Goal: Transaction & Acquisition: Obtain resource

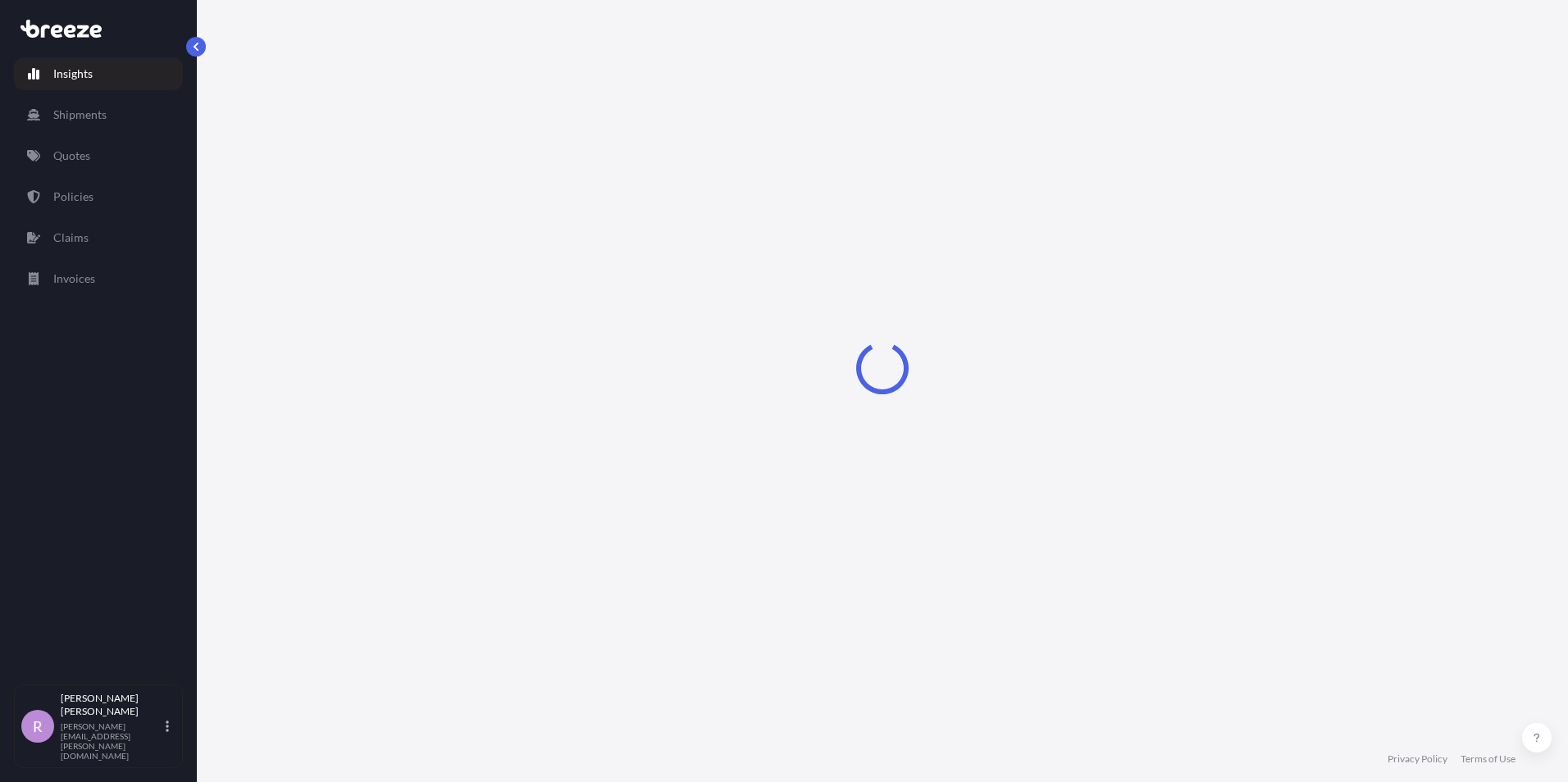
select select "2025"
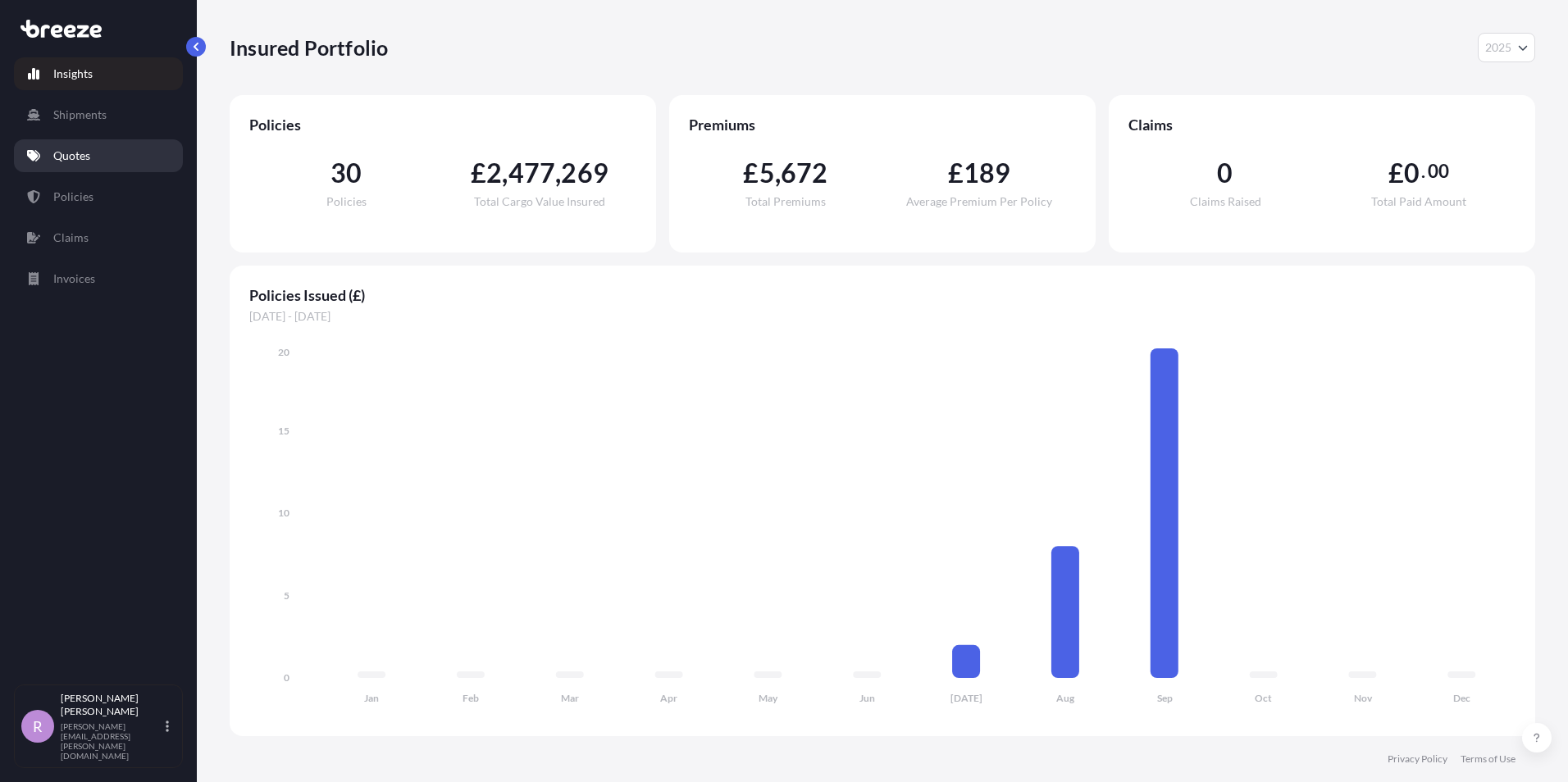
click at [91, 157] on link "Quotes" at bounding box center [98, 156] width 169 height 33
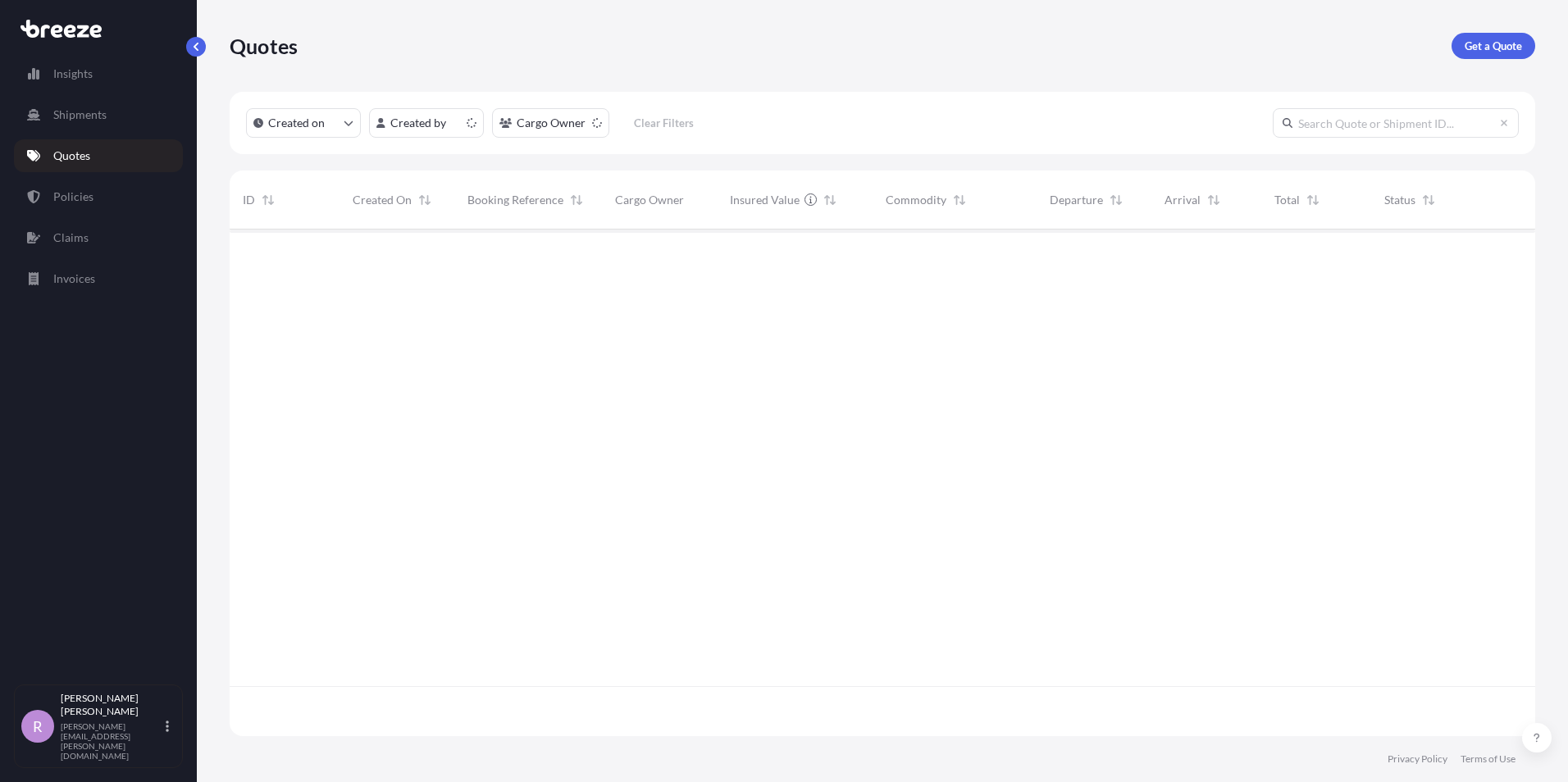
scroll to position [504, 1293]
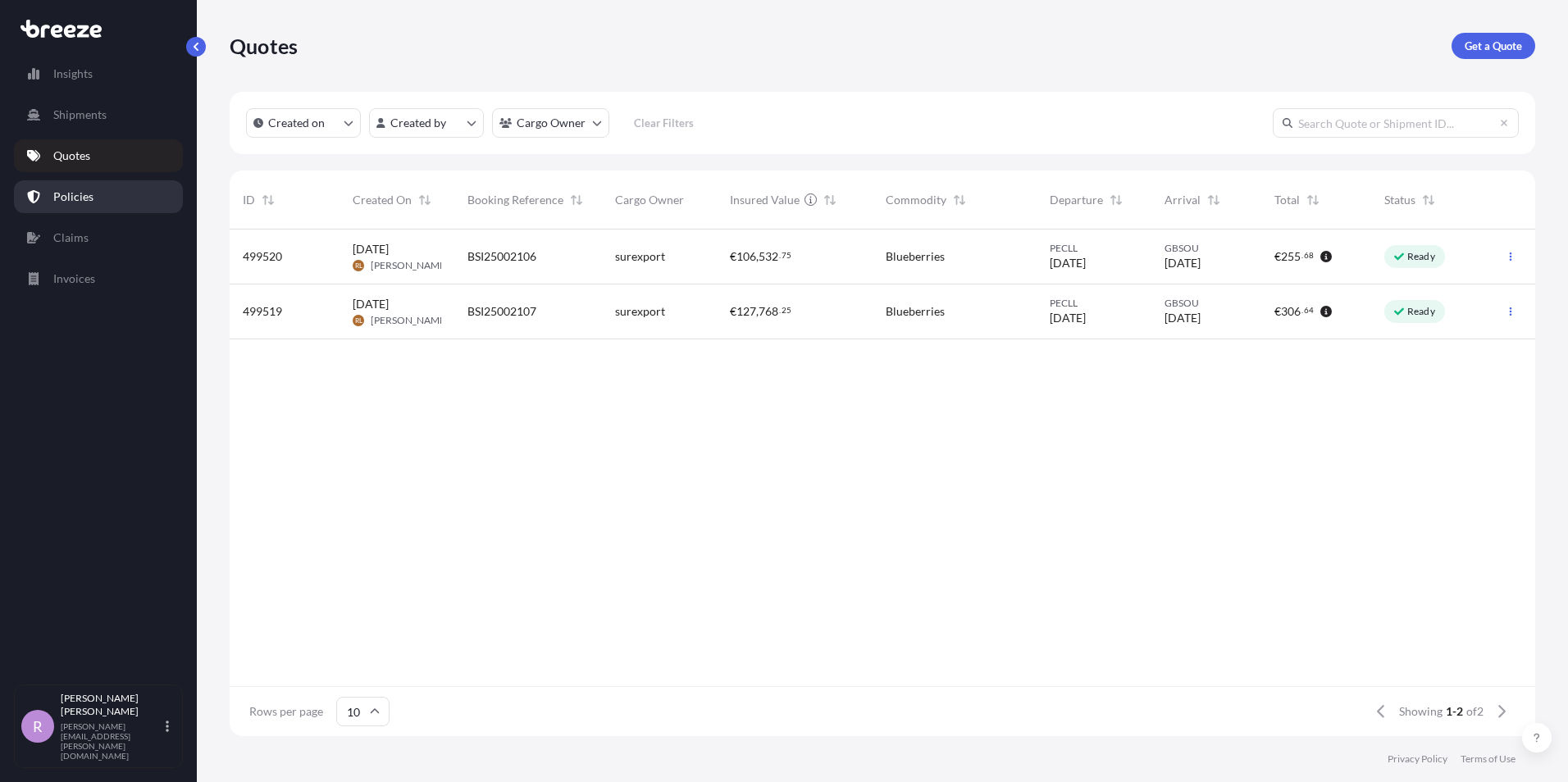
click at [85, 190] on p "Policies" at bounding box center [74, 197] width 41 height 17
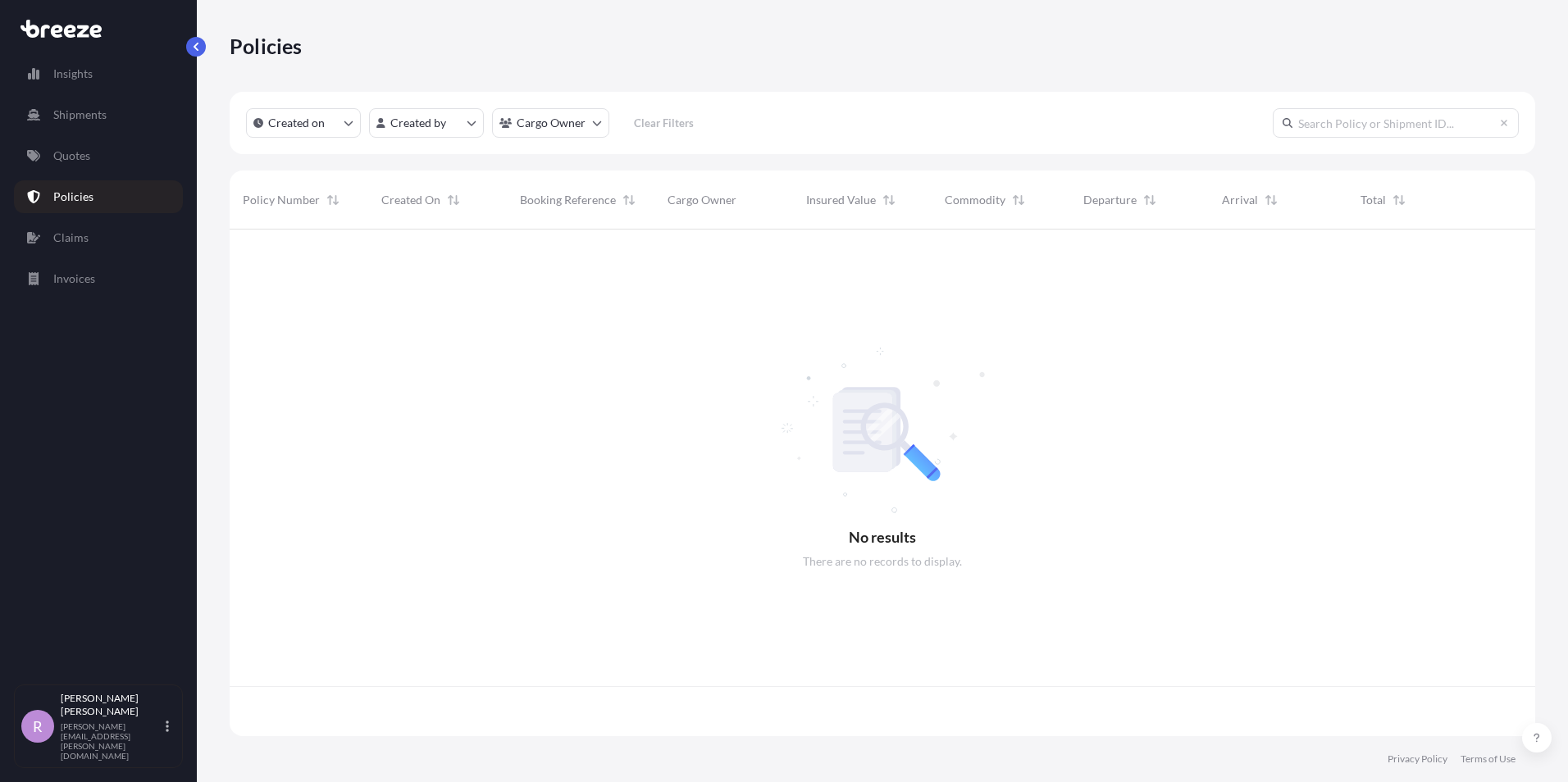
scroll to position [504, 1293]
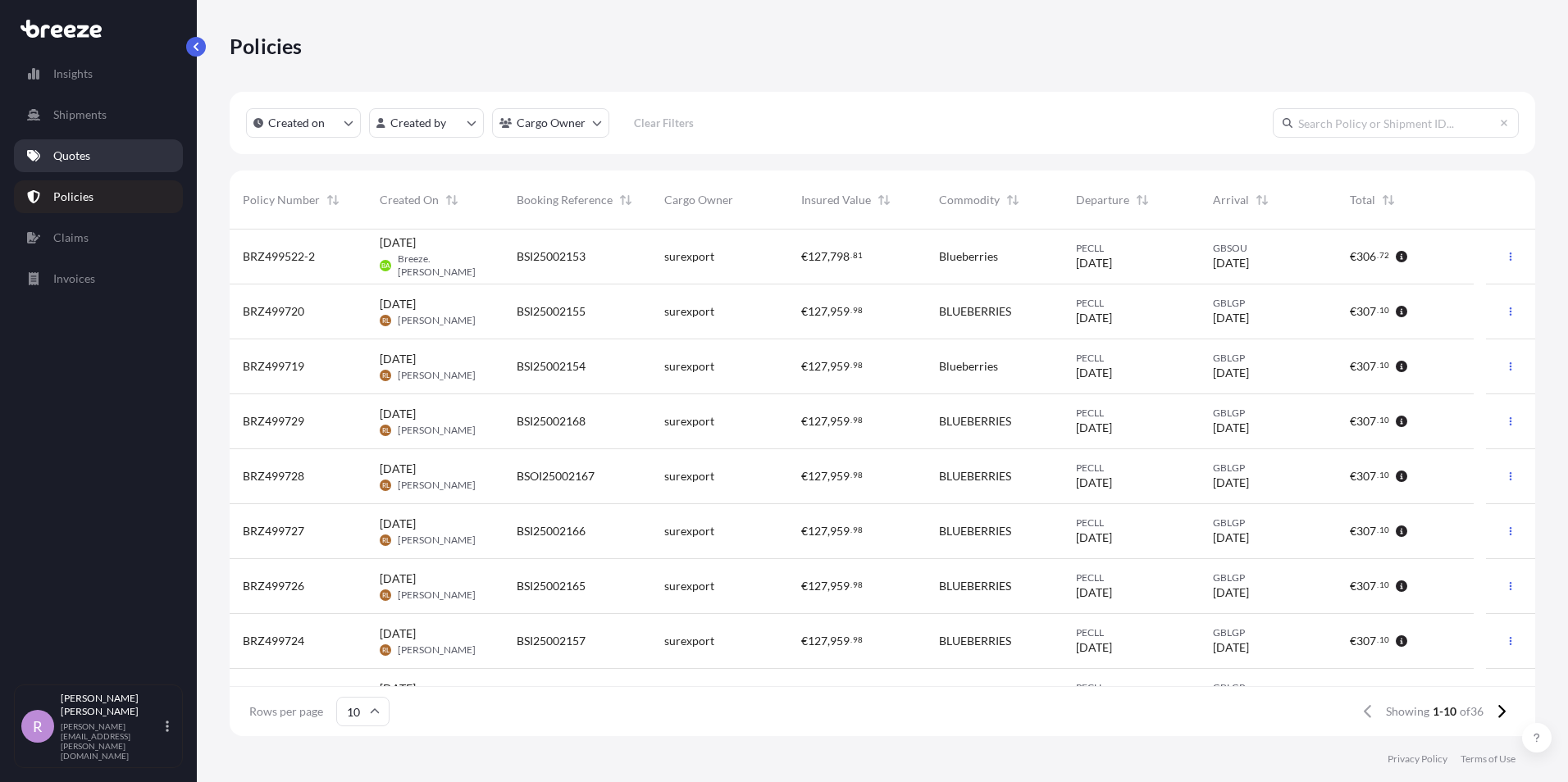
click at [89, 152] on p "Quotes" at bounding box center [72, 156] width 37 height 17
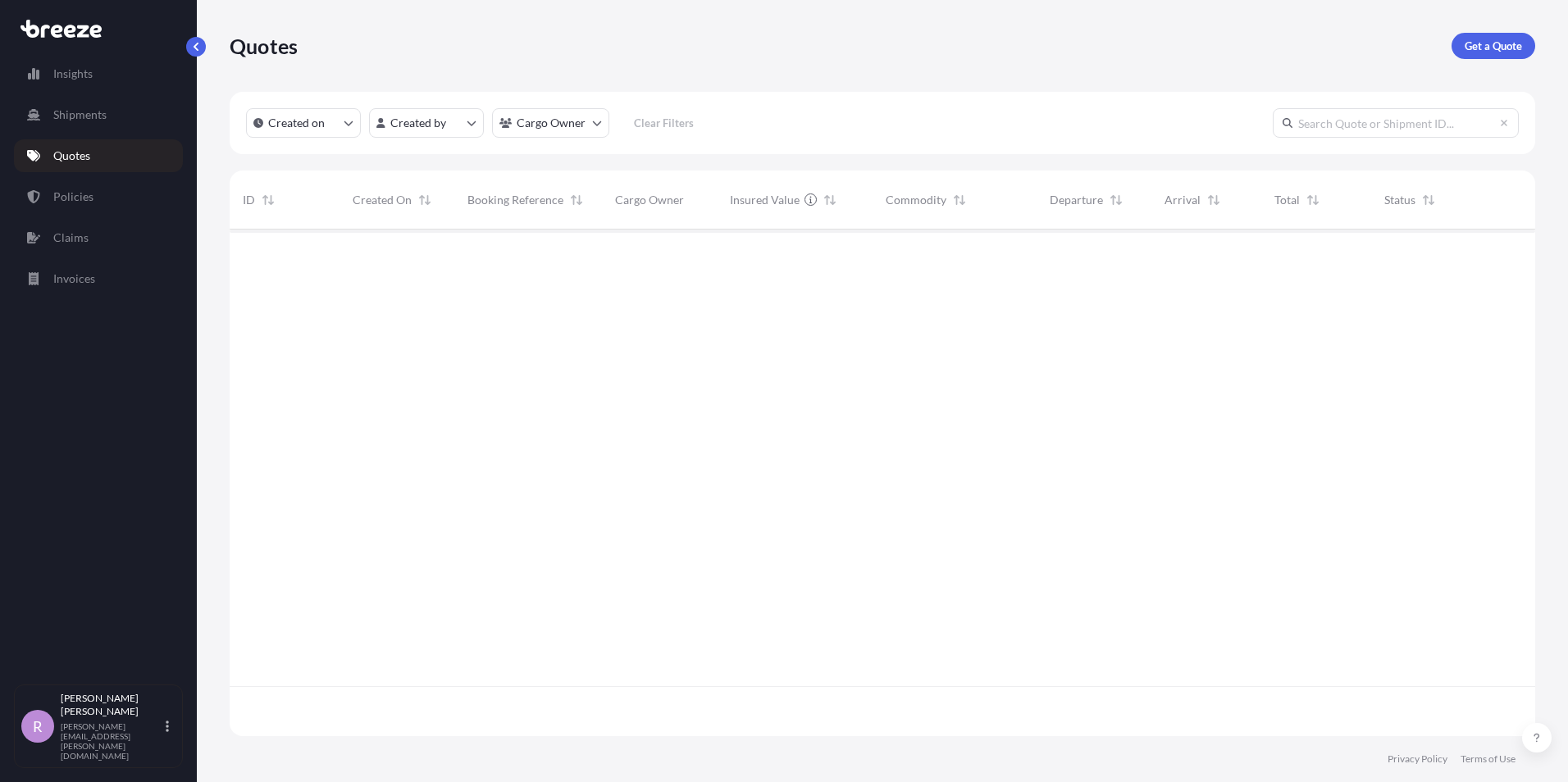
scroll to position [504, 1293]
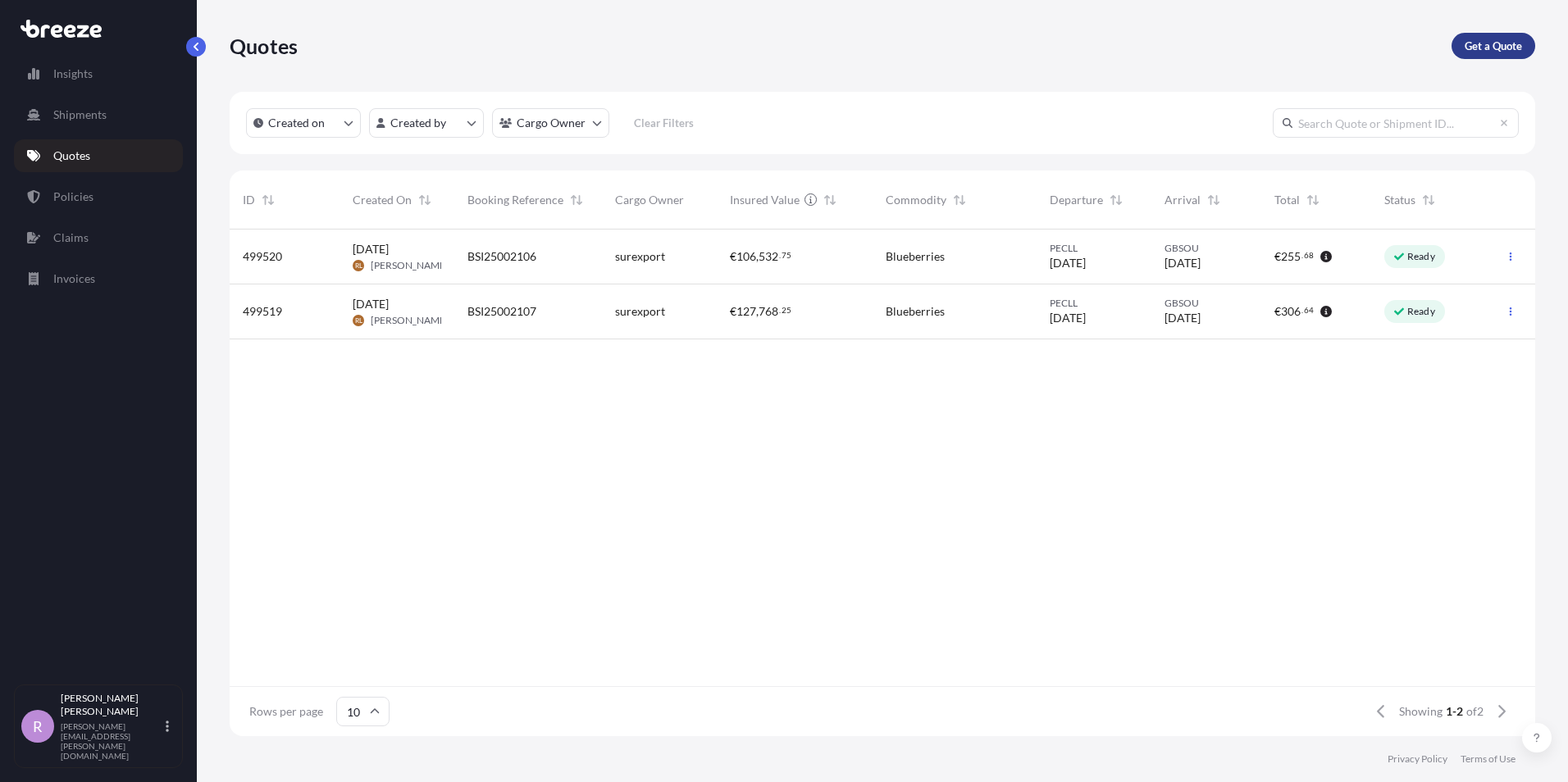
click at [1494, 48] on p "Get a Quote" at bounding box center [1493, 46] width 57 height 17
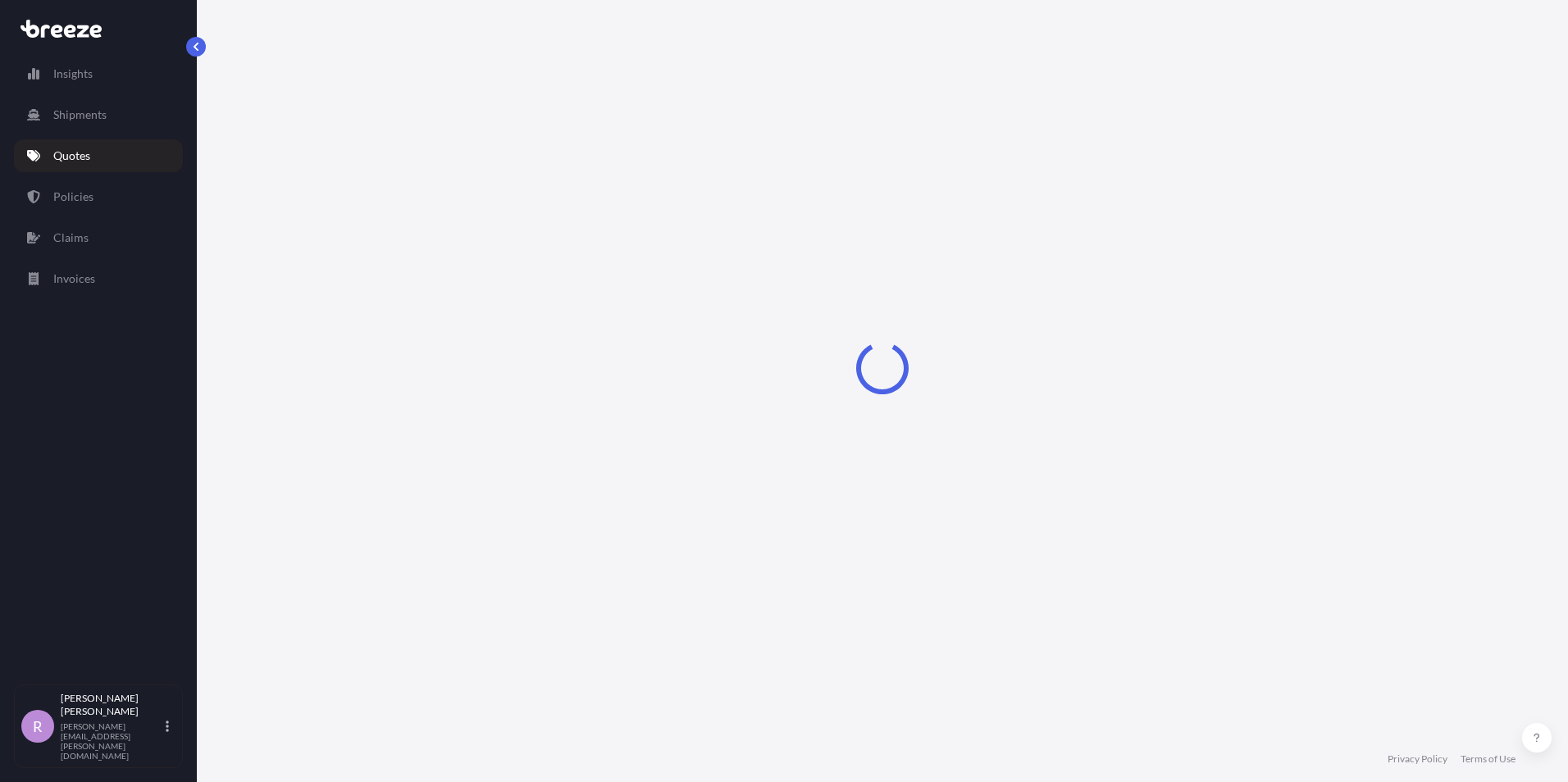
select select "Sea"
select select "1"
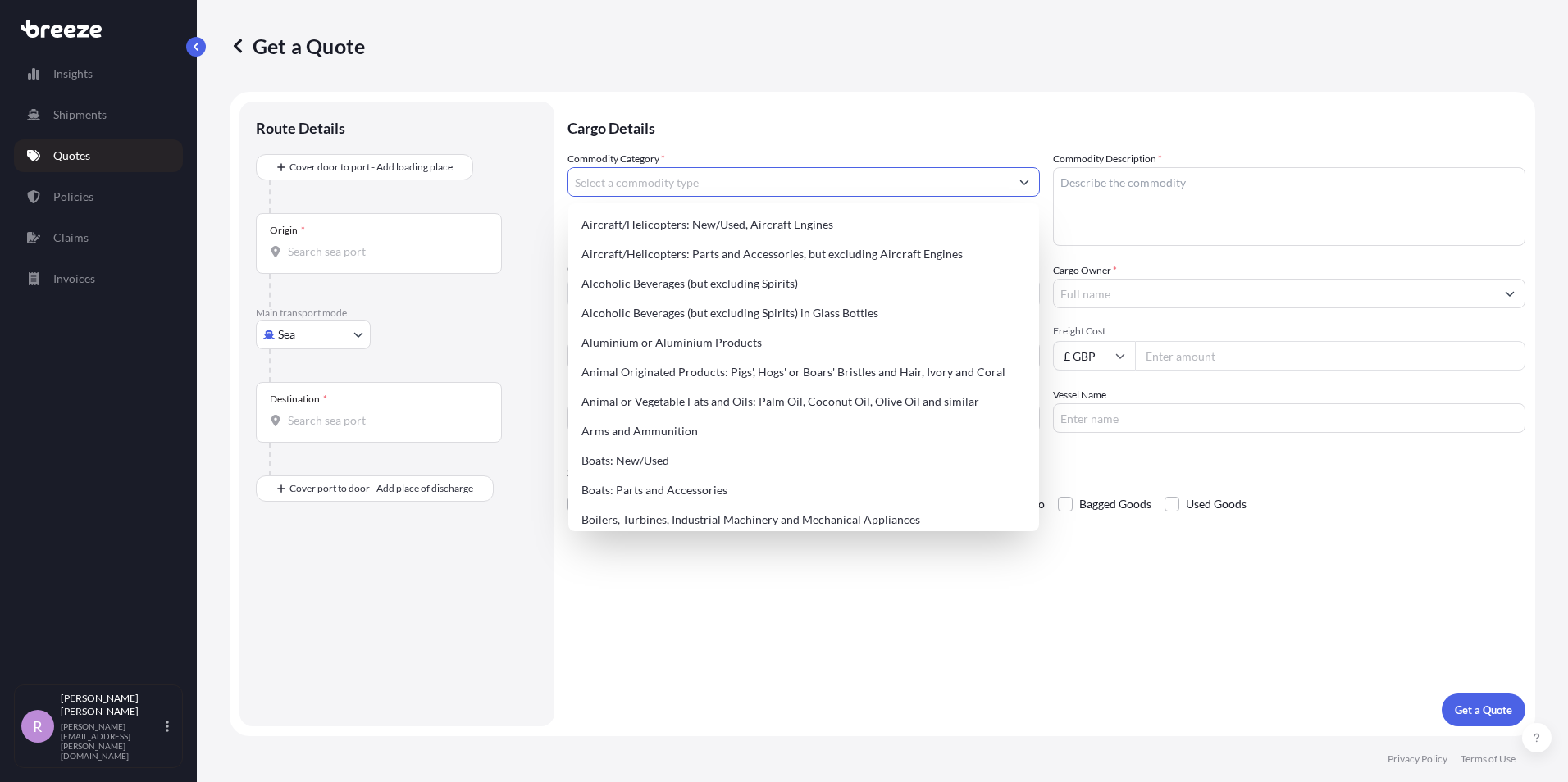
click at [686, 184] on input "Commodity Category *" at bounding box center [789, 182] width 441 height 30
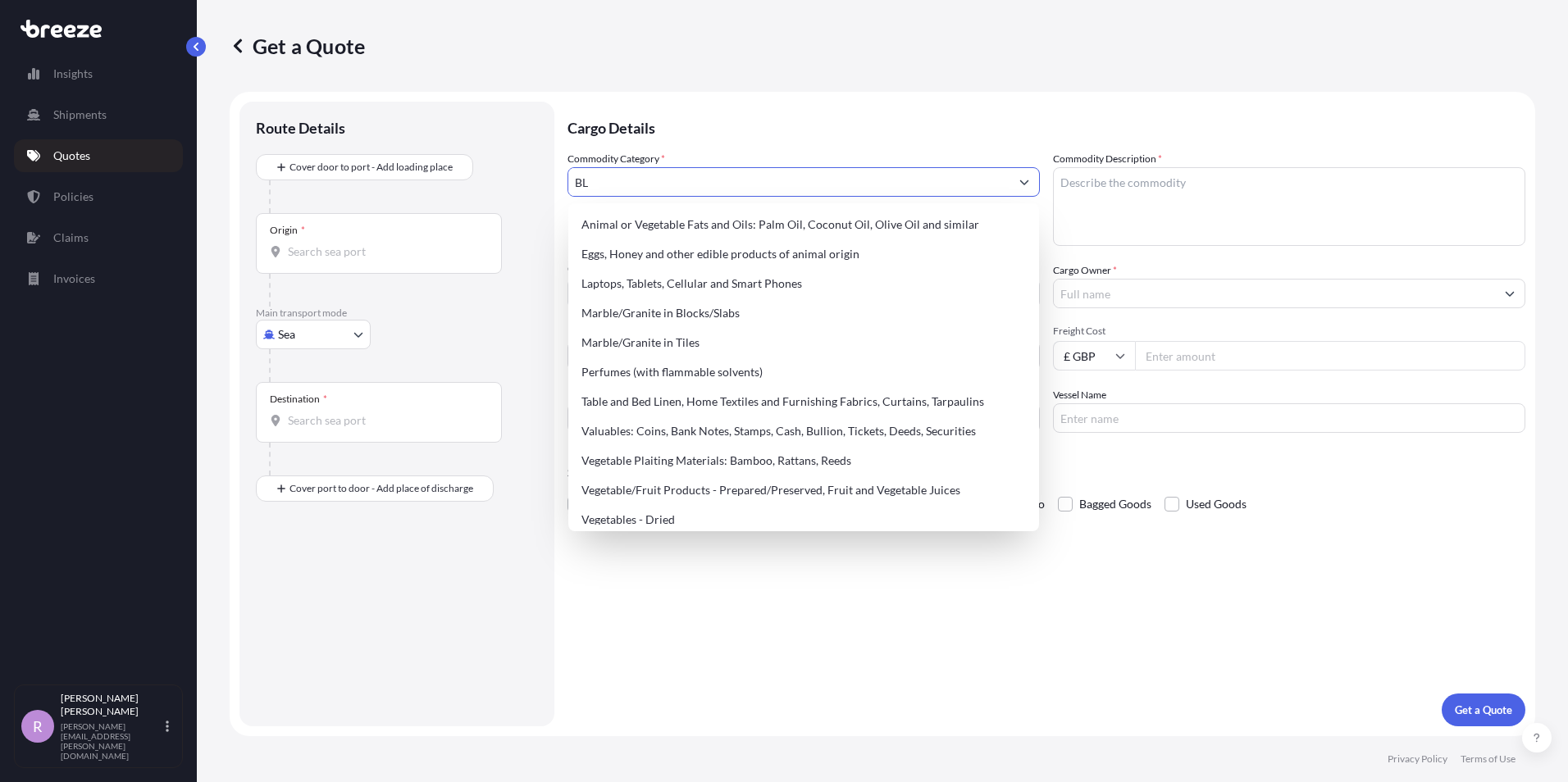
type input "B"
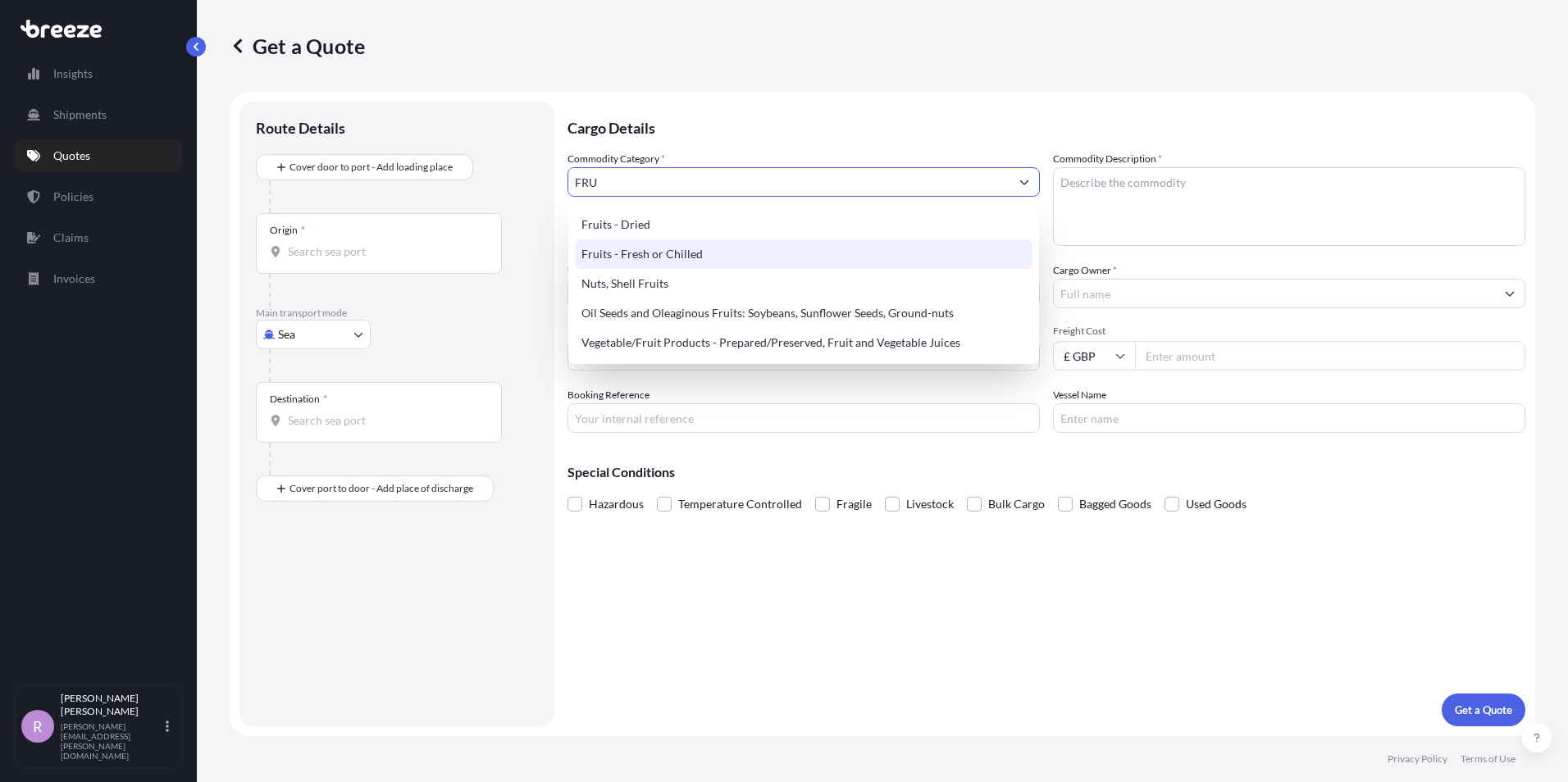
click at [670, 248] on div "Fruits - Fresh or Chilled" at bounding box center [803, 255] width 457 height 30
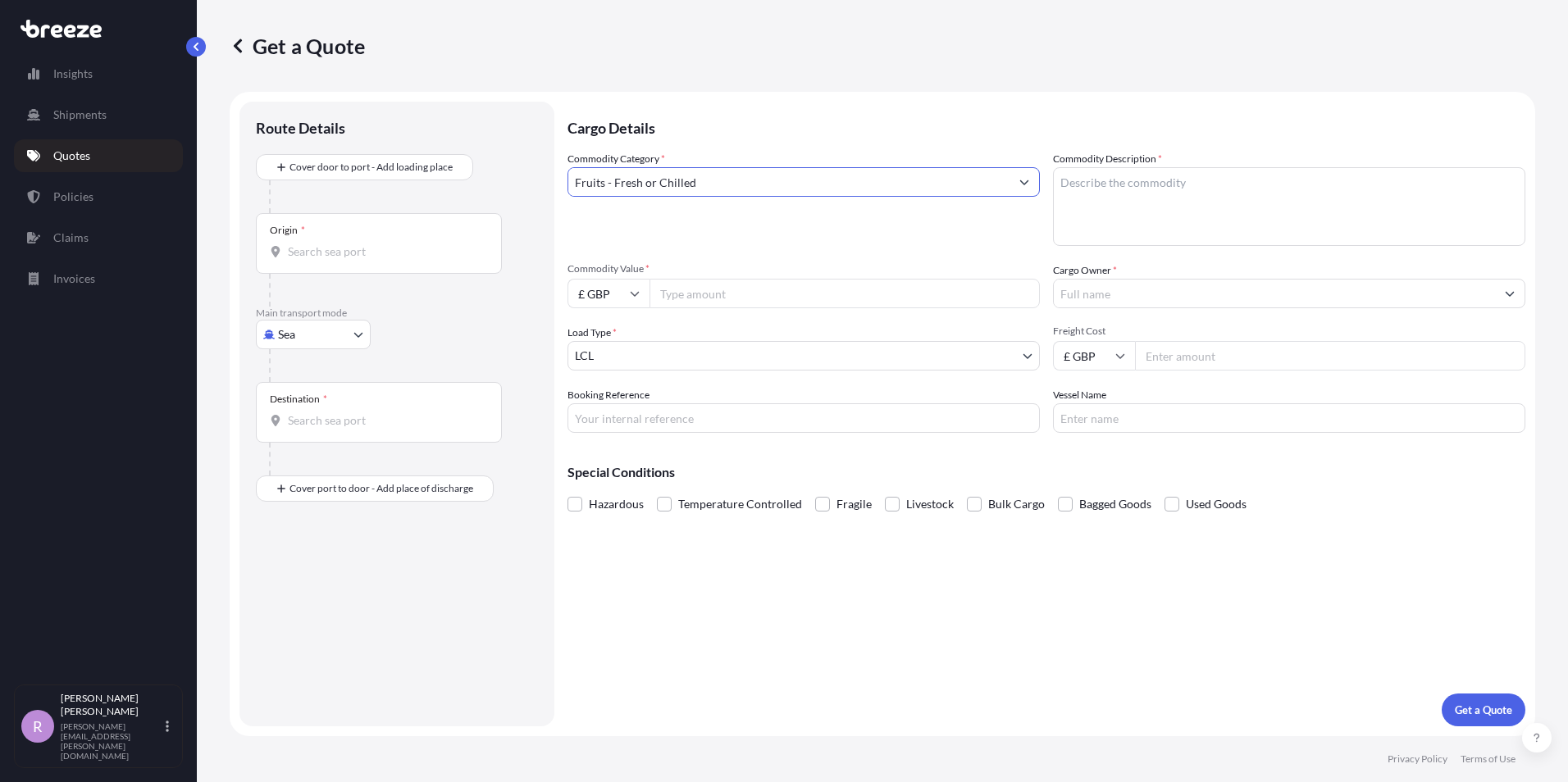
type input "Fruits - Fresh or Chilled"
click at [366, 238] on div "Origin *" at bounding box center [378, 243] width 246 height 61
click at [366, 243] on input "Origin *" at bounding box center [385, 252] width 194 height 17
type input "PECLL - [GEOGRAPHIC_DATA], [GEOGRAPHIC_DATA]"
click at [348, 429] on input "Destination *" at bounding box center [385, 427] width 194 height 17
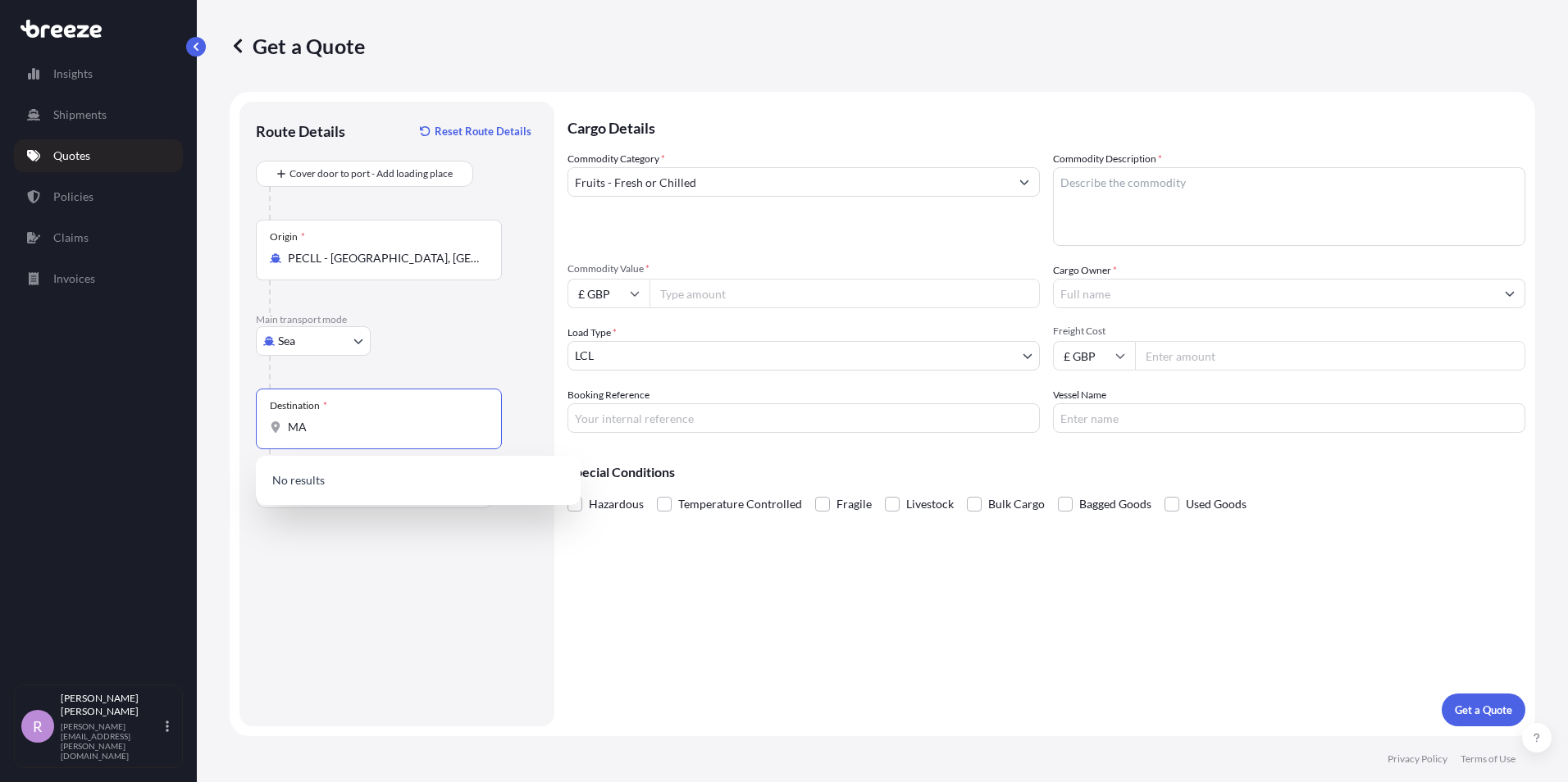
type input "M"
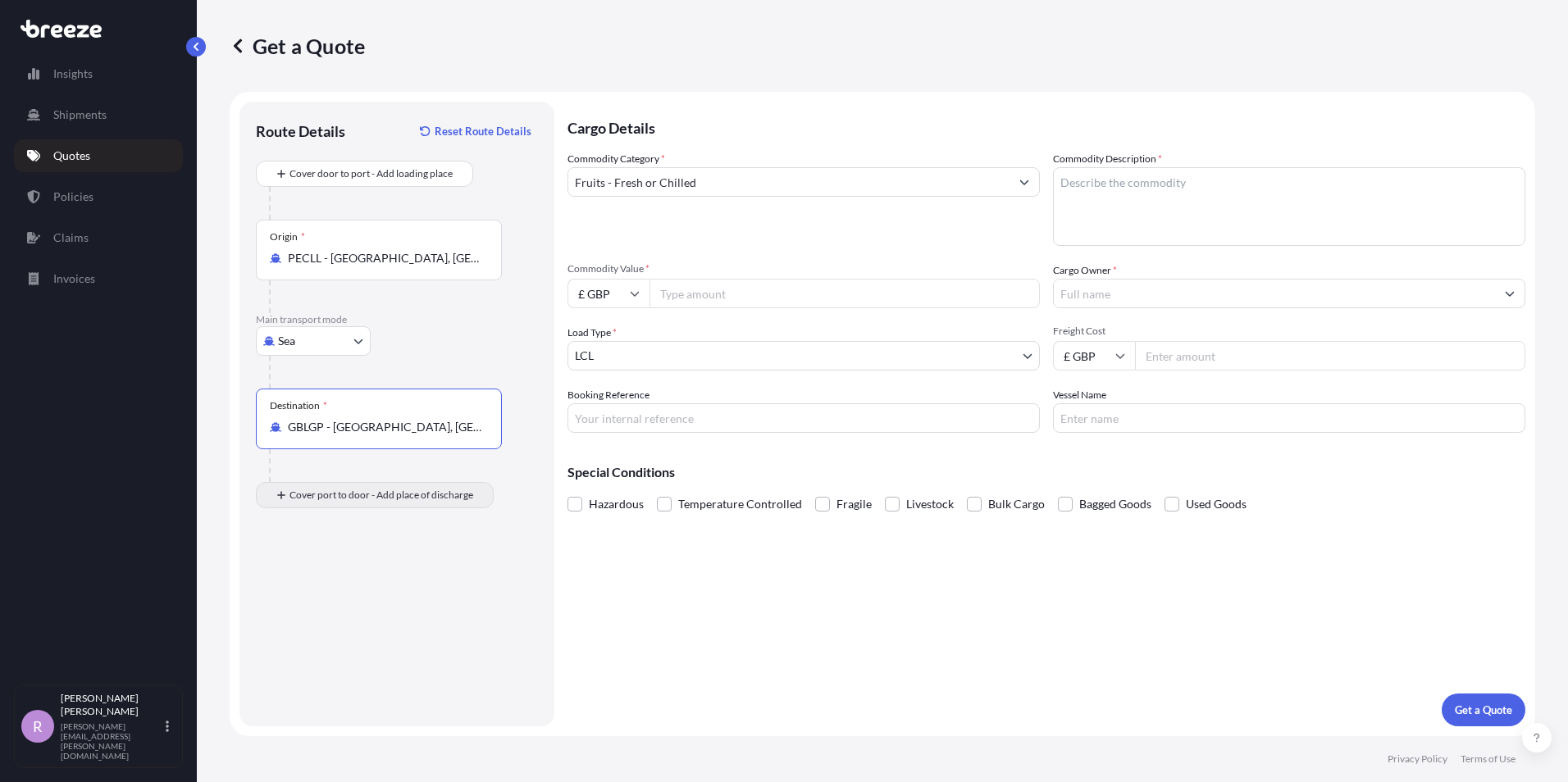
type input "GBLGP - [GEOGRAPHIC_DATA], [GEOGRAPHIC_DATA]"
click at [376, 582] on input "Place of Discharge" at bounding box center [385, 583] width 194 height 17
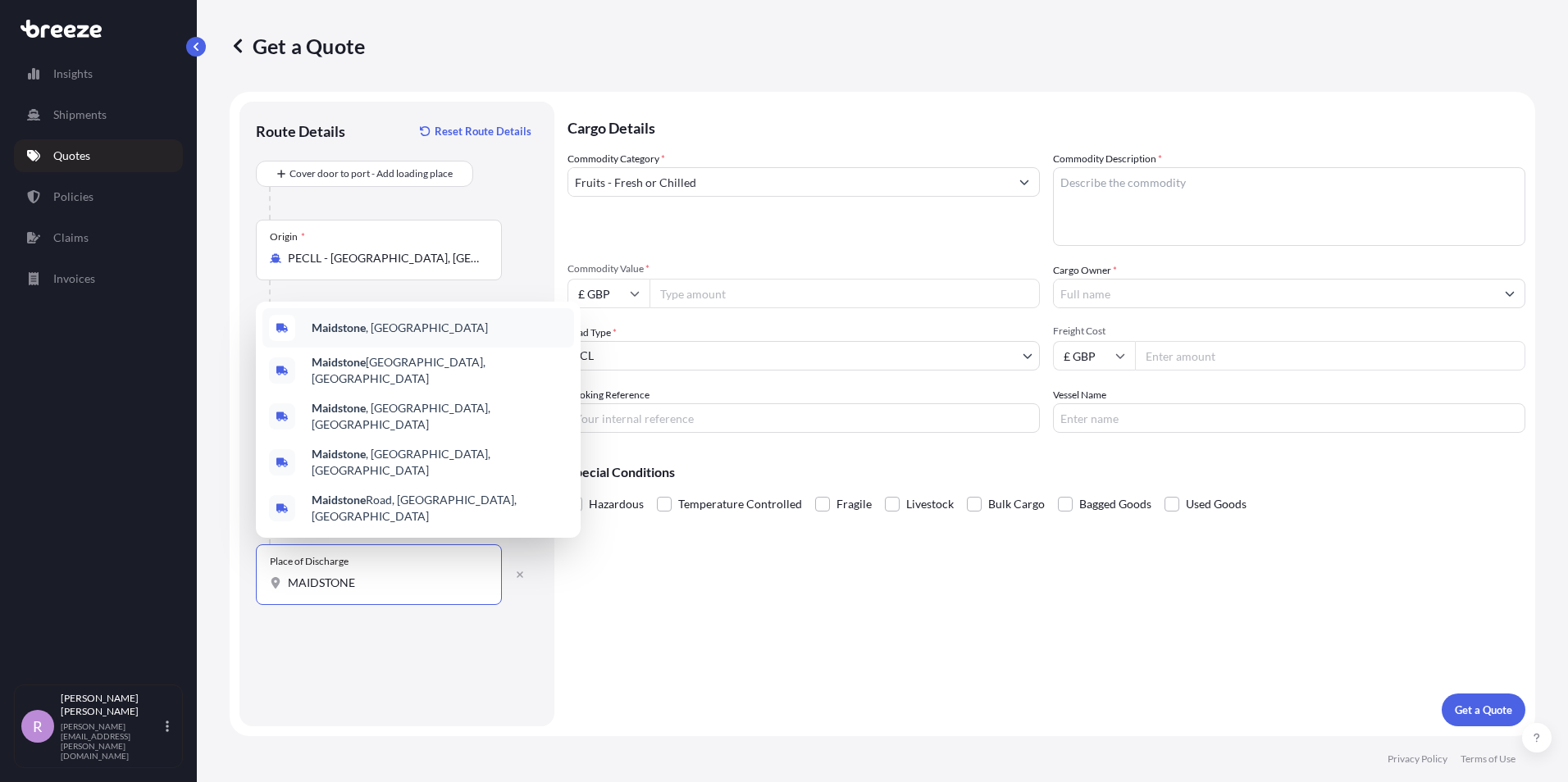
click at [374, 337] on span "Maidstone , [GEOGRAPHIC_DATA]" at bounding box center [399, 328] width 176 height 17
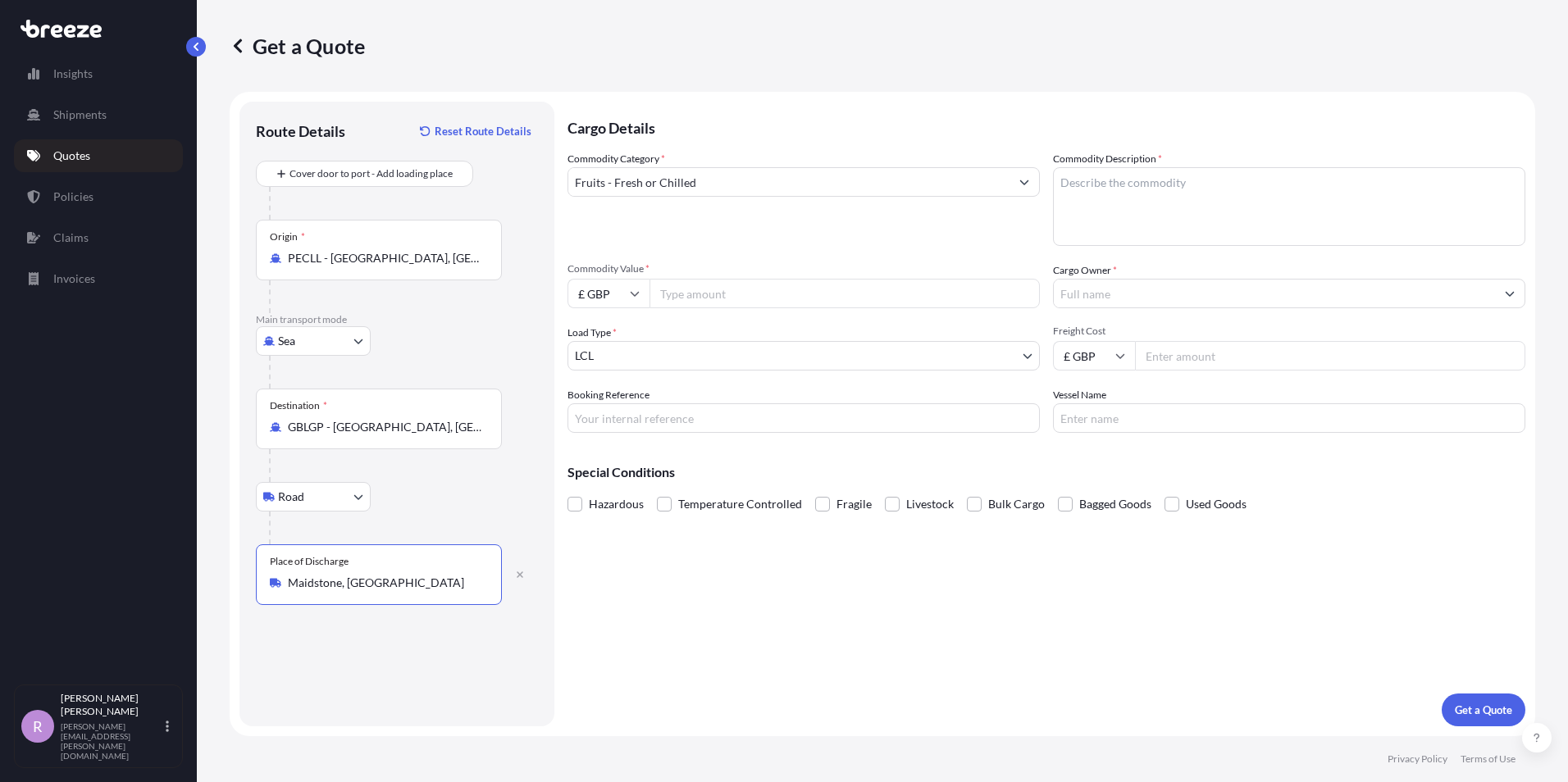
type input "Maidstone, [GEOGRAPHIC_DATA]"
click at [1128, 184] on textarea "Commodity Description *" at bounding box center [1289, 206] width 472 height 78
type textarea "BLUEBERRIES"
click at [743, 295] on input "Commodity Value *" at bounding box center [844, 293] width 390 height 30
type input "73710"
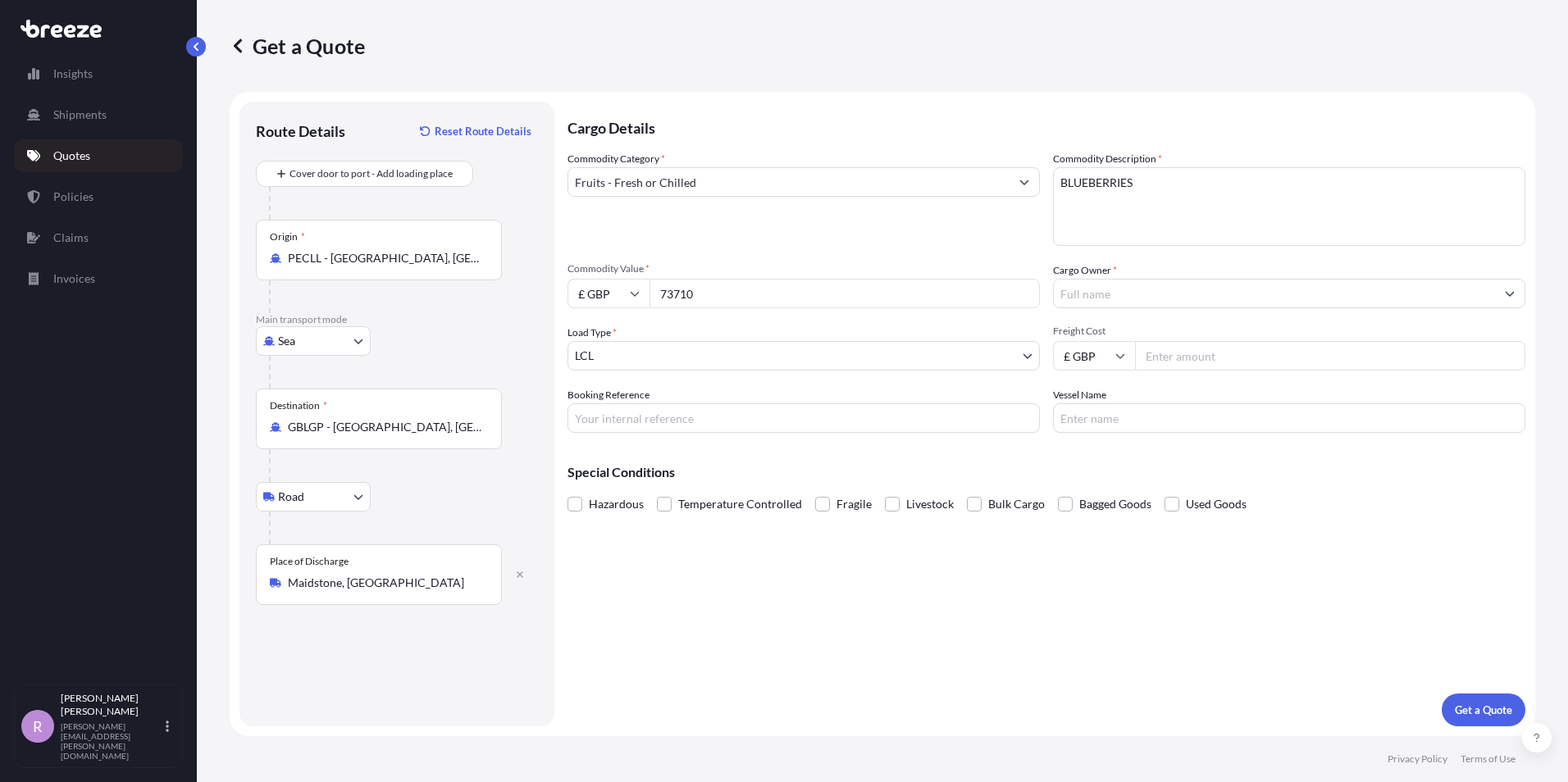
click at [634, 296] on icon at bounding box center [636, 294] width 9 height 5
click at [611, 334] on div "€ EUR" at bounding box center [608, 338] width 69 height 31
type input "€ EUR"
click at [1119, 299] on input "Cargo Owner *" at bounding box center [1275, 293] width 441 height 30
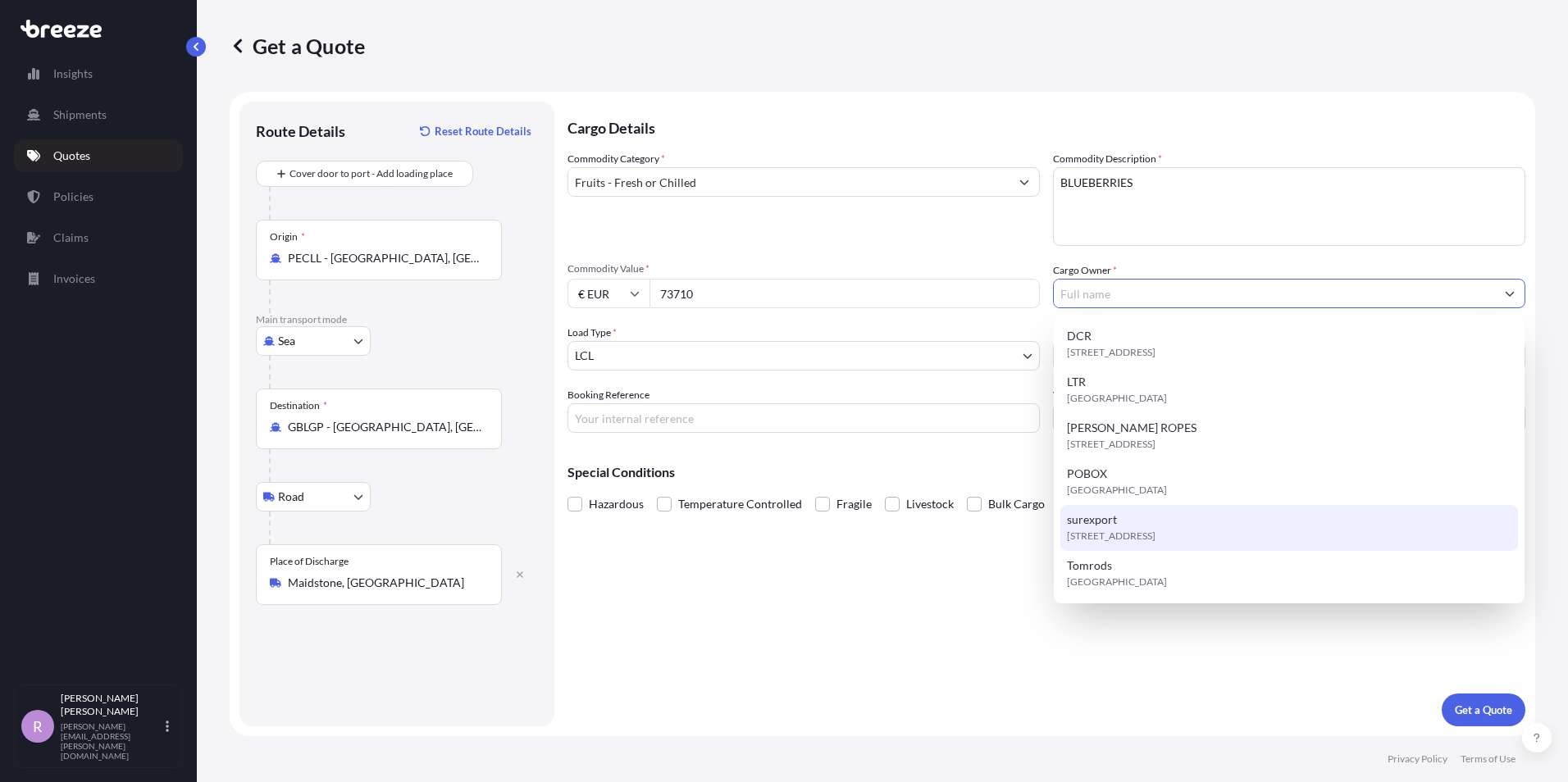
click at [1133, 522] on div "[STREET_ADDRESS]" at bounding box center [1289, 528] width 457 height 46
type input "surexport"
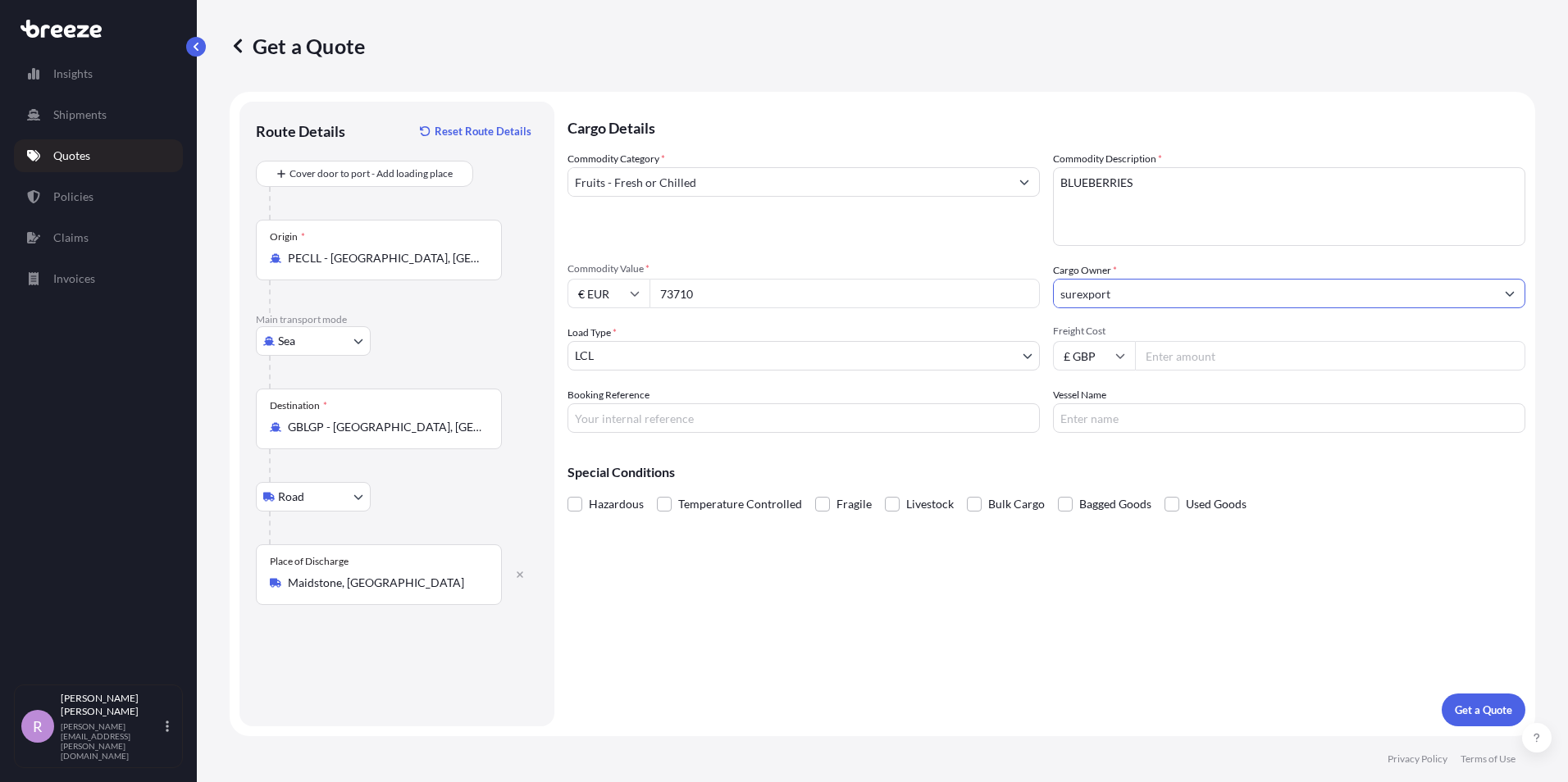
click at [992, 353] on body "6 options available. Insights Shipments Quotes Policies Claims Invoices R [PERS…" at bounding box center [784, 391] width 1568 height 782
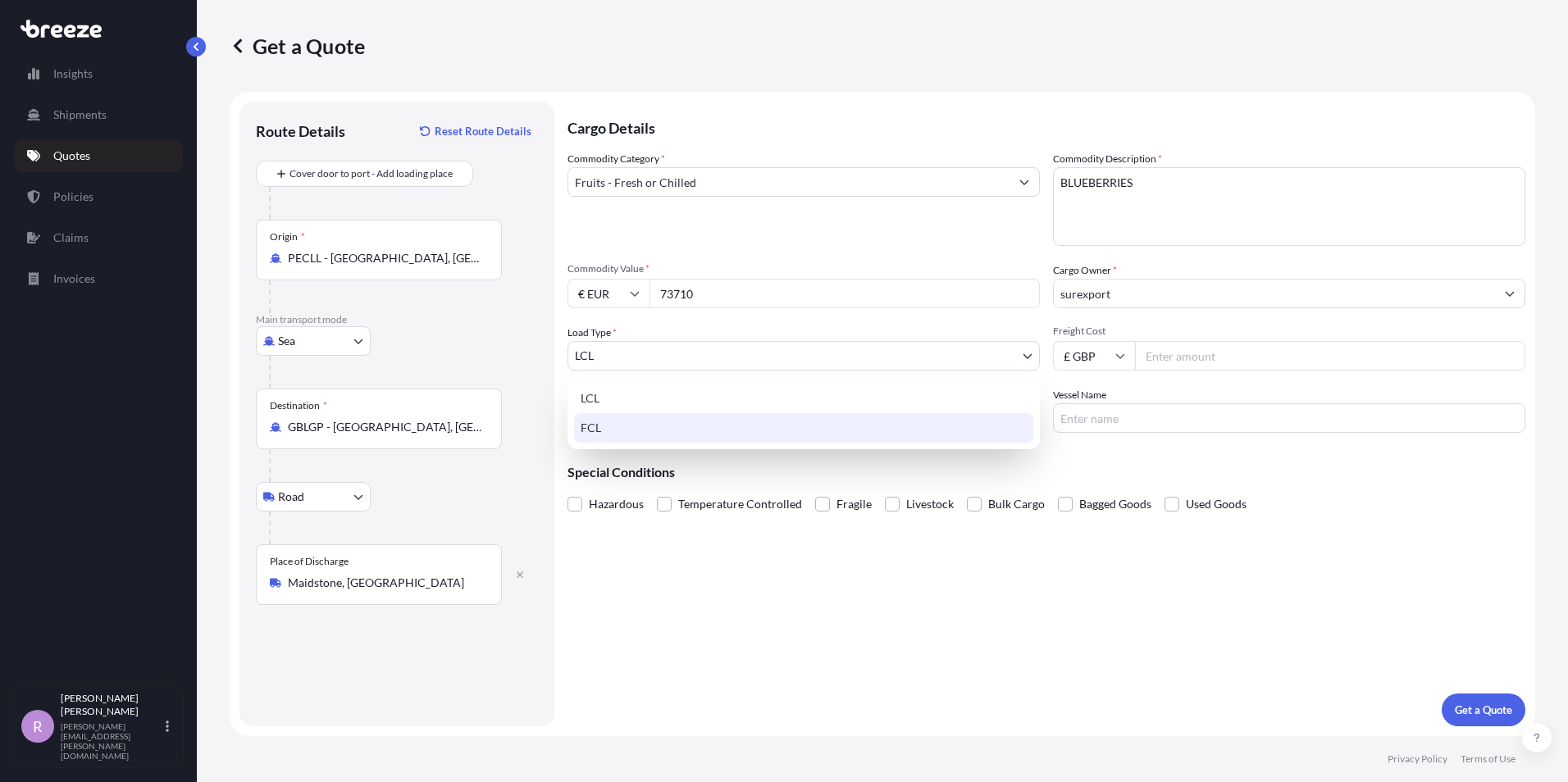
click at [660, 421] on div "FCL" at bounding box center [803, 428] width 459 height 30
select select "2"
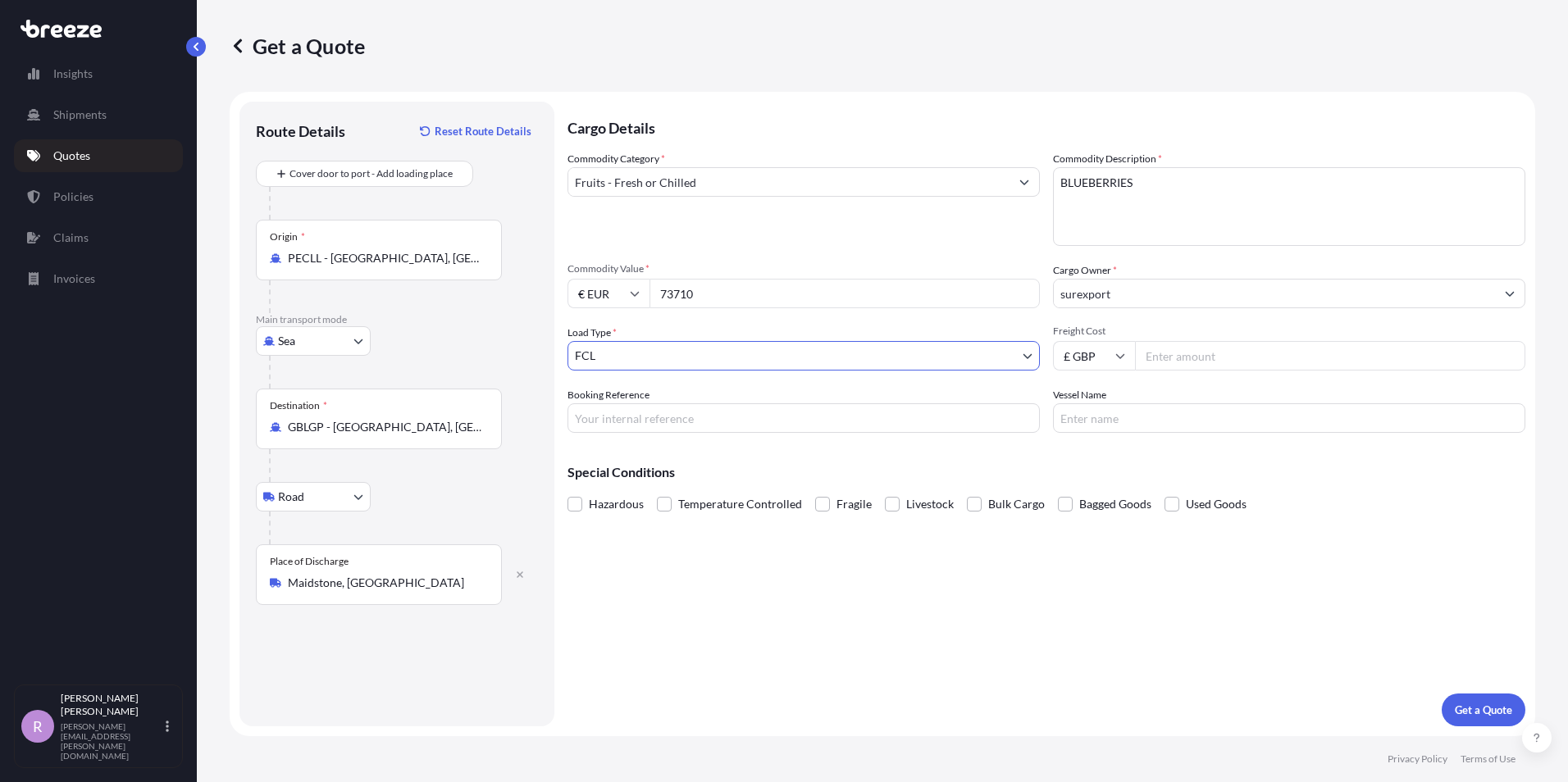
click at [1173, 357] on input "Freight Cost" at bounding box center [1330, 356] width 390 height 30
type input "3454.00"
click at [700, 419] on input "Booking Reference" at bounding box center [803, 418] width 472 height 30
type input "BSI25002229"
click at [1111, 416] on input "Vessel Name" at bounding box center [1289, 418] width 472 height 30
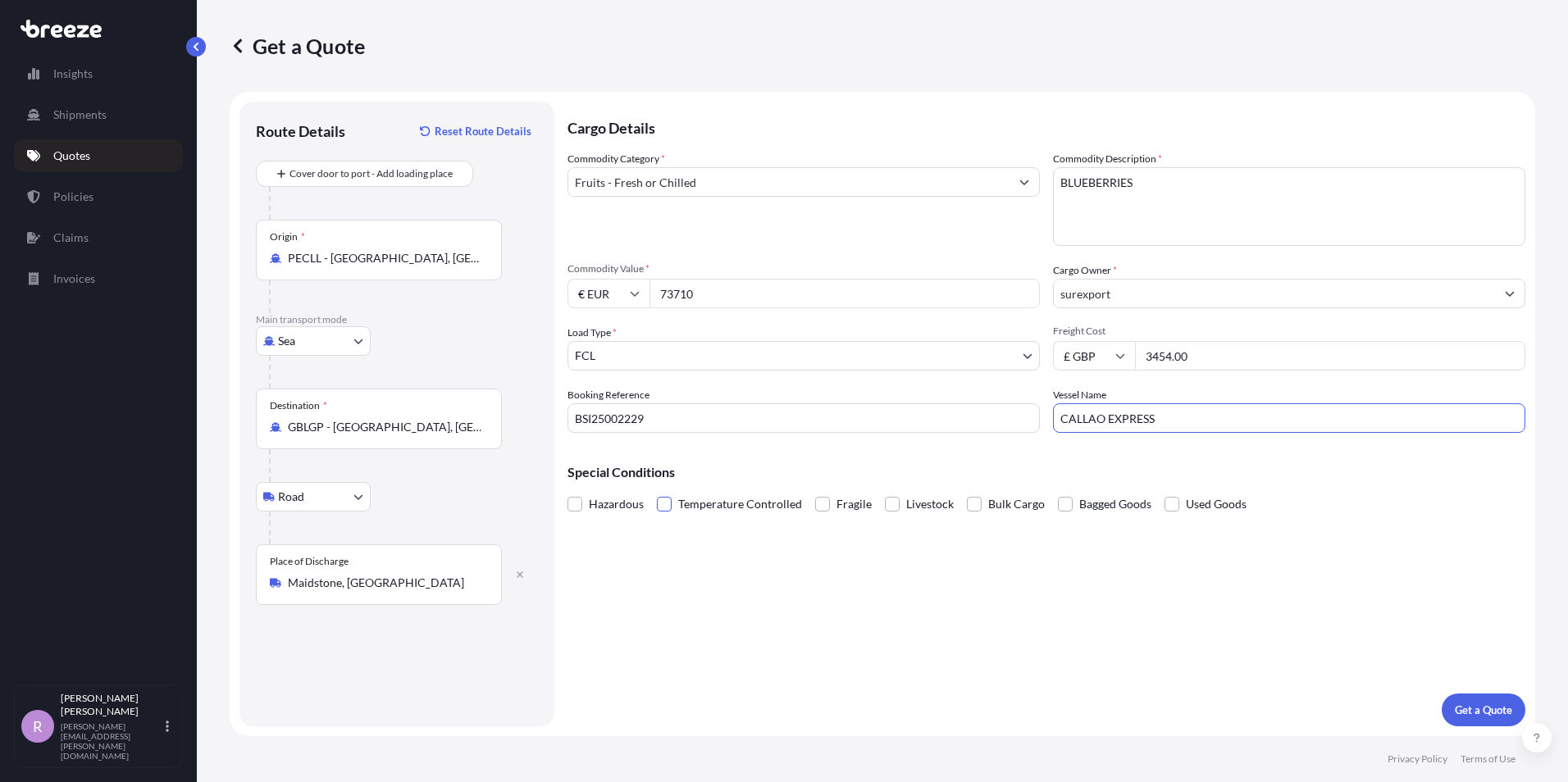
type input "CALLAO EXPRESS"
click at [666, 506] on span at bounding box center [664, 504] width 15 height 15
click at [657, 492] on input "Temperature Controlled" at bounding box center [657, 492] width 0 height 0
click at [1480, 703] on p "Get a Quote" at bounding box center [1483, 710] width 57 height 17
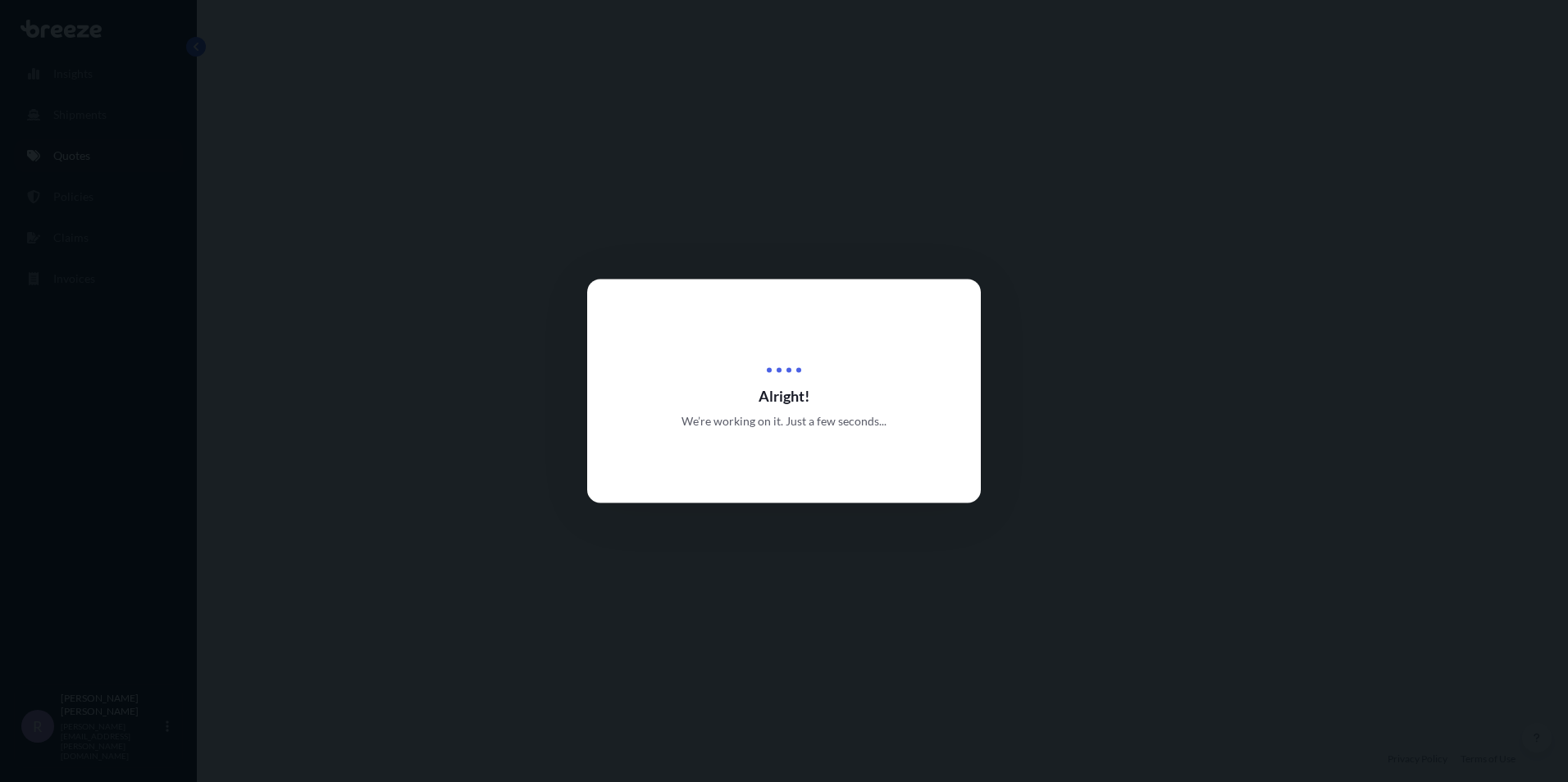
select select "Sea"
select select "Road"
select select "2"
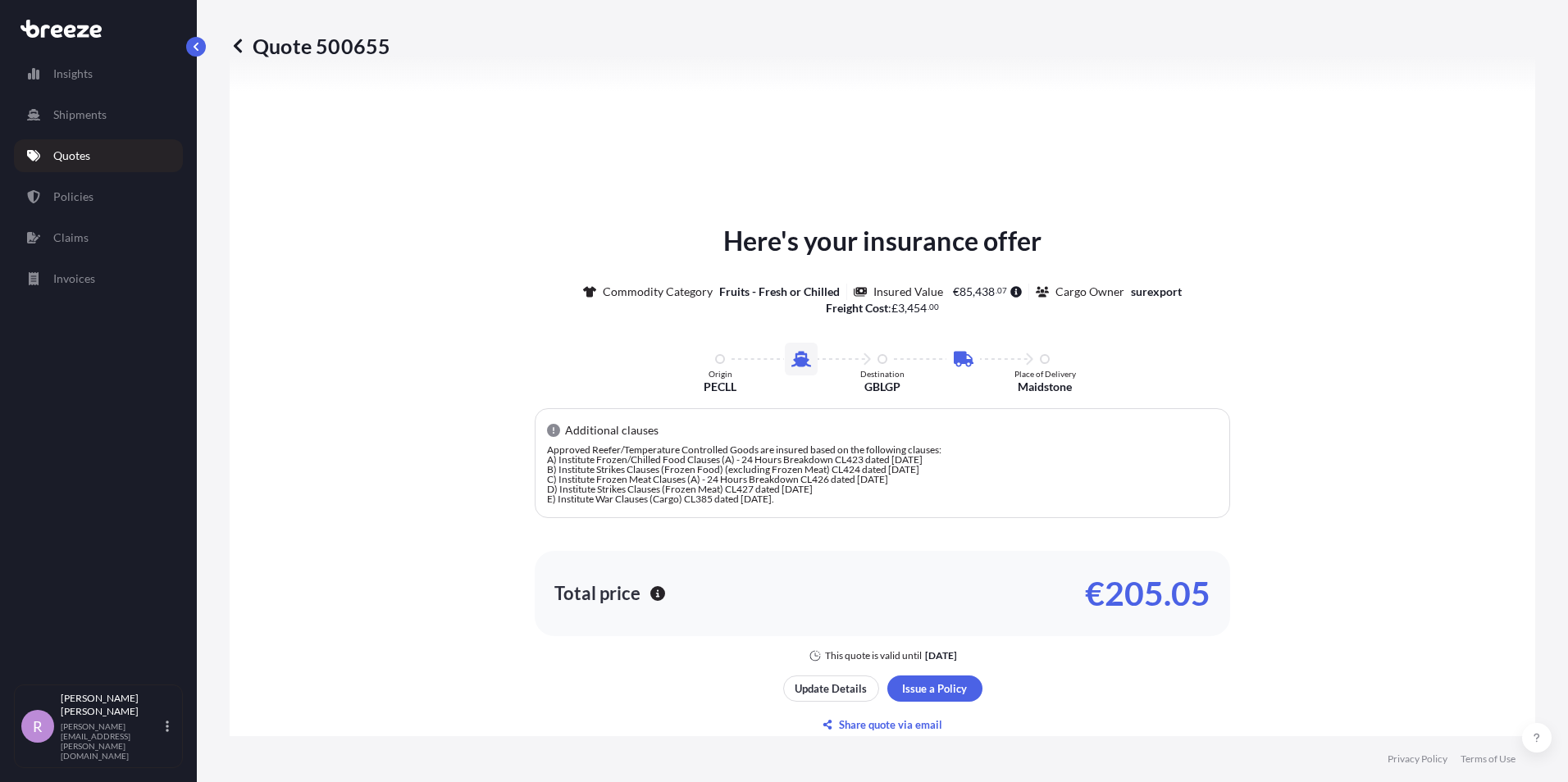
scroll to position [723, 0]
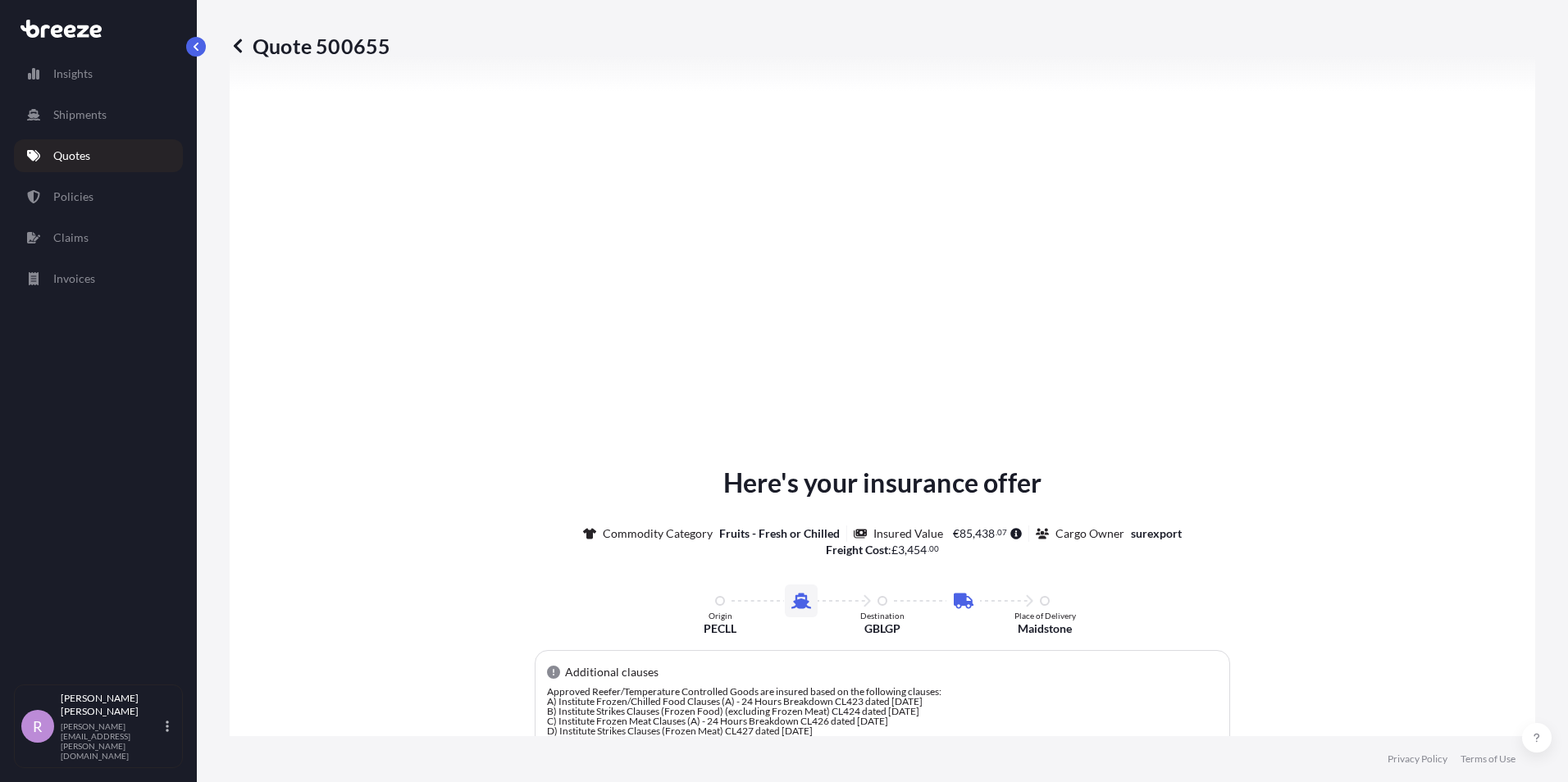
type input "London WC2B 5AH, [GEOGRAPHIC_DATA]"
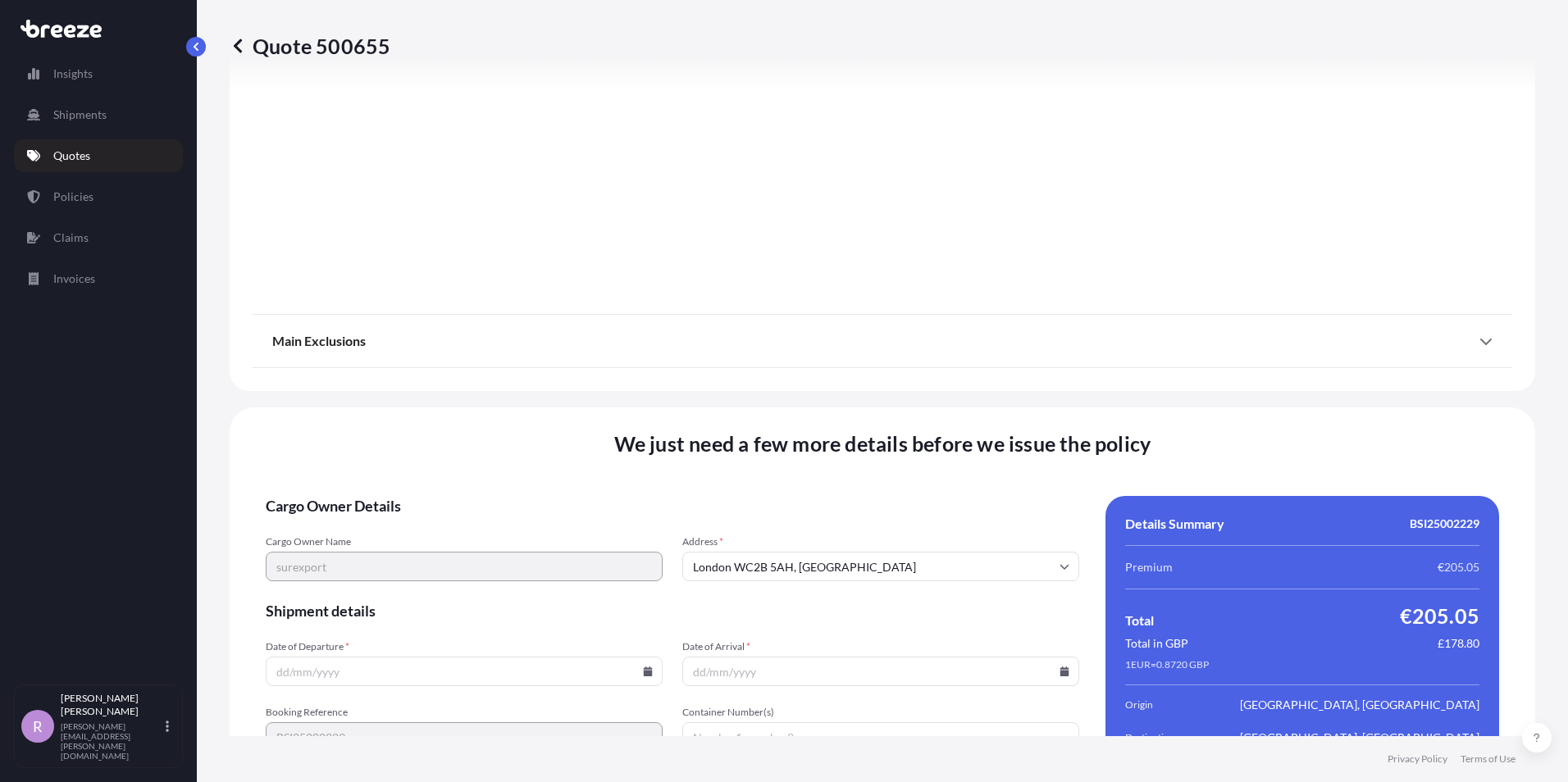
scroll to position [2094, 0]
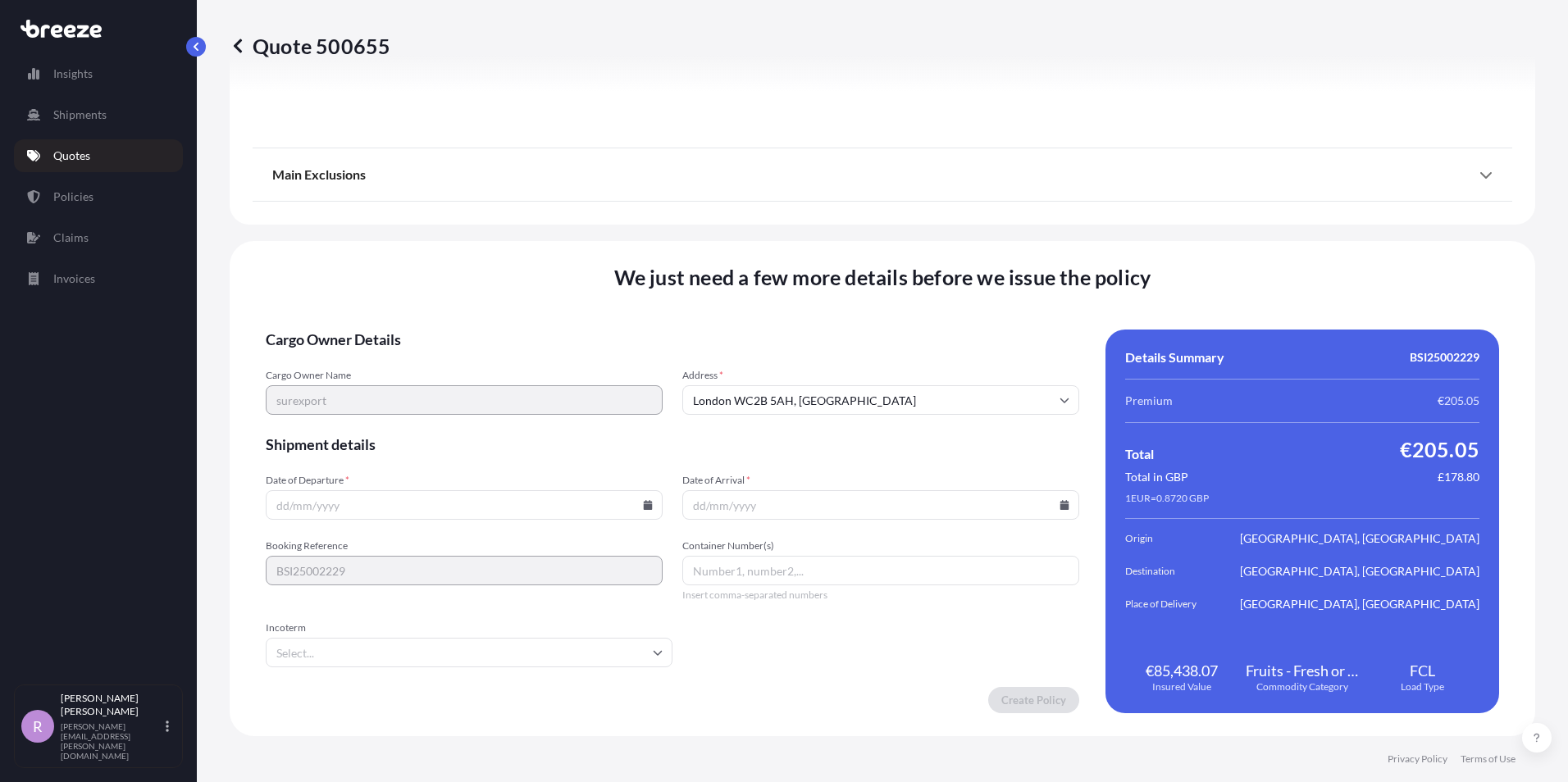
click at [354, 503] on input "Date of Departure *" at bounding box center [464, 505] width 397 height 30
type input "[DATE]"
click at [778, 506] on input "Date of Arrival *" at bounding box center [881, 505] width 397 height 30
type input "[DATE]"
click at [772, 566] on input "Container Number(s)" at bounding box center [881, 571] width 397 height 30
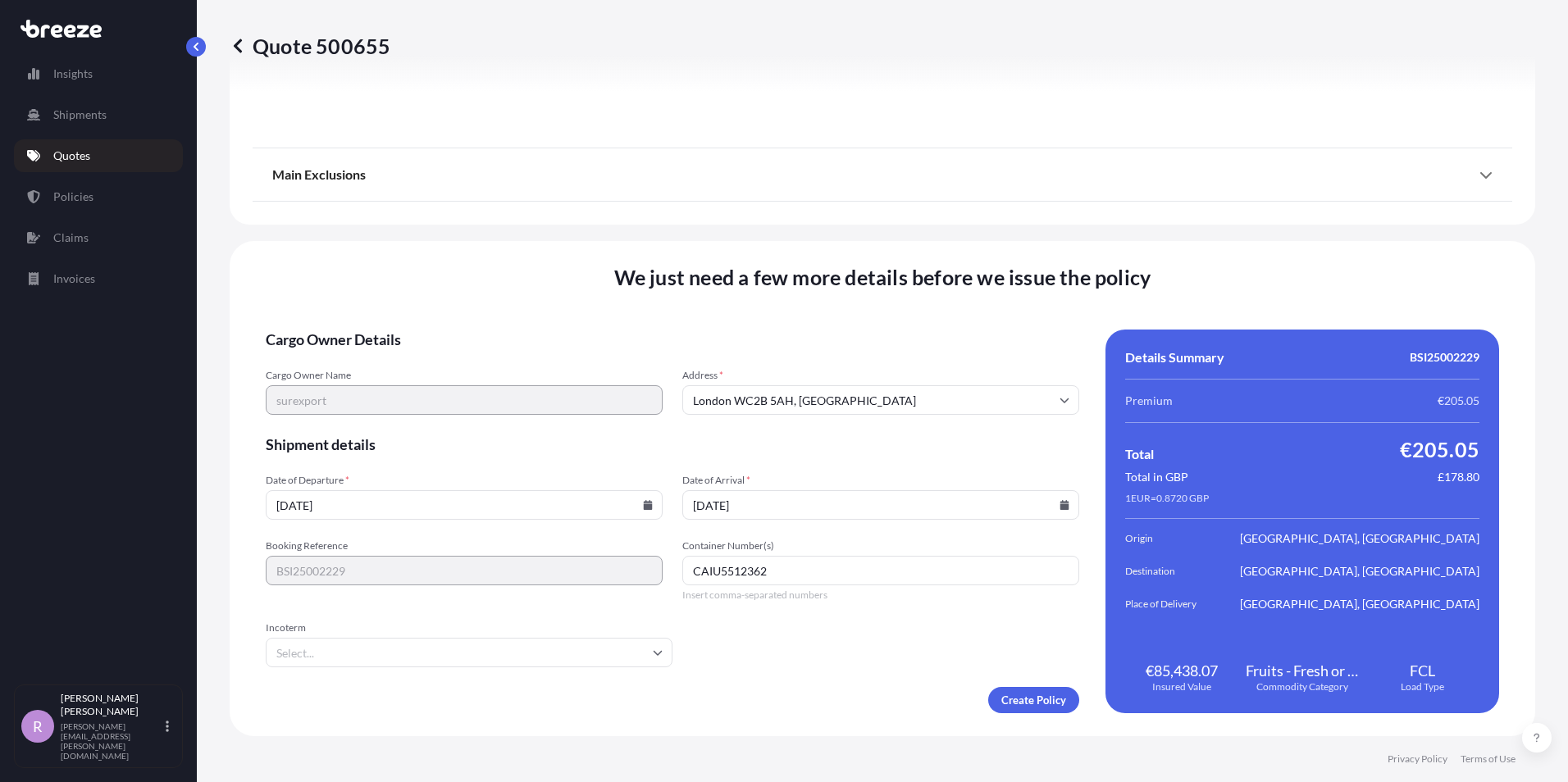
type input "CAIU5512362"
click at [621, 652] on input "Incoterm" at bounding box center [469, 653] width 407 height 30
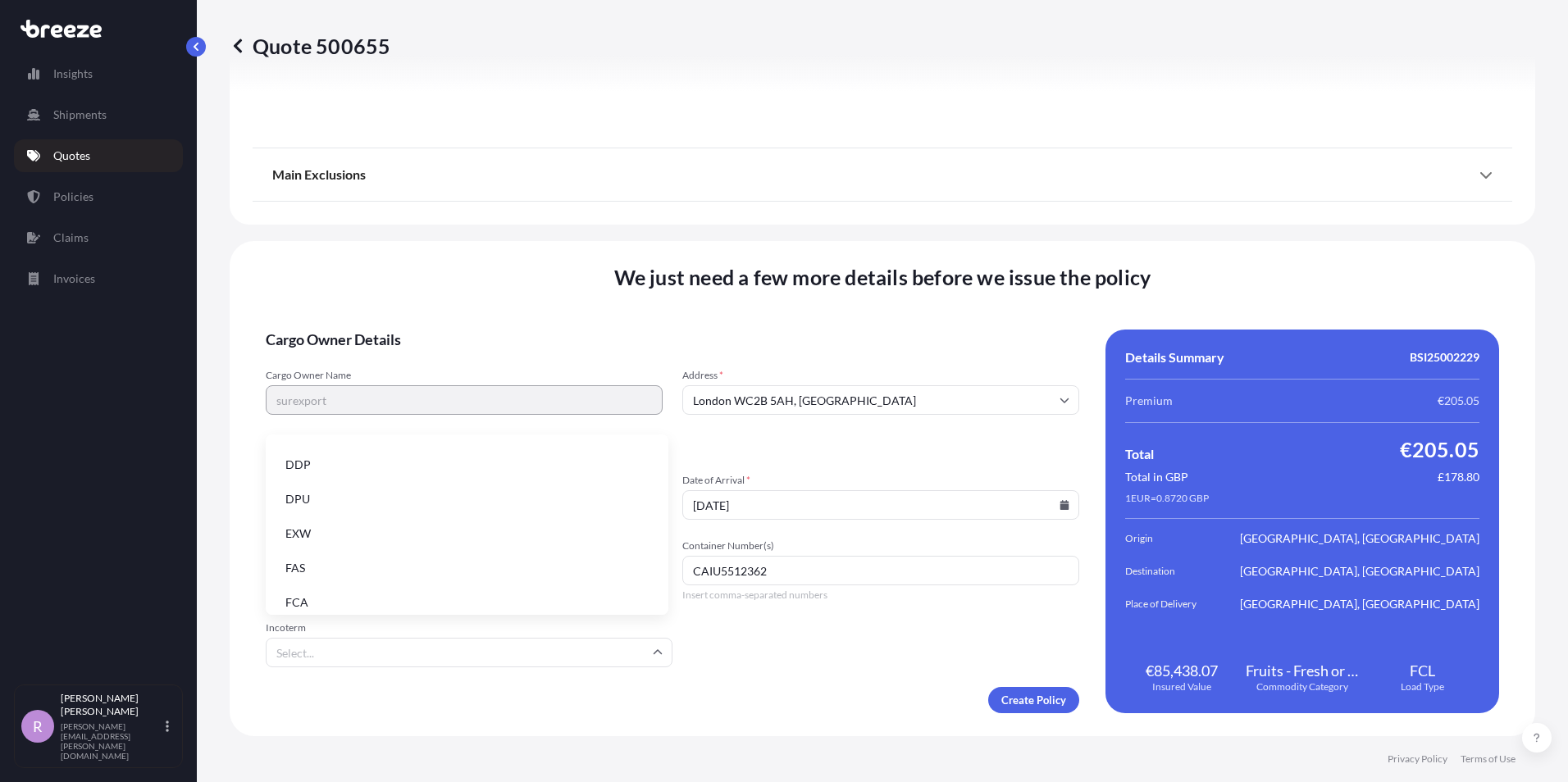
scroll to position [208, 0]
click at [327, 589] on li "FOB" at bounding box center [467, 593] width 389 height 31
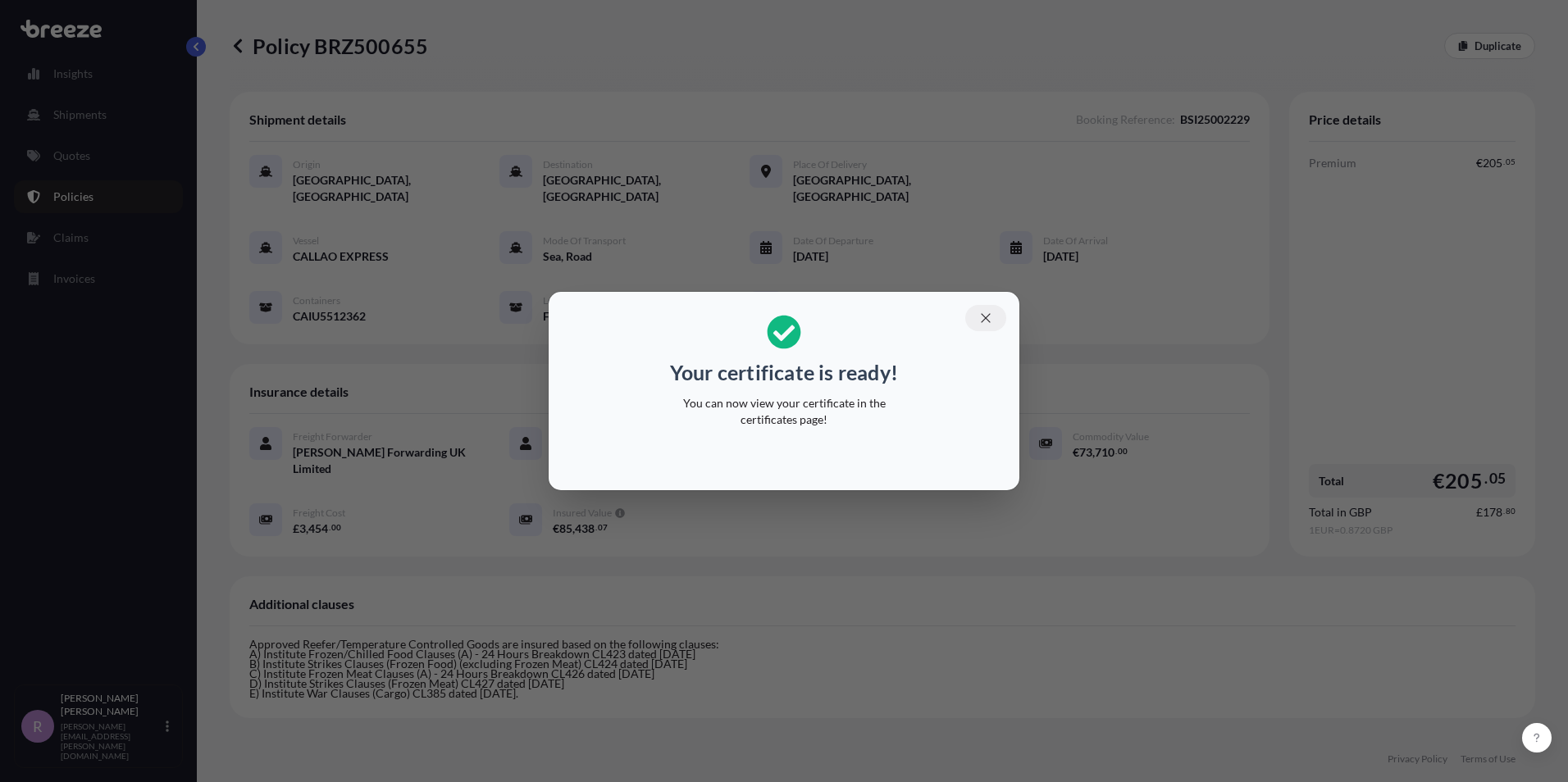
click at [985, 311] on icon "button" at bounding box center [986, 318] width 15 height 15
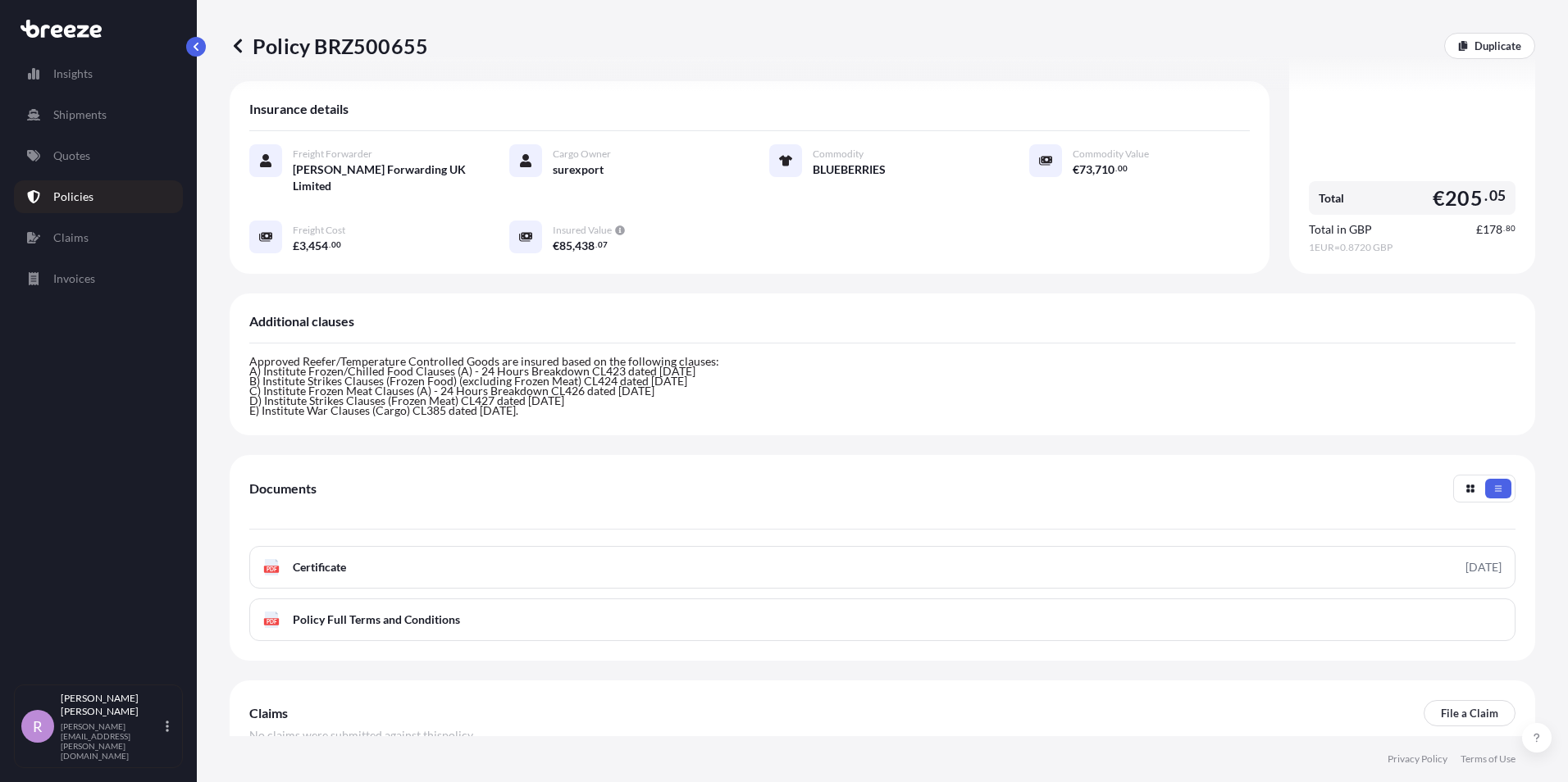
scroll to position [328, 0]
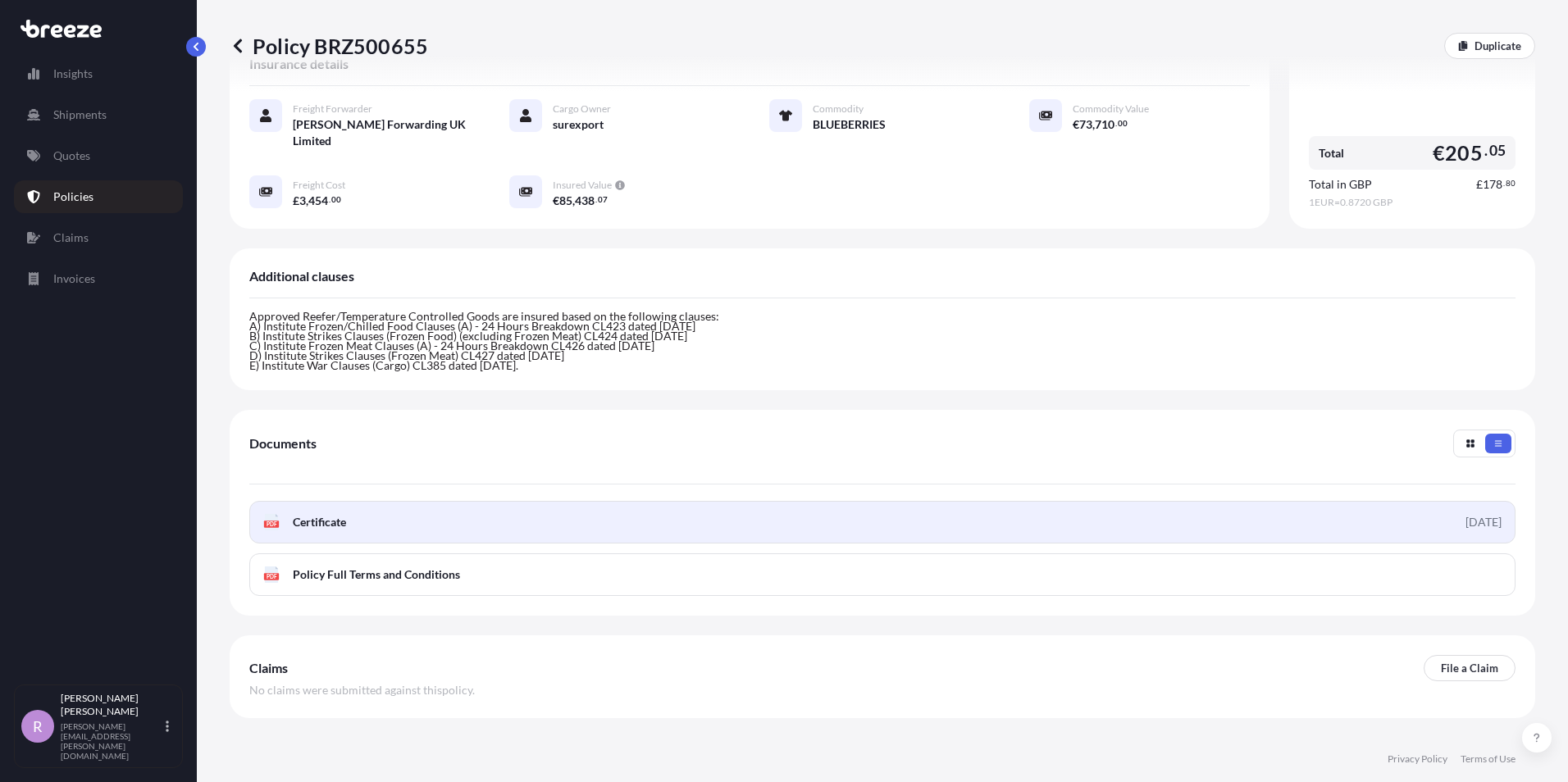
click at [366, 501] on link "PDF Certificate [DATE]" at bounding box center [882, 522] width 1266 height 42
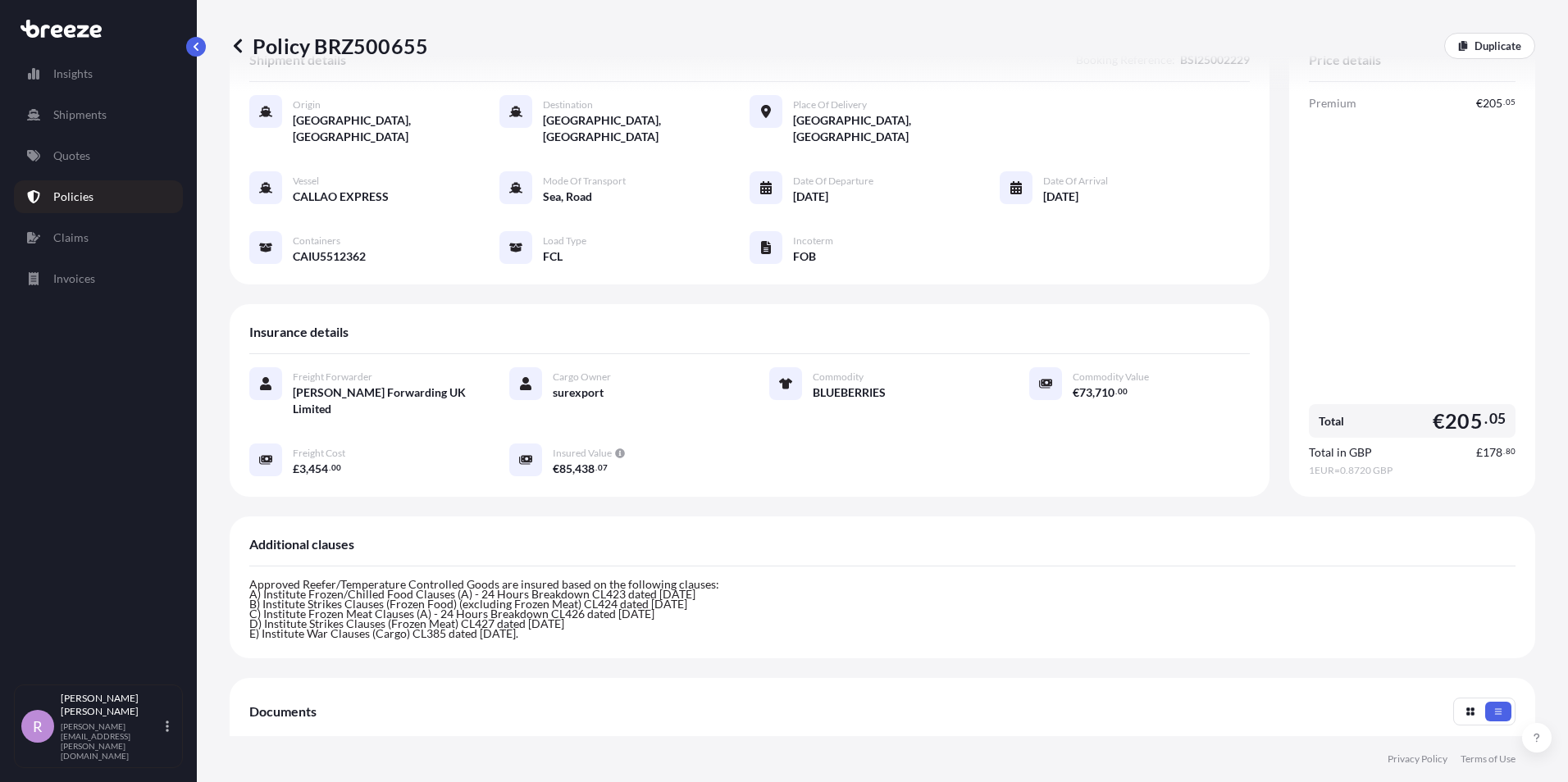
scroll to position [0, 0]
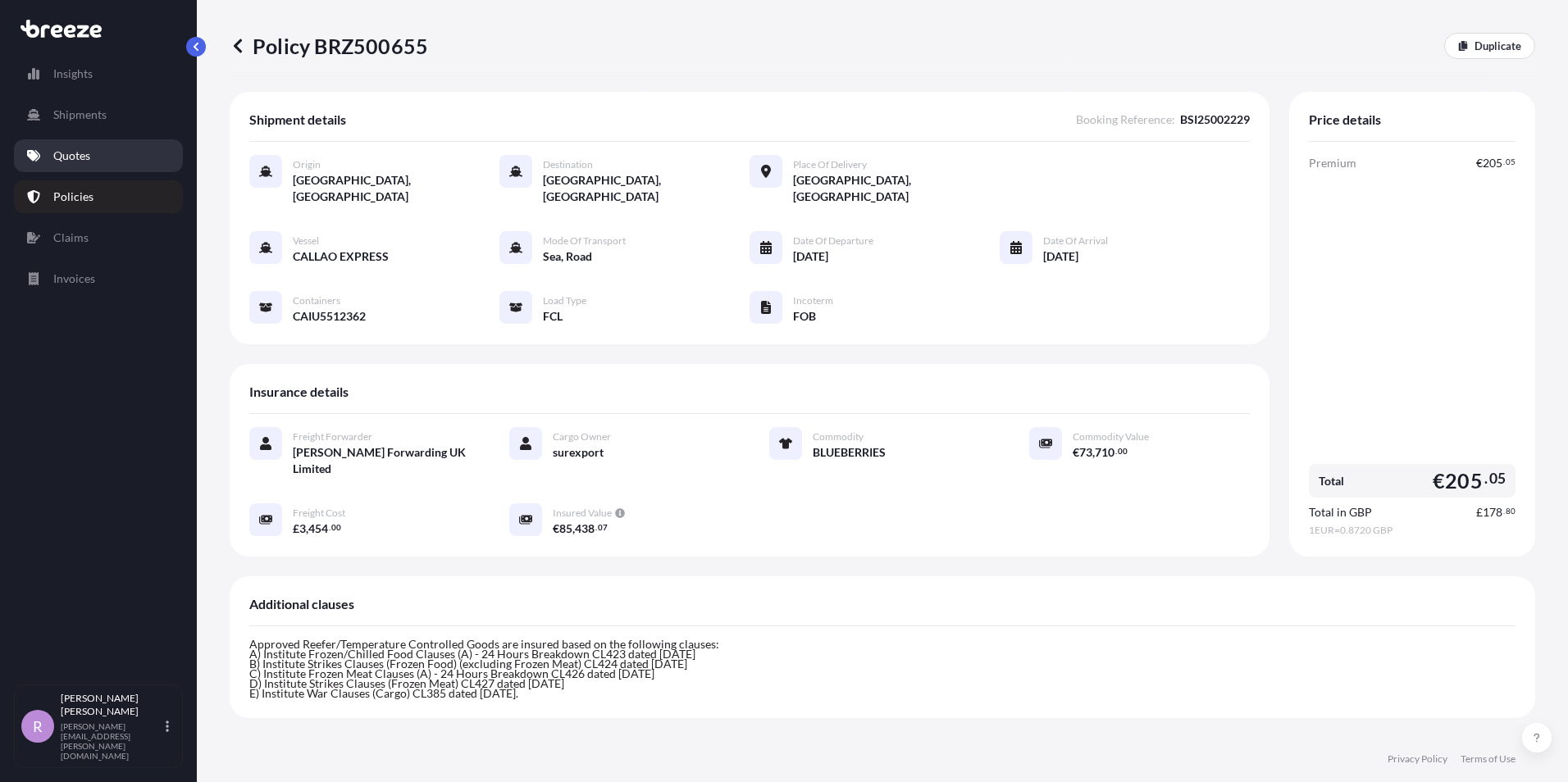
click at [85, 160] on p "Quotes" at bounding box center [72, 156] width 37 height 17
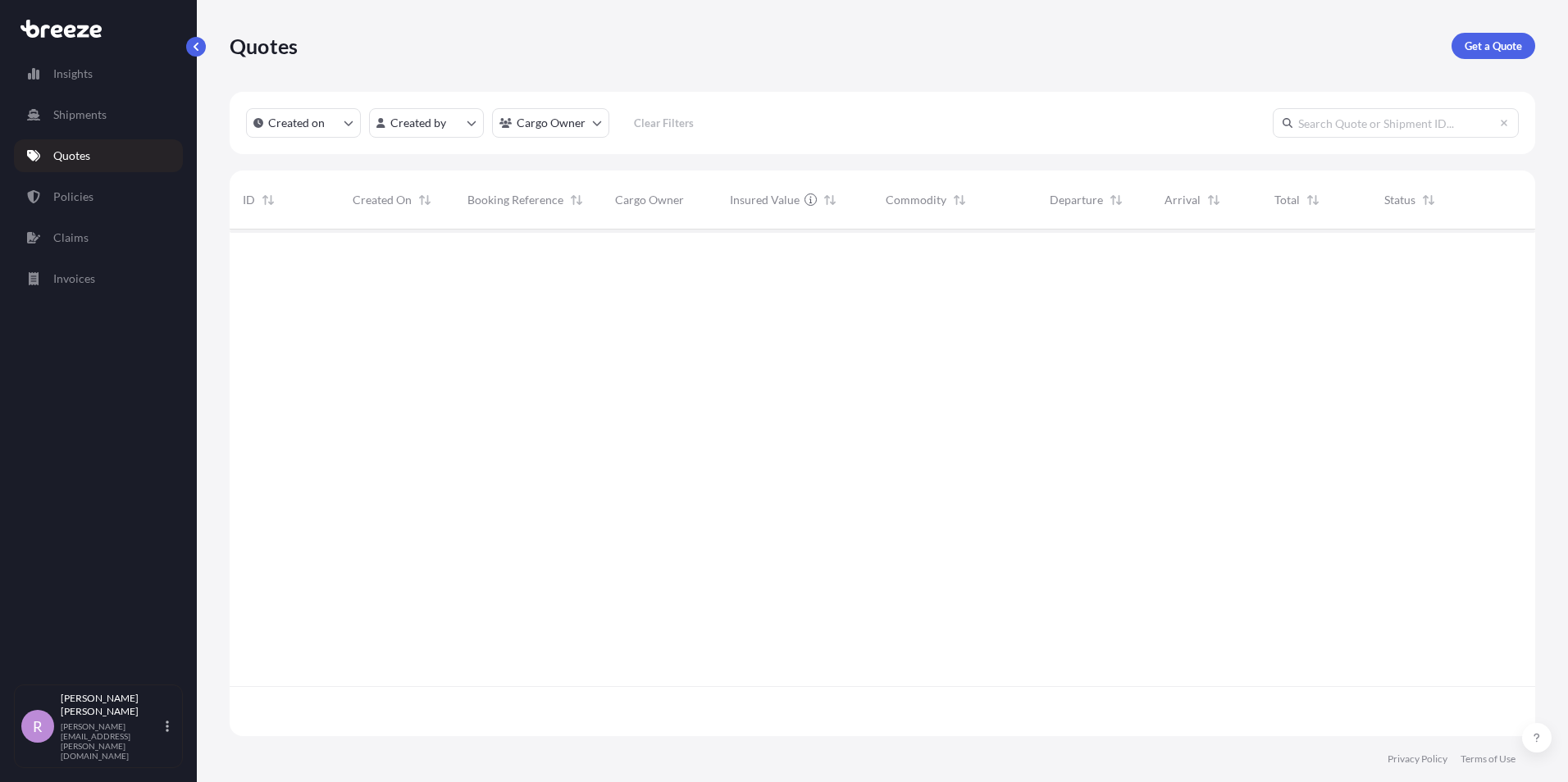
scroll to position [504, 1293]
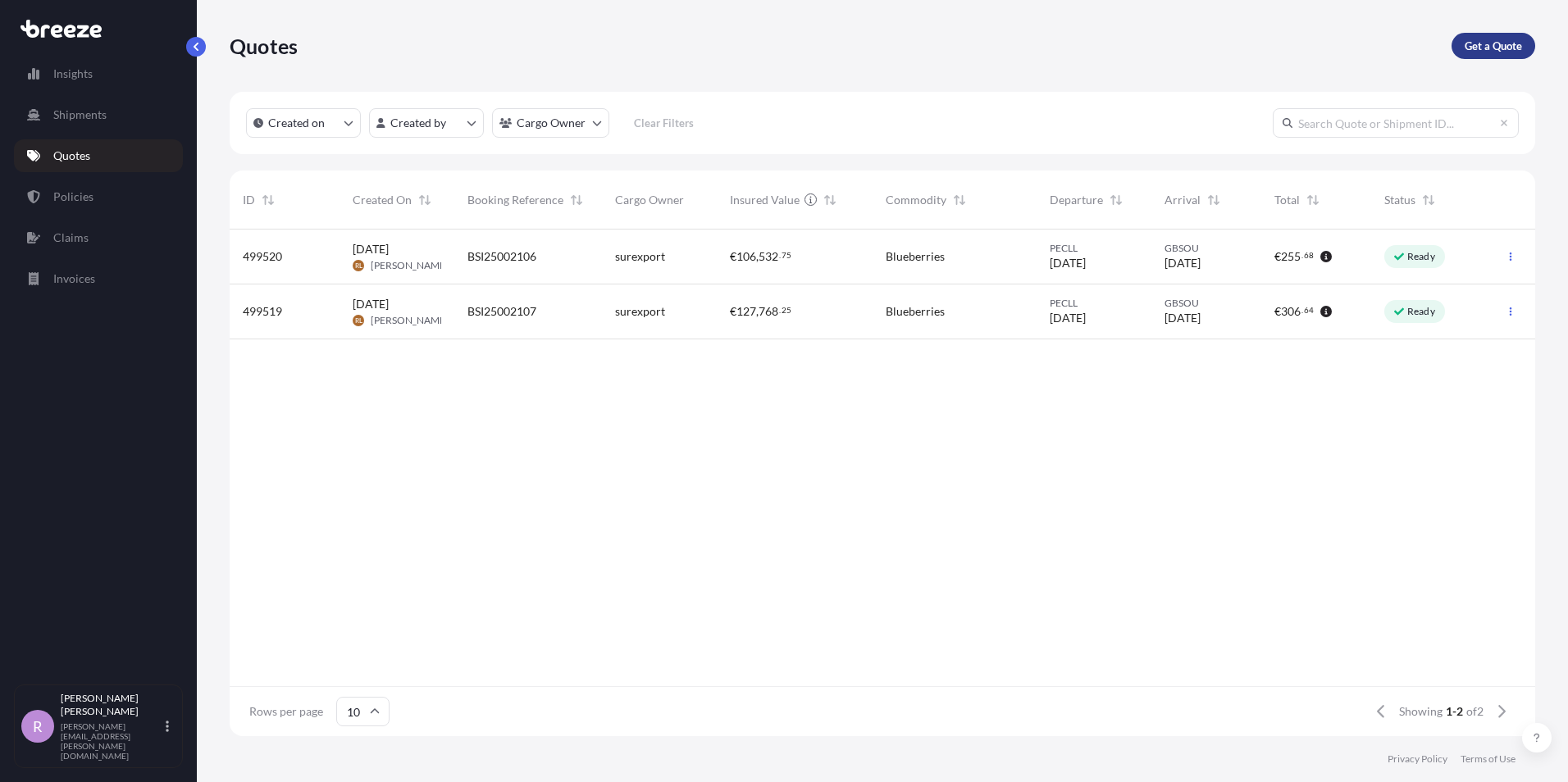
click at [1469, 45] on p "Get a Quote" at bounding box center [1493, 46] width 57 height 17
select select "Sea"
select select "1"
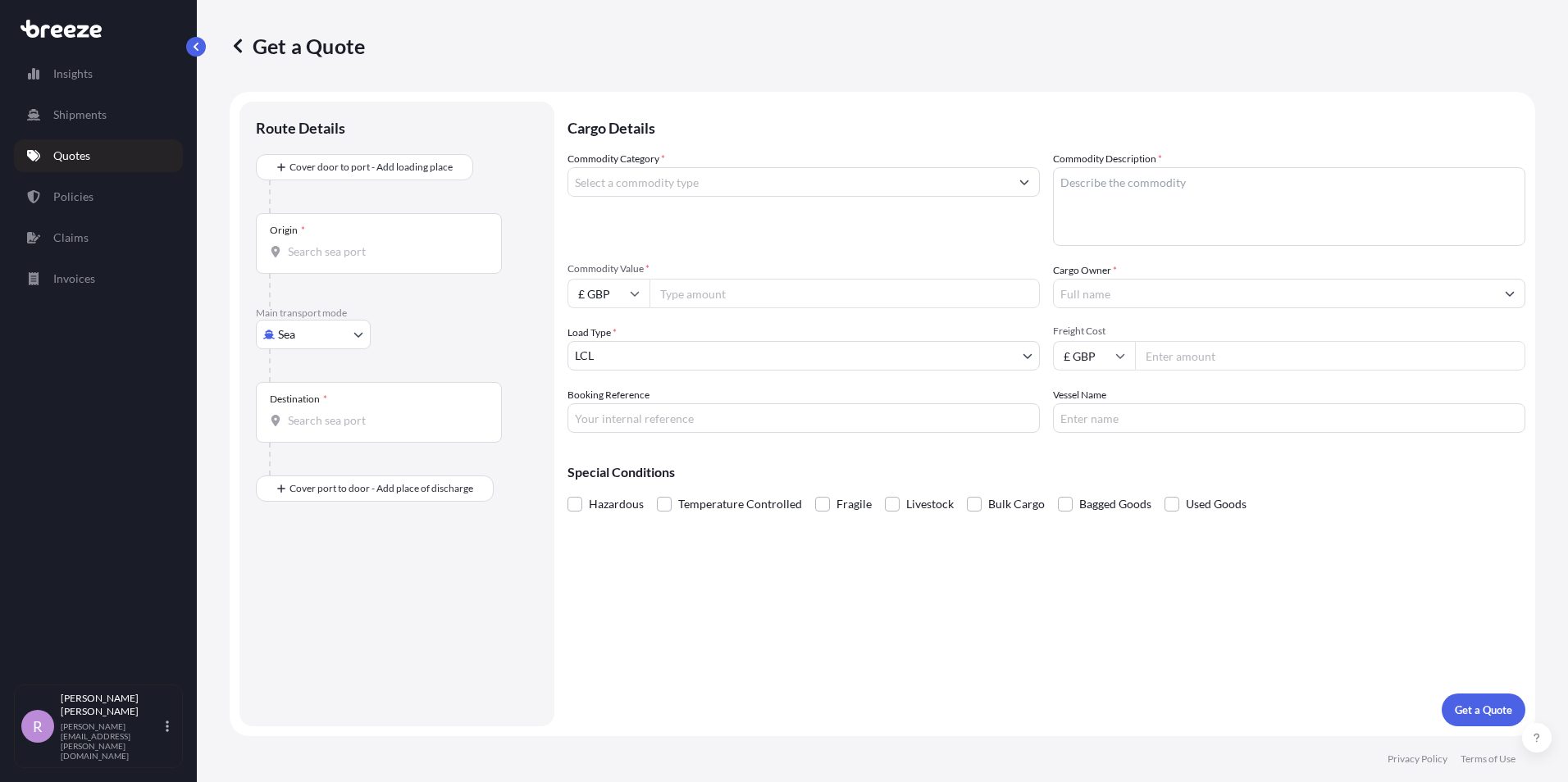
click at [671, 184] on input "Commodity Category *" at bounding box center [789, 182] width 441 height 30
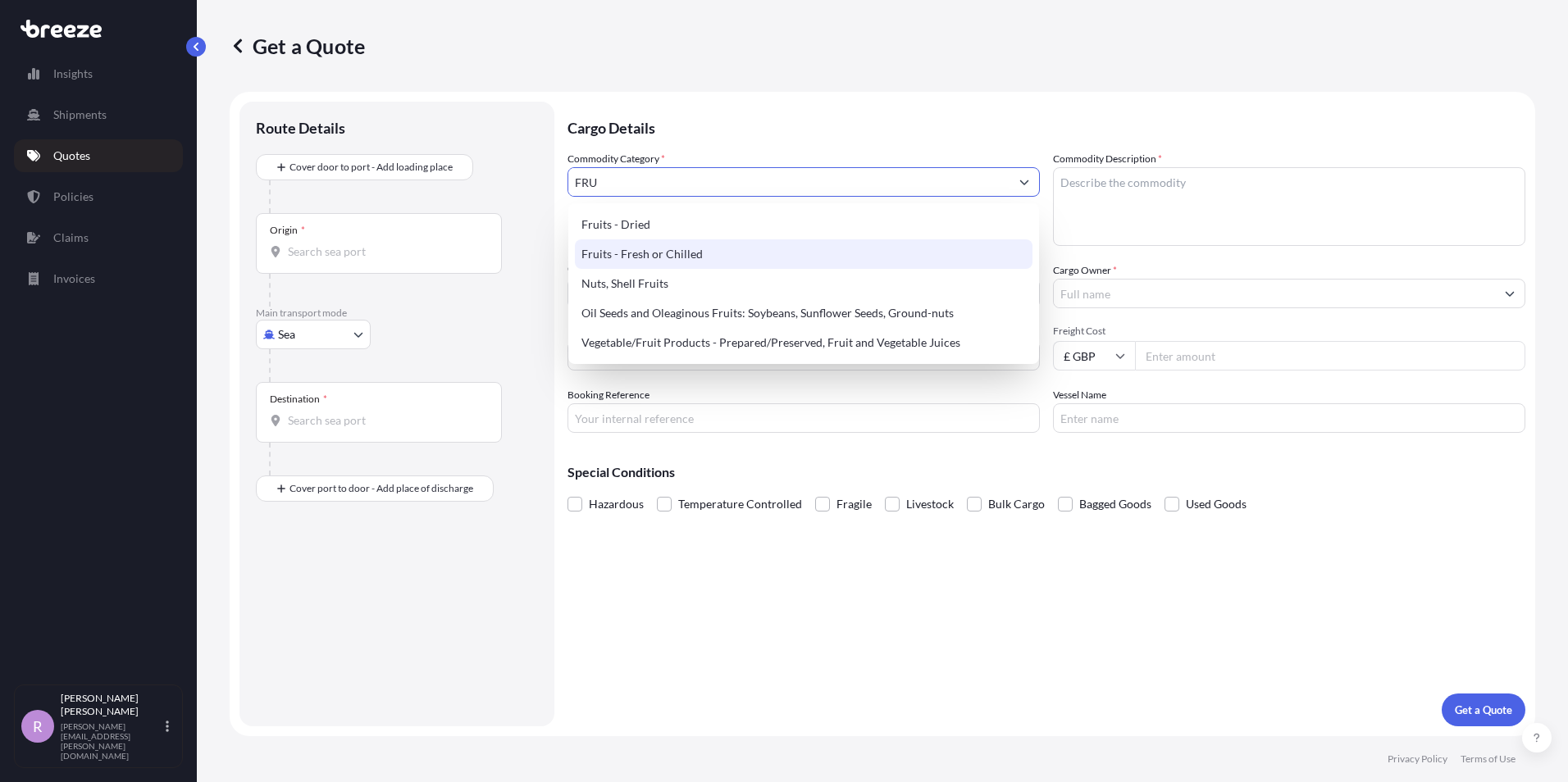
click at [655, 255] on div "Fruits - Fresh or Chilled" at bounding box center [803, 255] width 457 height 30
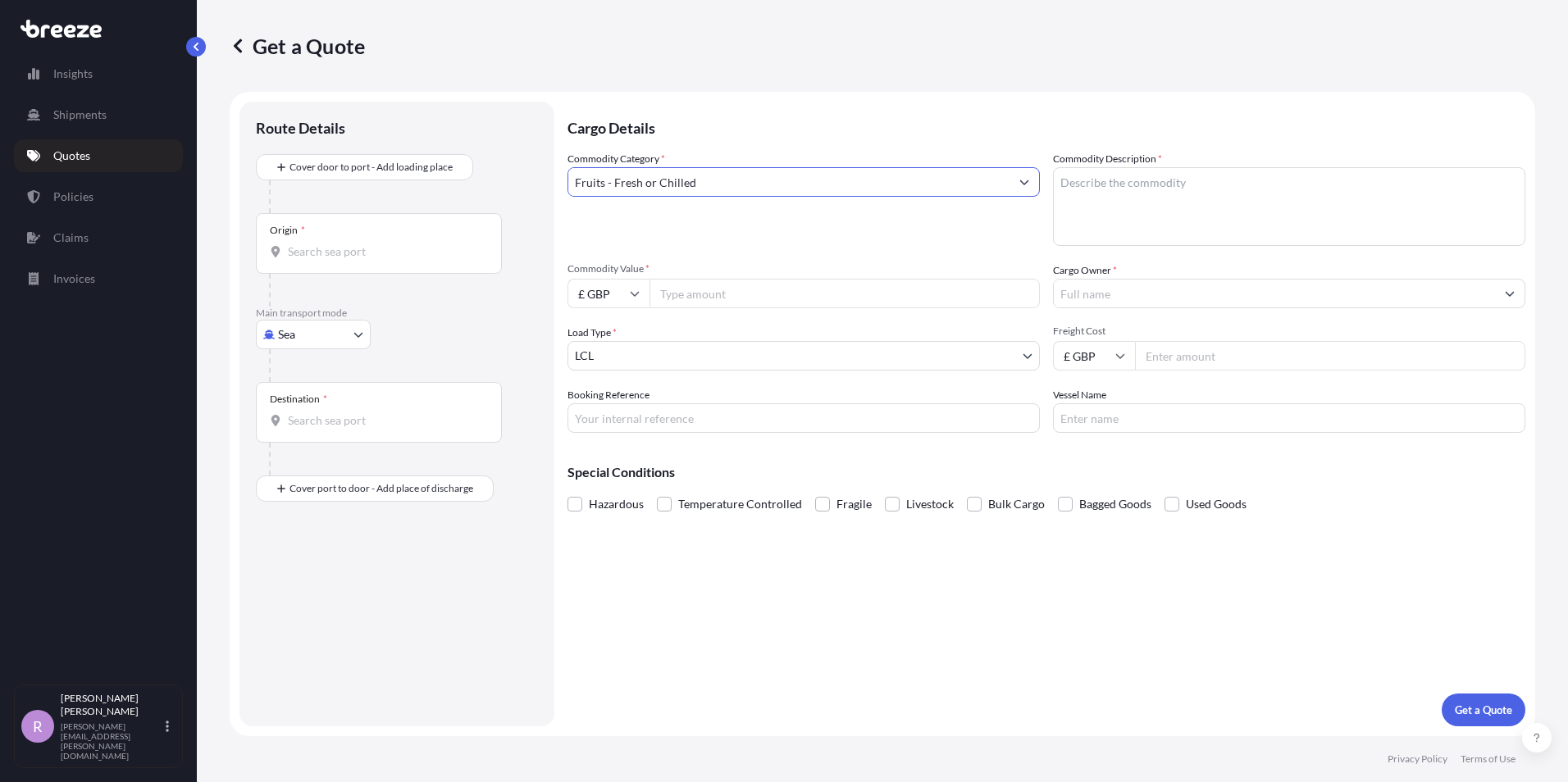
type input "Fruits - Fresh or Chilled"
click at [1081, 197] on textarea "Commodity Description *" at bounding box center [1289, 206] width 472 height 78
type textarea "BLUEBERRIES"
click at [636, 298] on icon at bounding box center [635, 293] width 10 height 10
click at [613, 338] on div "€ EUR" at bounding box center [608, 338] width 69 height 31
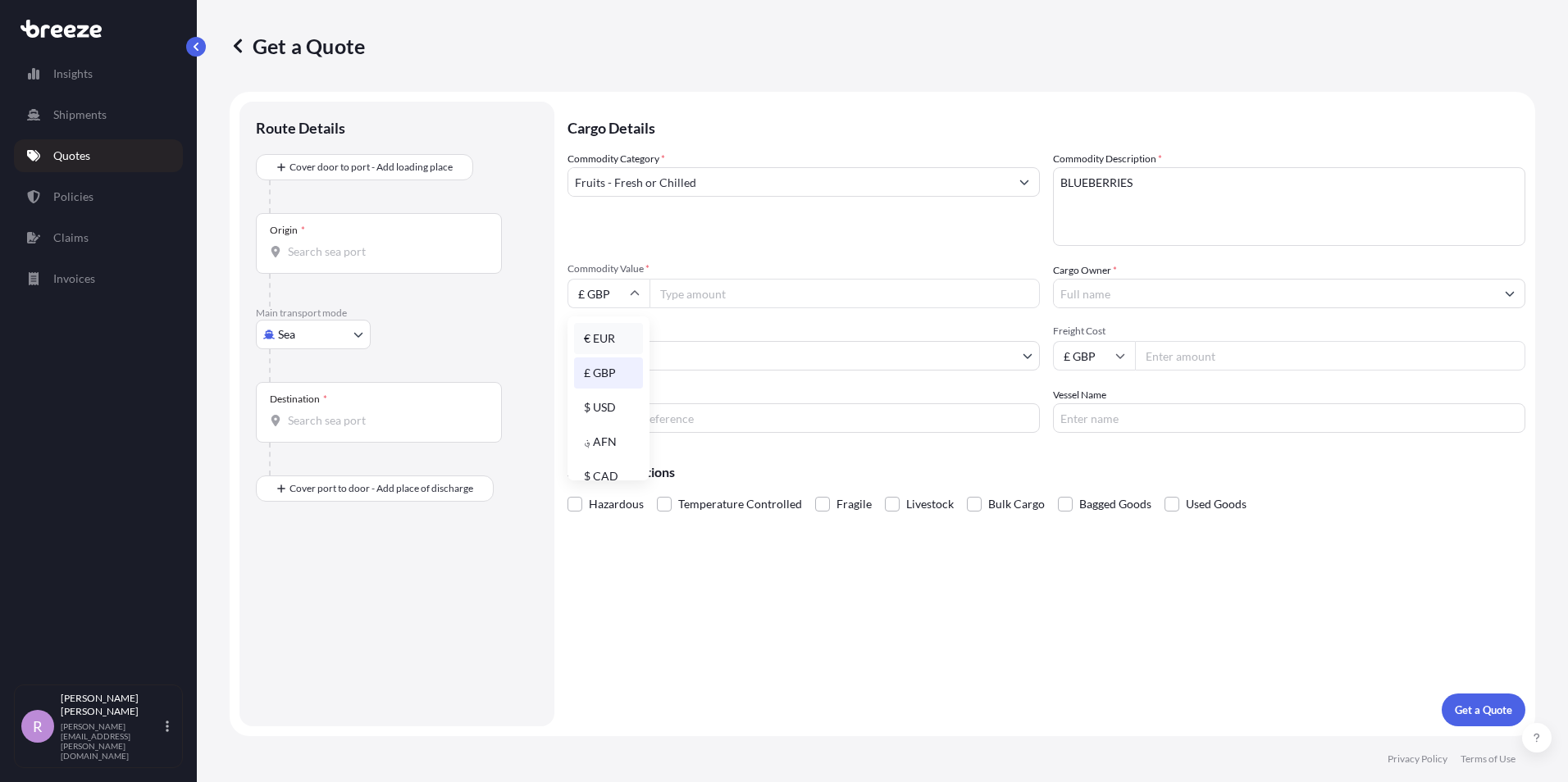
type input "€ EUR"
click at [706, 299] on input "Commodity Value *" at bounding box center [844, 293] width 390 height 30
type input "112320.00"
click at [1130, 290] on input "Cargo Owner *" at bounding box center [1275, 293] width 441 height 30
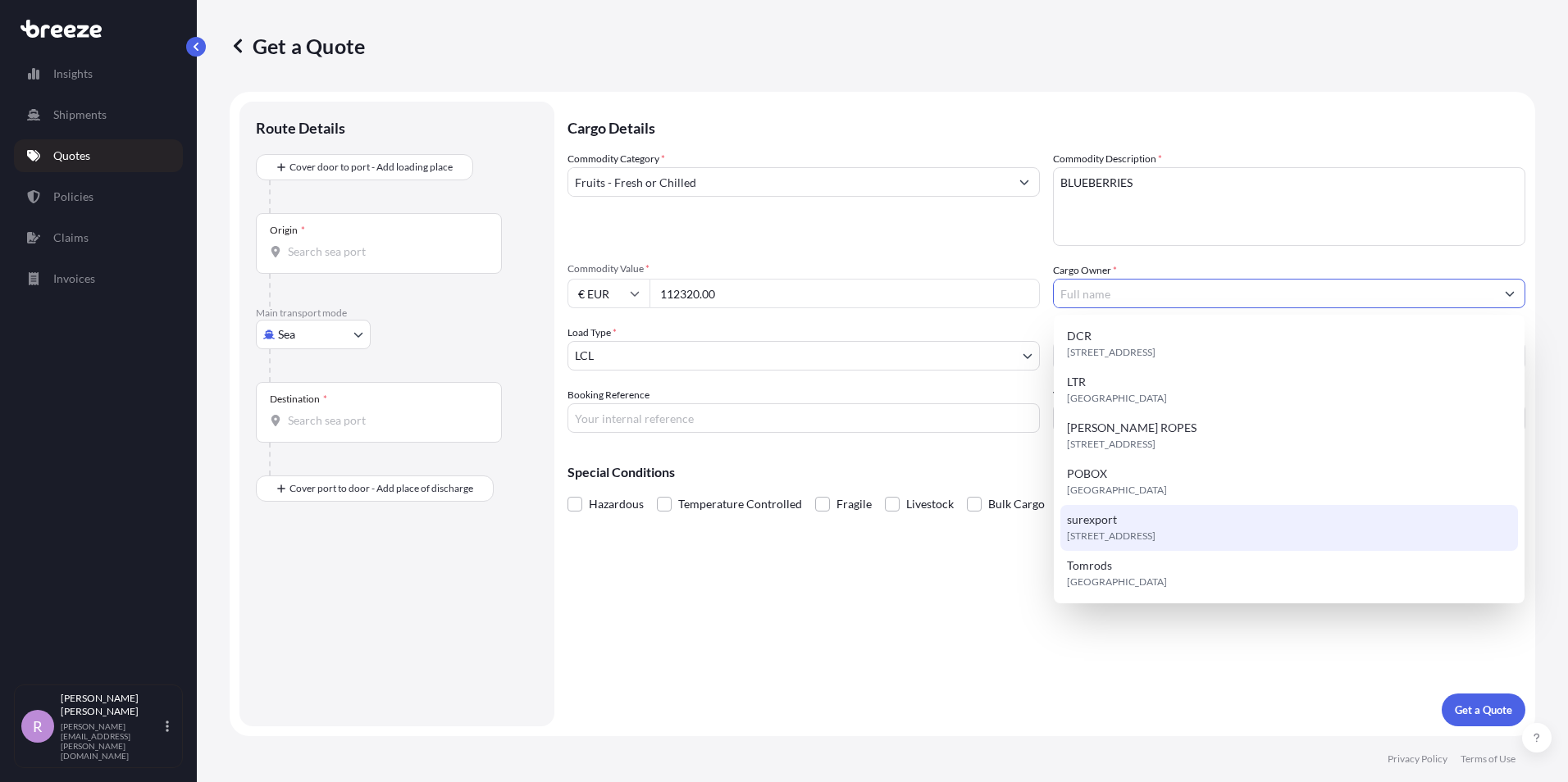
click at [1133, 517] on div "[STREET_ADDRESS]" at bounding box center [1289, 528] width 457 height 46
type input "surexport"
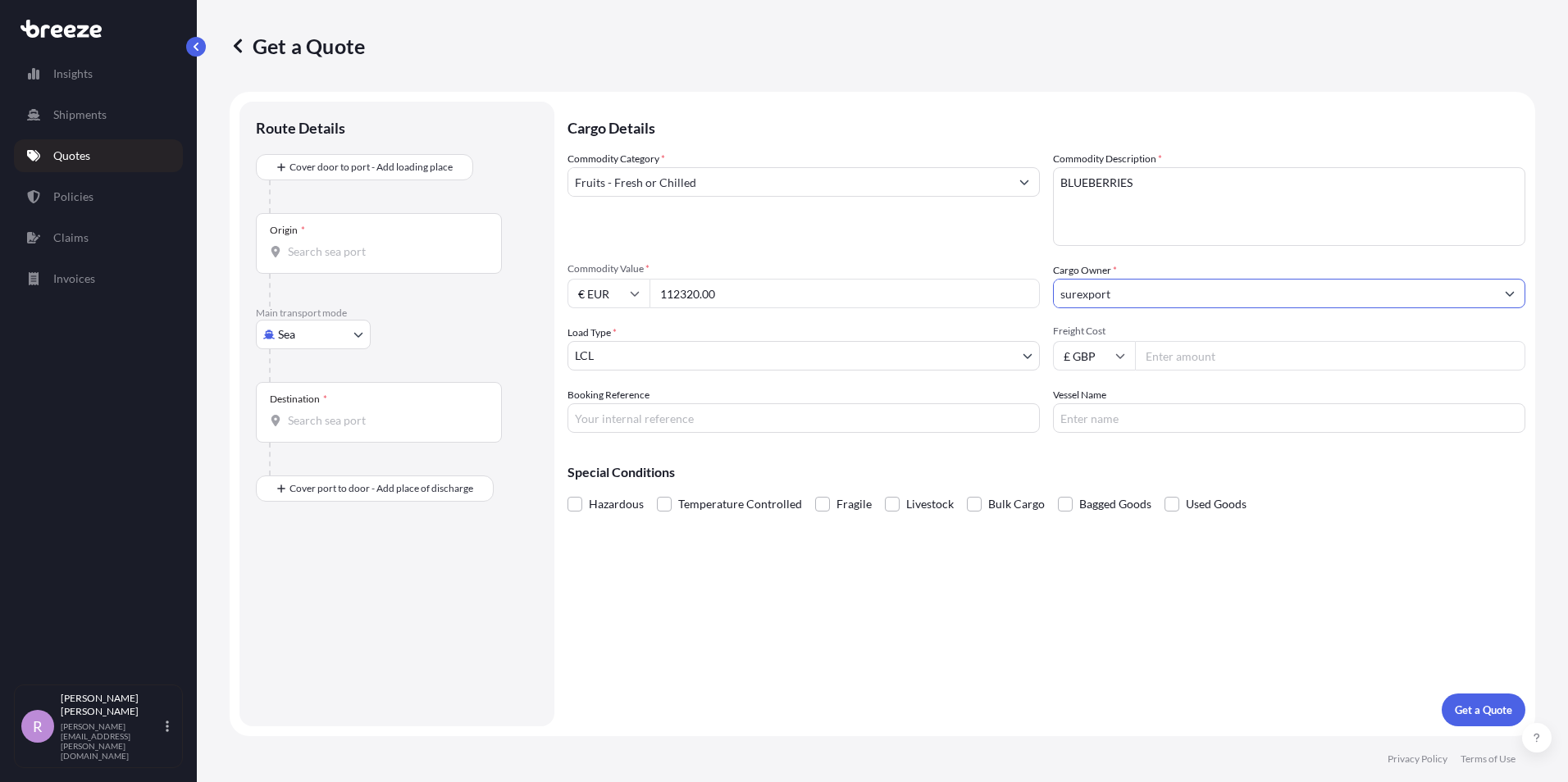
click at [962, 360] on body "6 options available. Insights Shipments Quotes Policies Claims Invoices R [PERS…" at bounding box center [784, 391] width 1568 height 782
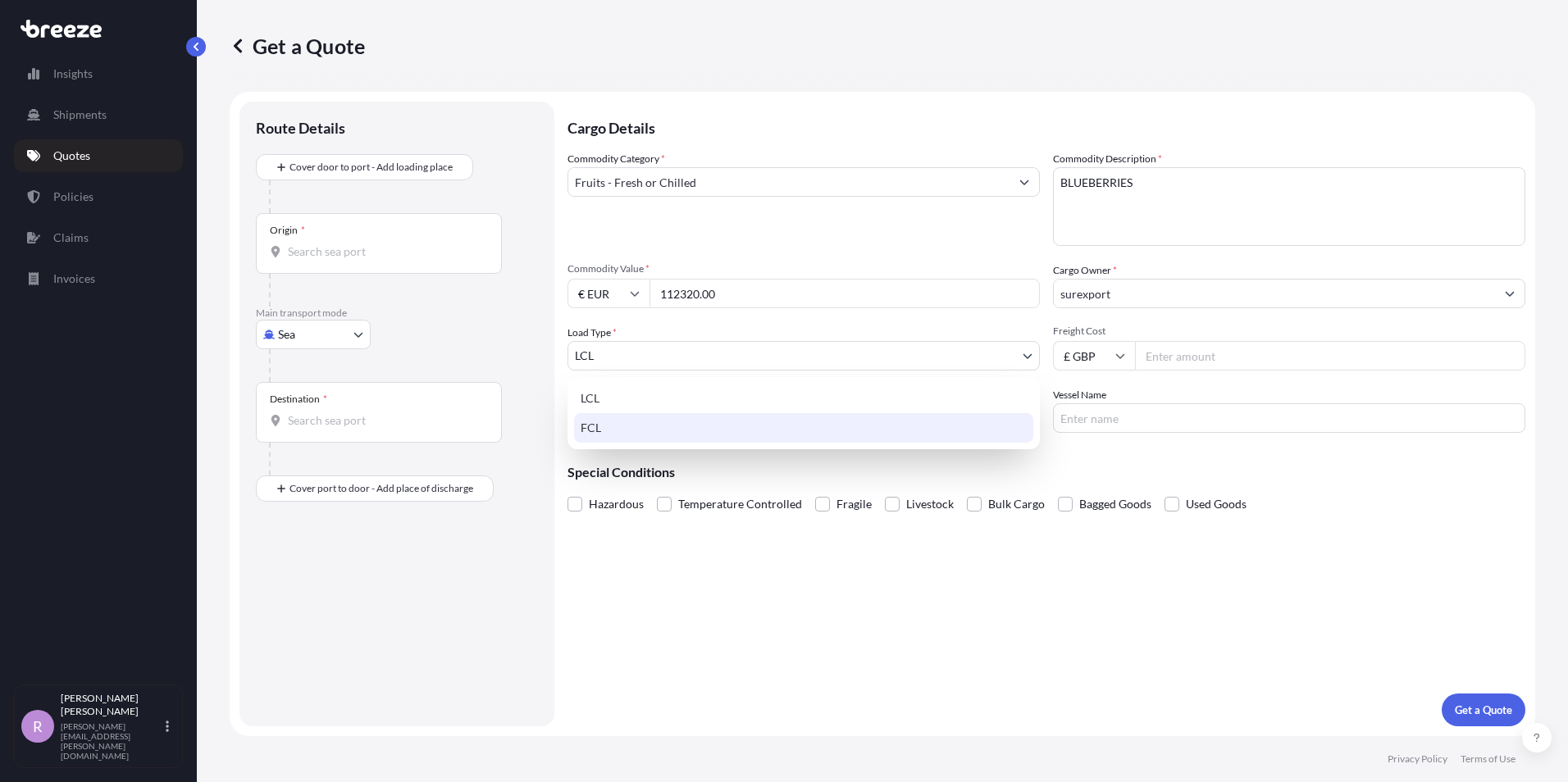
click at [620, 429] on div "FCL" at bounding box center [803, 428] width 459 height 30
select select "2"
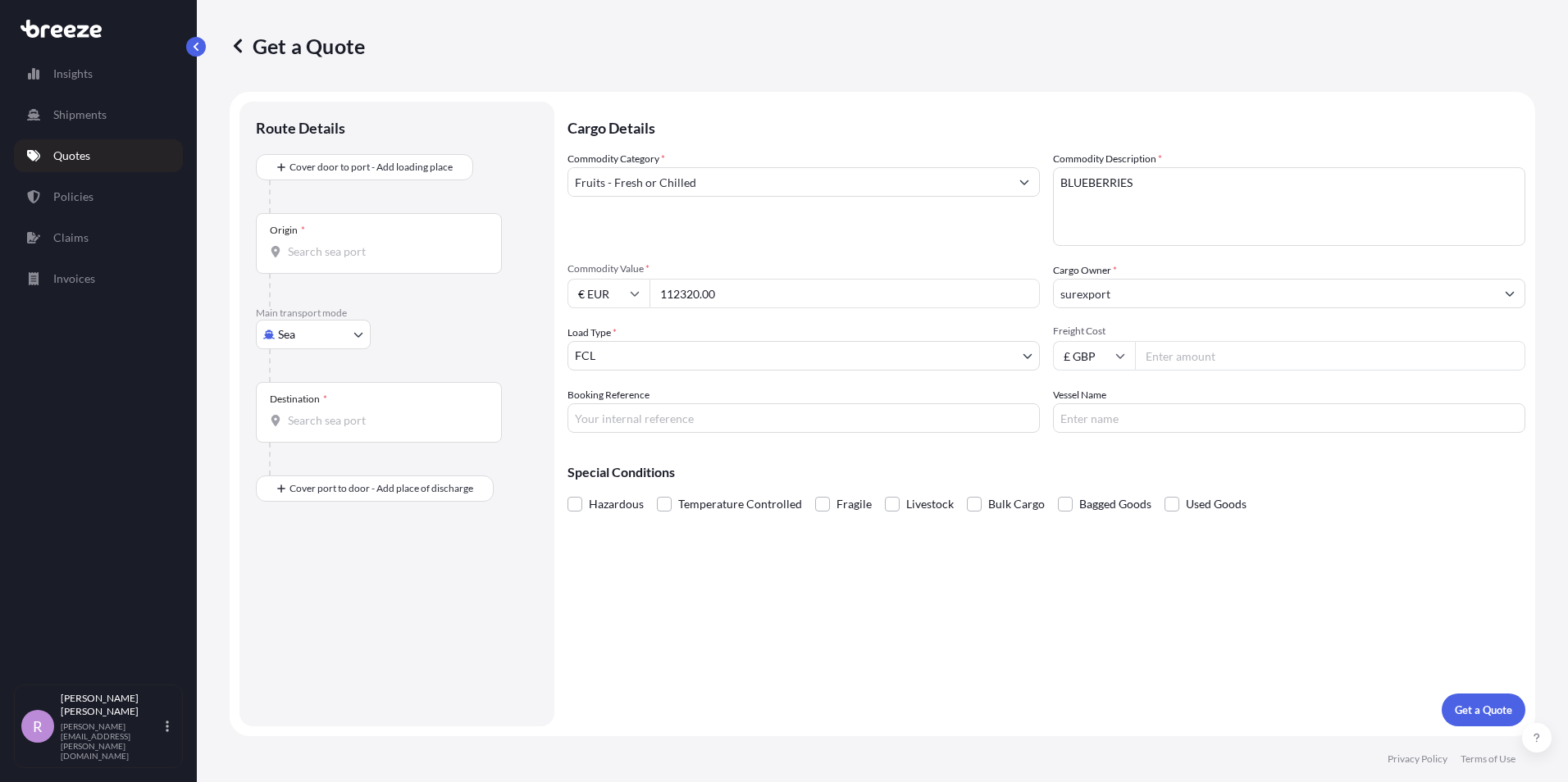
click at [1170, 357] on input "Freight Cost" at bounding box center [1330, 356] width 390 height 30
type input "3454.00"
click at [729, 415] on input "Booking Reference" at bounding box center [803, 418] width 472 height 30
type input "BSI25002230"
click at [1081, 419] on input "Vessel Name" at bounding box center [1289, 418] width 472 height 30
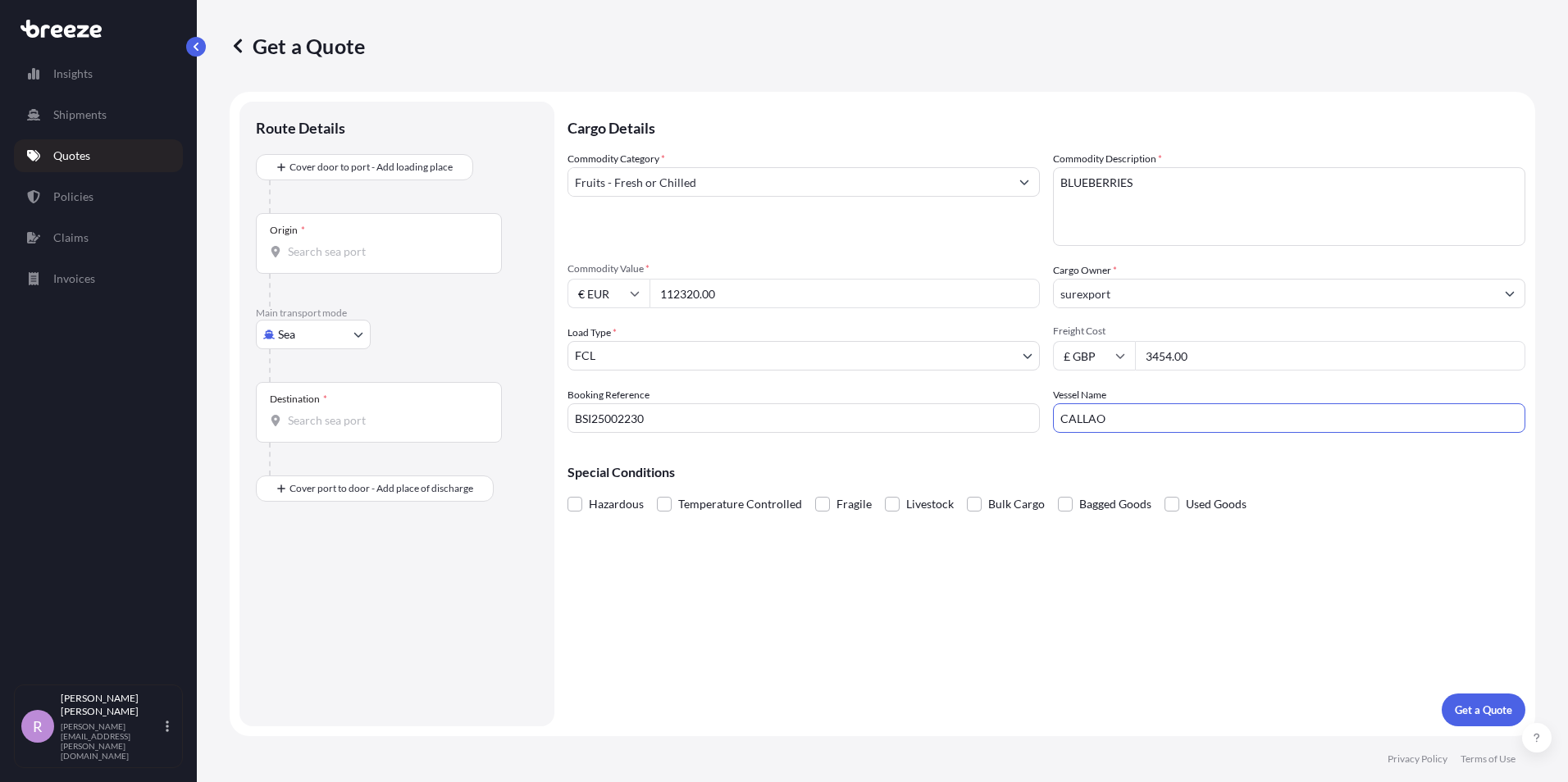
type input "CALLAO EXPRESS"
click at [670, 504] on span at bounding box center [664, 504] width 15 height 15
click at [657, 492] on input "Temperature Controlled" at bounding box center [657, 492] width 0 height 0
click at [1494, 707] on p "Get a Quote" at bounding box center [1483, 710] width 57 height 17
click at [348, 240] on div "Origin *" at bounding box center [378, 243] width 246 height 61
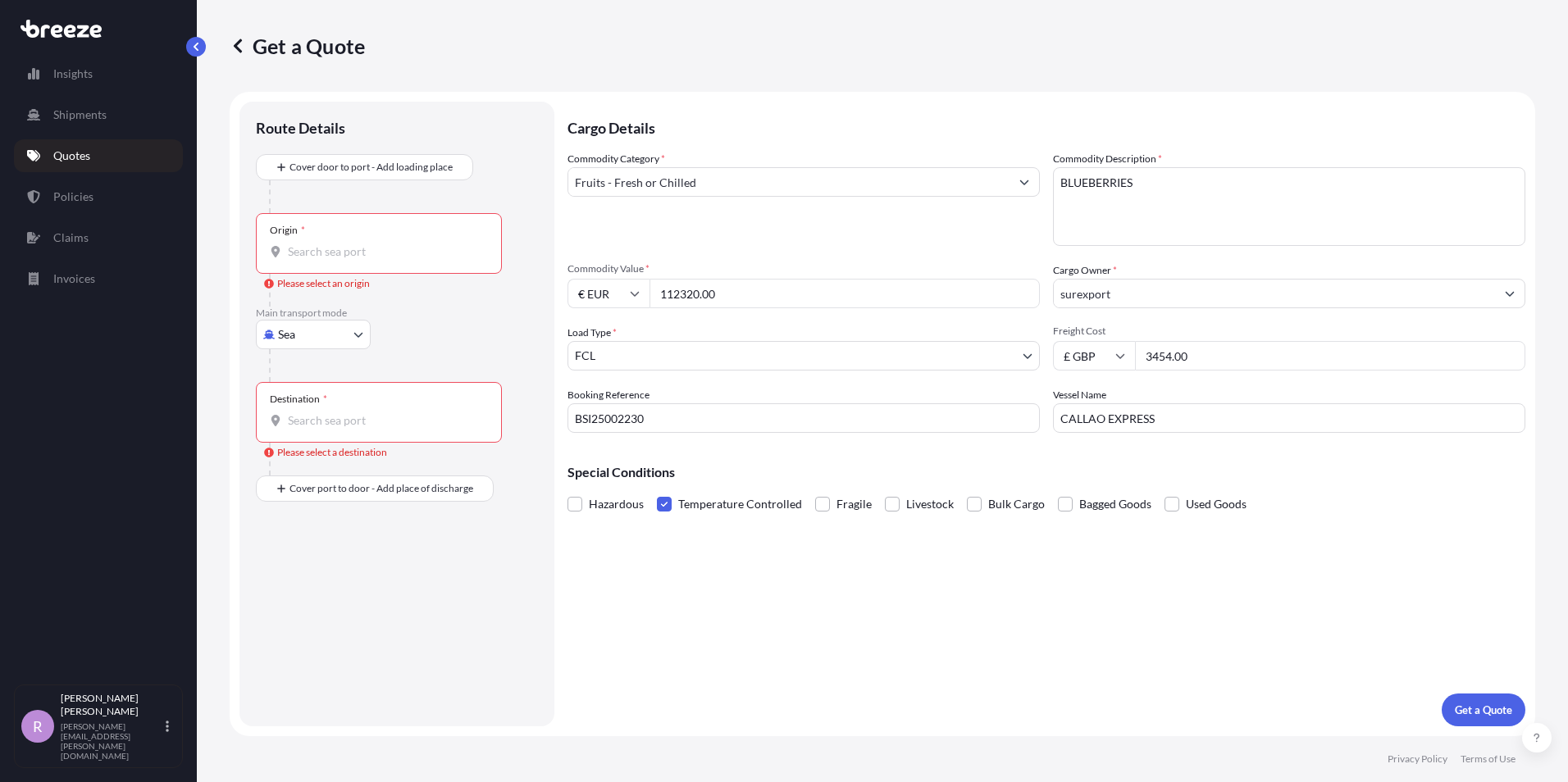
click at [348, 243] on input "Origin * Please select an origin" at bounding box center [385, 252] width 194 height 17
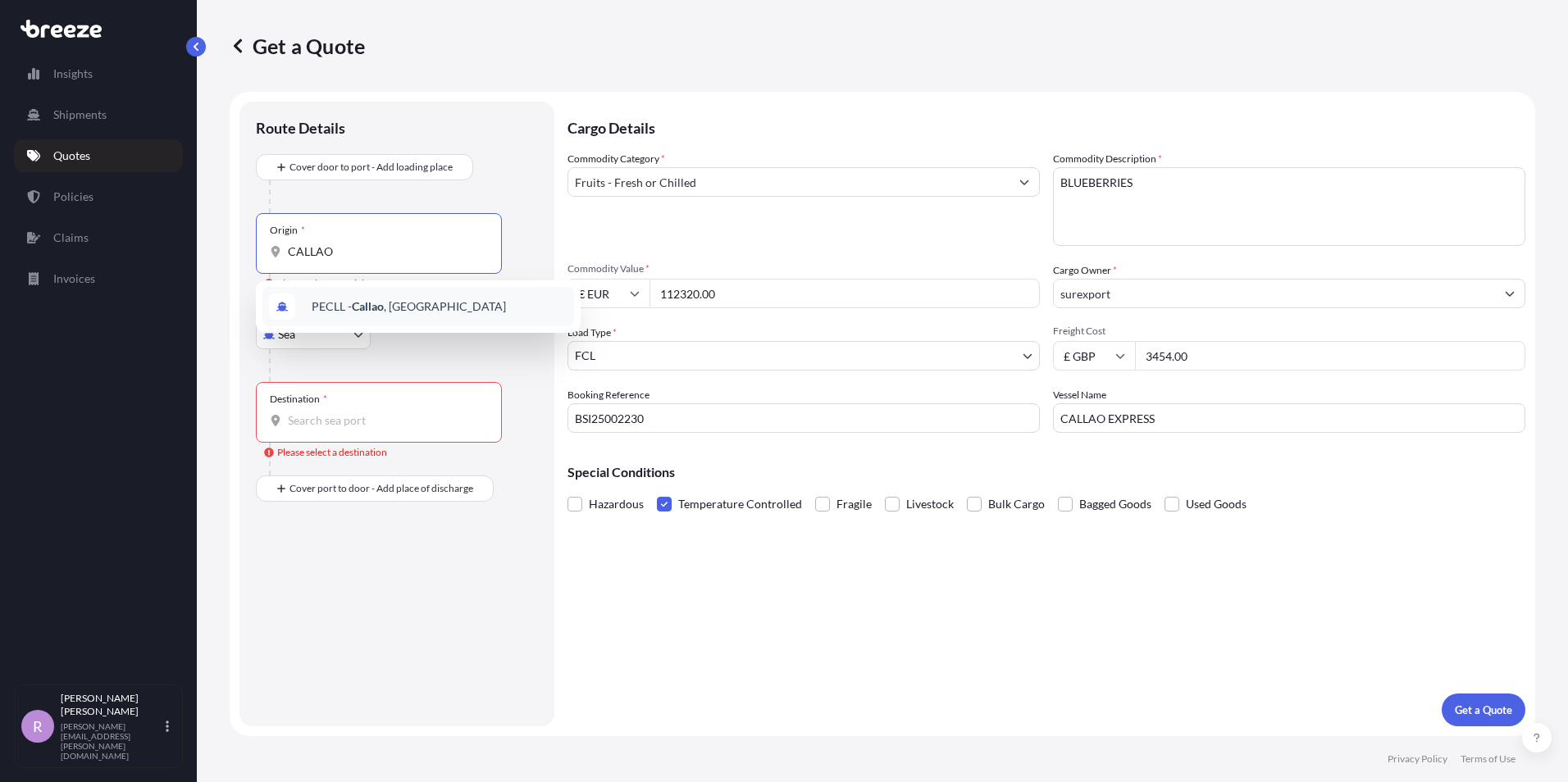
click at [351, 302] on span "PECLL - [GEOGRAPHIC_DATA] , [GEOGRAPHIC_DATA]" at bounding box center [409, 307] width 195 height 17
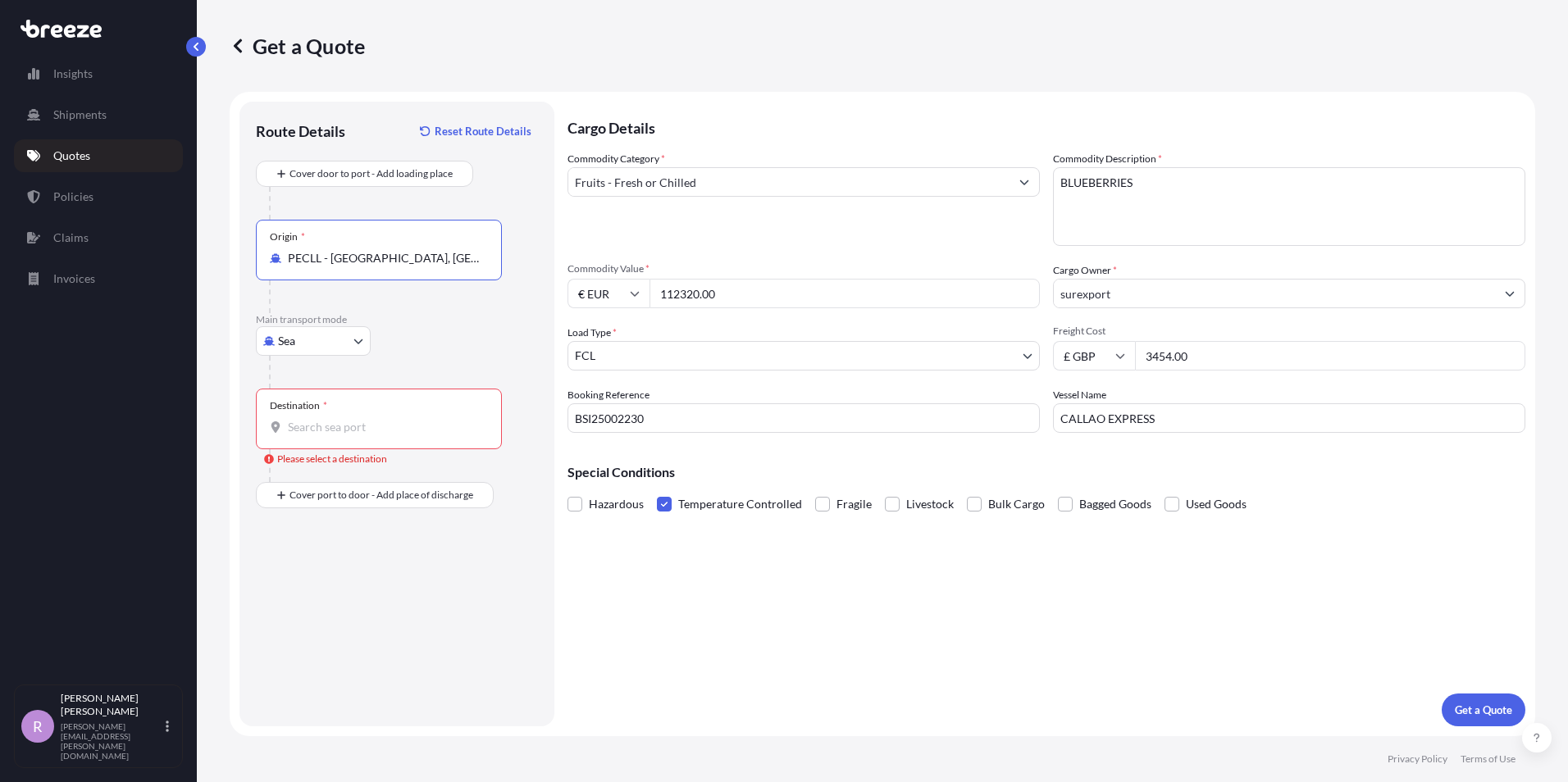
type input "PECLL - [GEOGRAPHIC_DATA], [GEOGRAPHIC_DATA]"
click at [316, 412] on div "Destination *" at bounding box center [378, 419] width 246 height 61
click at [316, 419] on input "Destination * Please select a destination" at bounding box center [385, 427] width 194 height 17
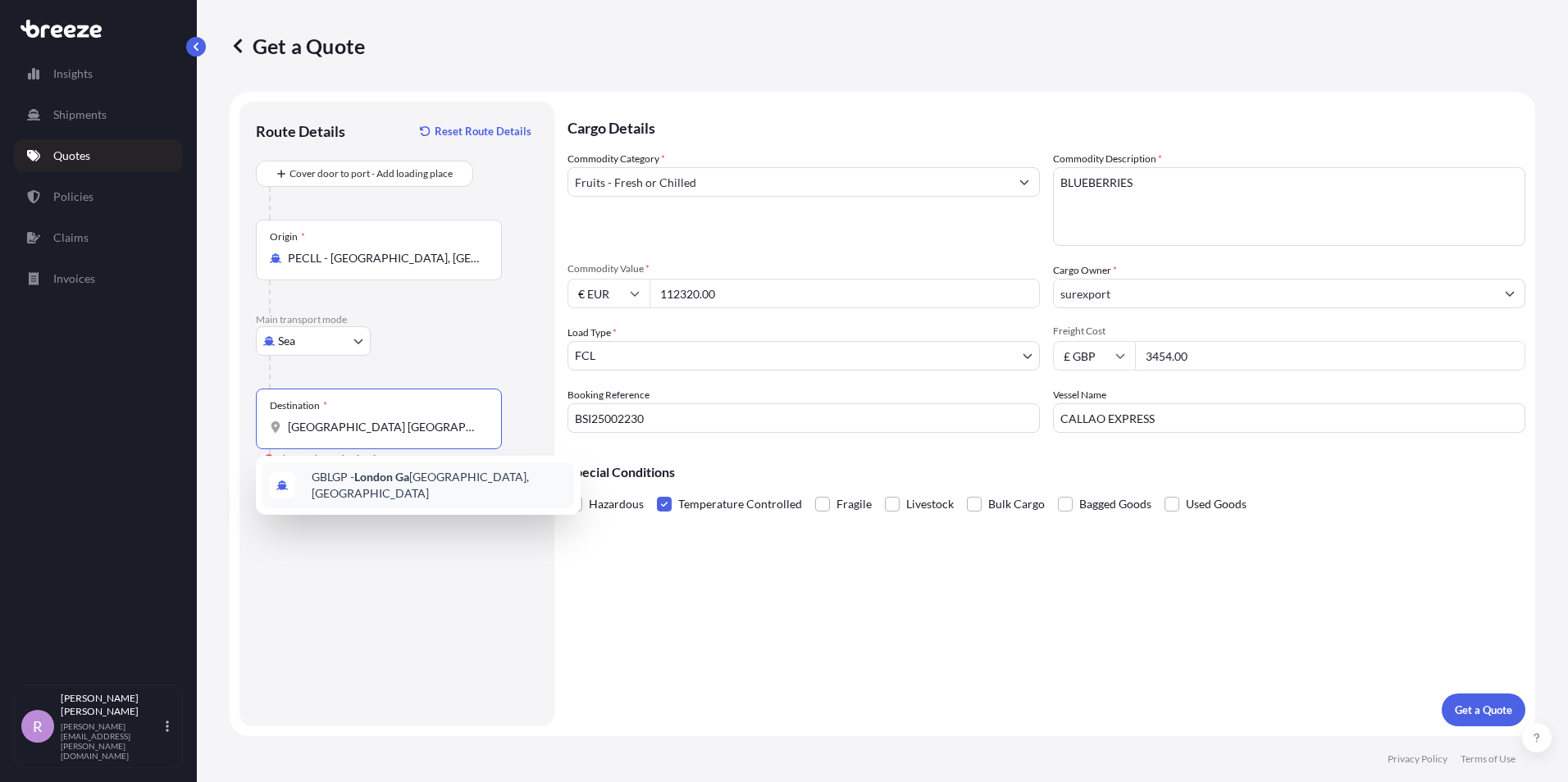
click at [323, 483] on span "GBLGP - [GEOGRAPHIC_DATA], [GEOGRAPHIC_DATA]" at bounding box center [439, 486] width 255 height 33
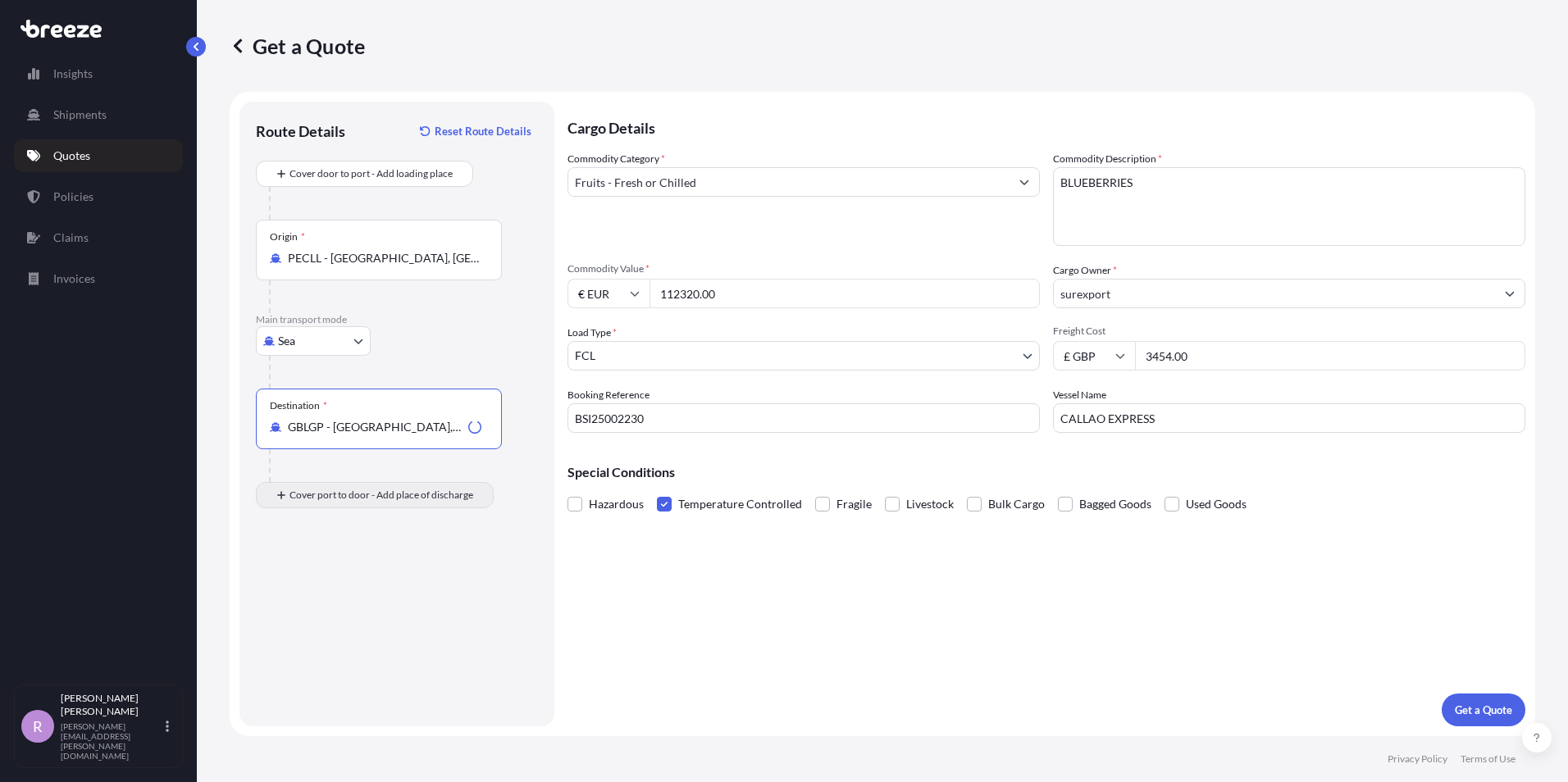
type input "GBLGP - [GEOGRAPHIC_DATA], [GEOGRAPHIC_DATA]"
click at [329, 586] on input "Place of Discharge" at bounding box center [385, 583] width 194 height 17
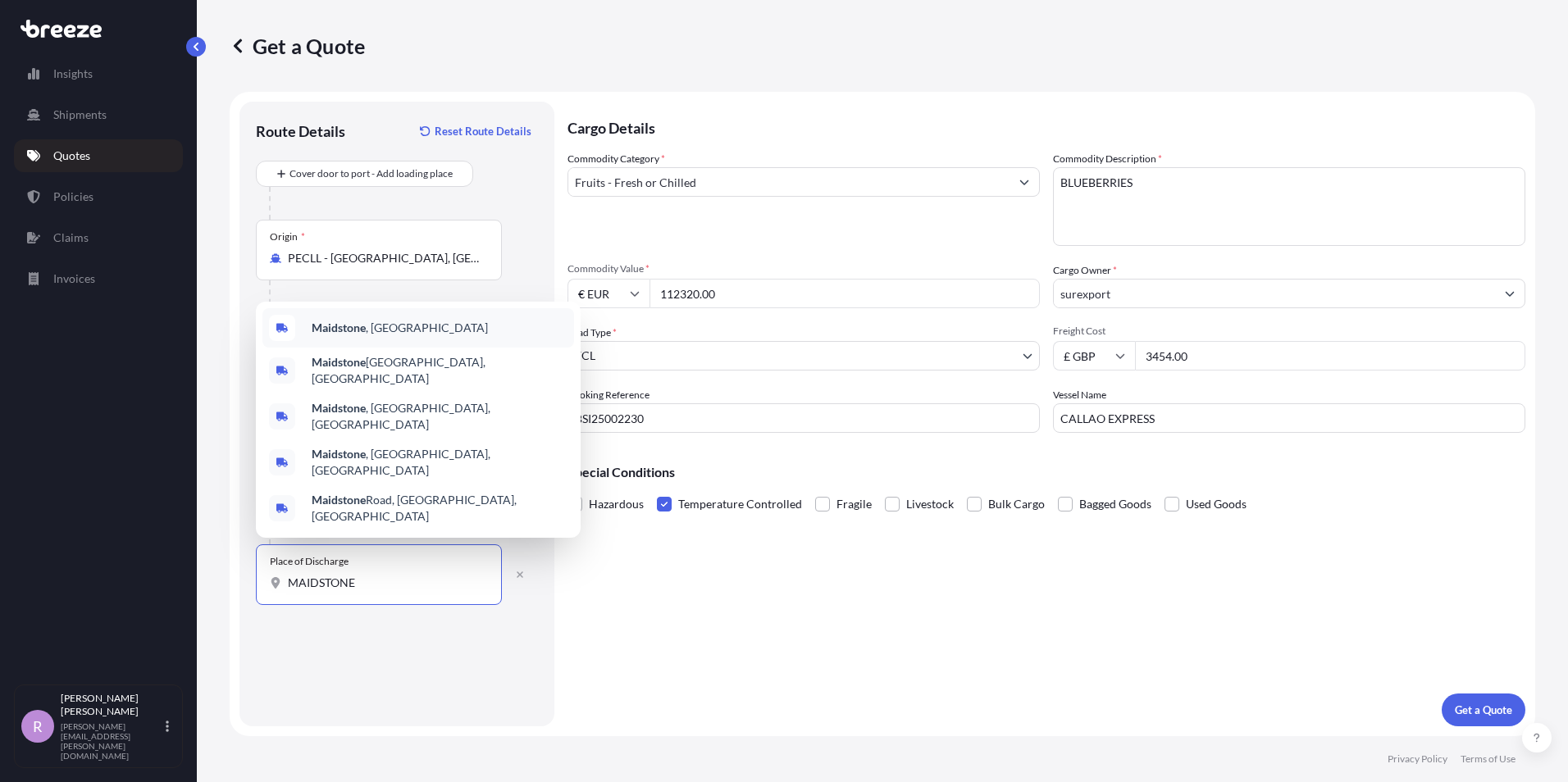
click at [349, 335] on b "Maidstone" at bounding box center [339, 327] width 54 height 14
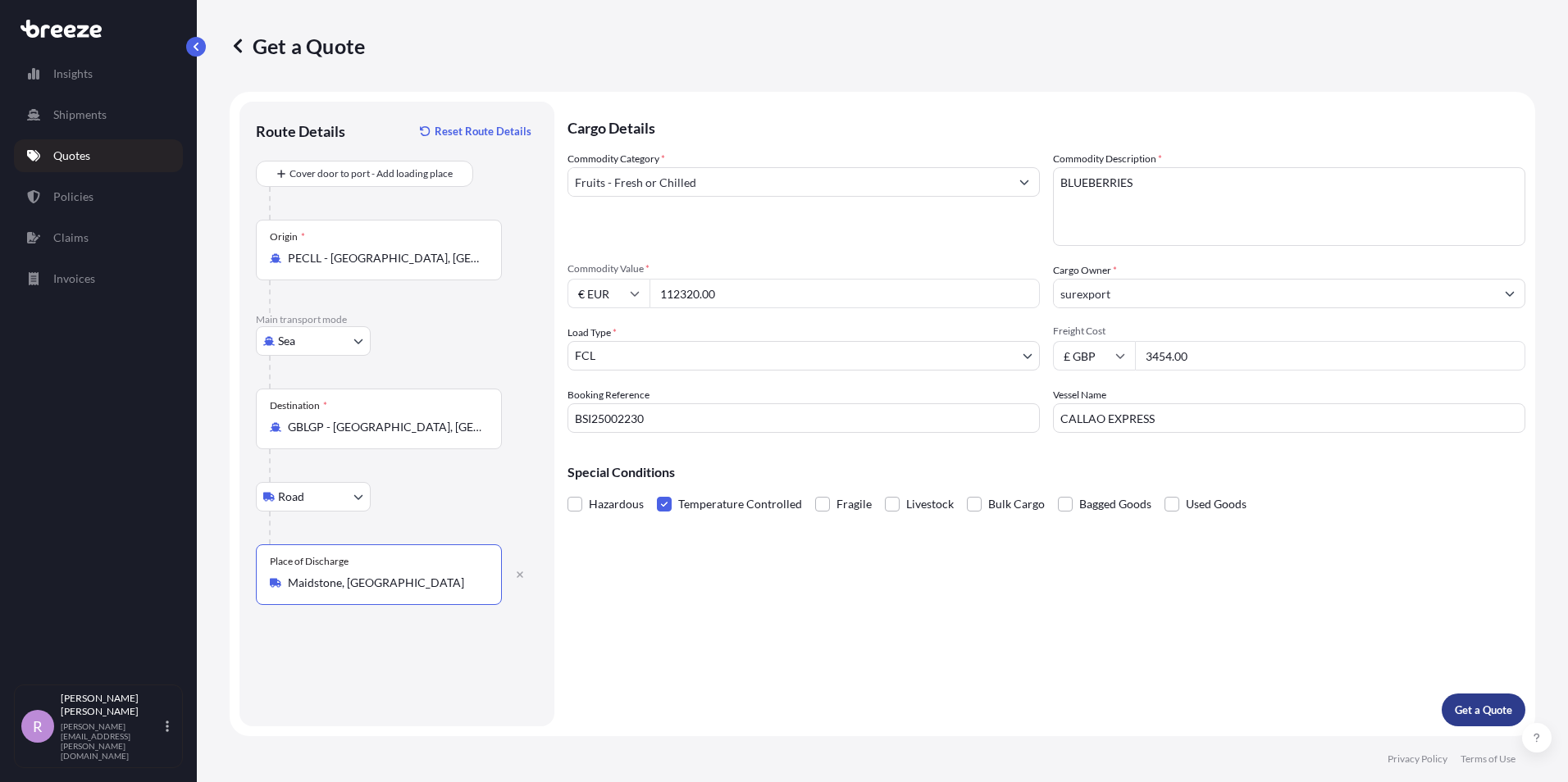
type input "Maidstone, [GEOGRAPHIC_DATA]"
click at [1485, 703] on p "Get a Quote" at bounding box center [1483, 710] width 57 height 17
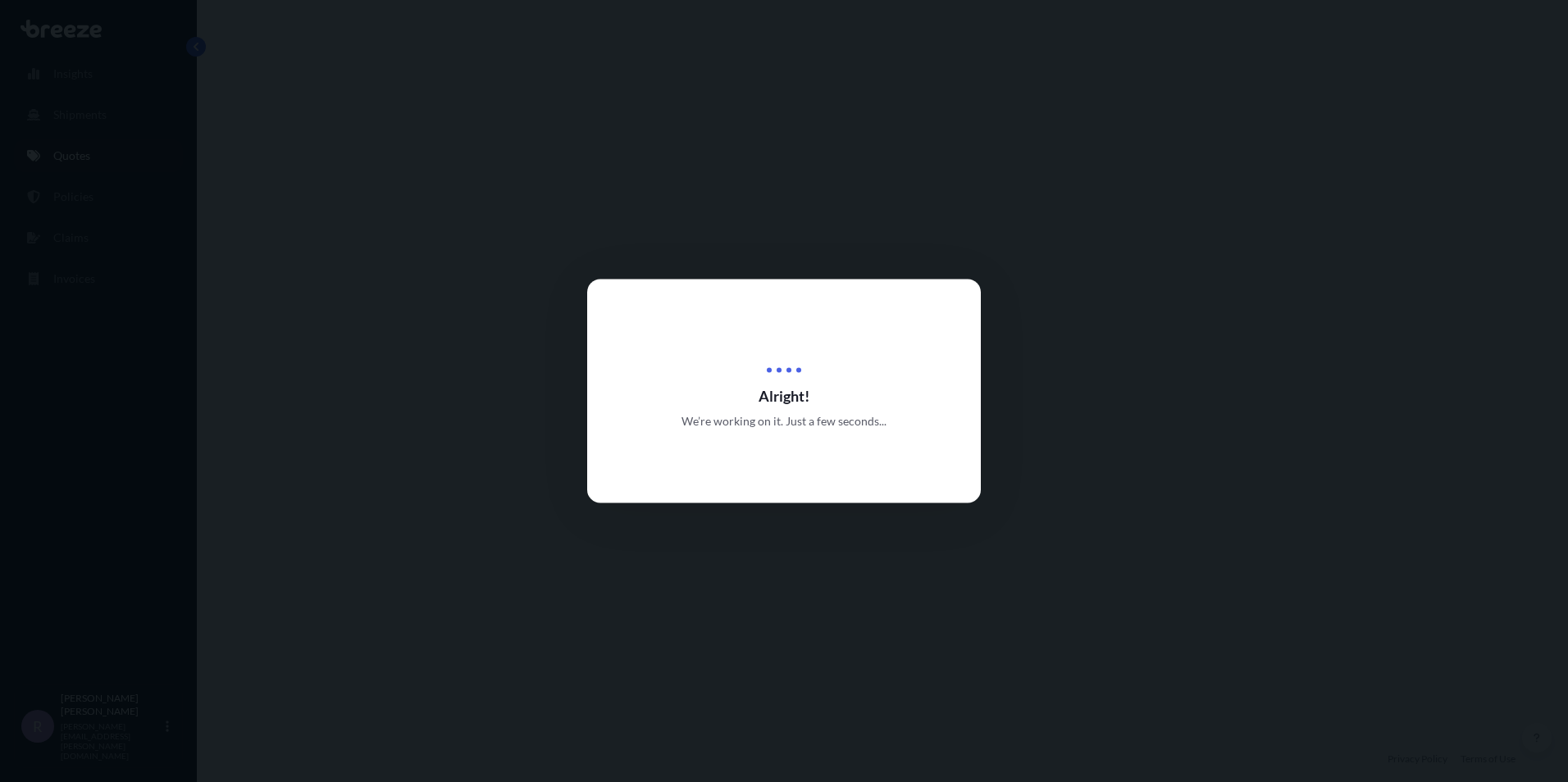
select select "Sea"
select select "Road"
select select "2"
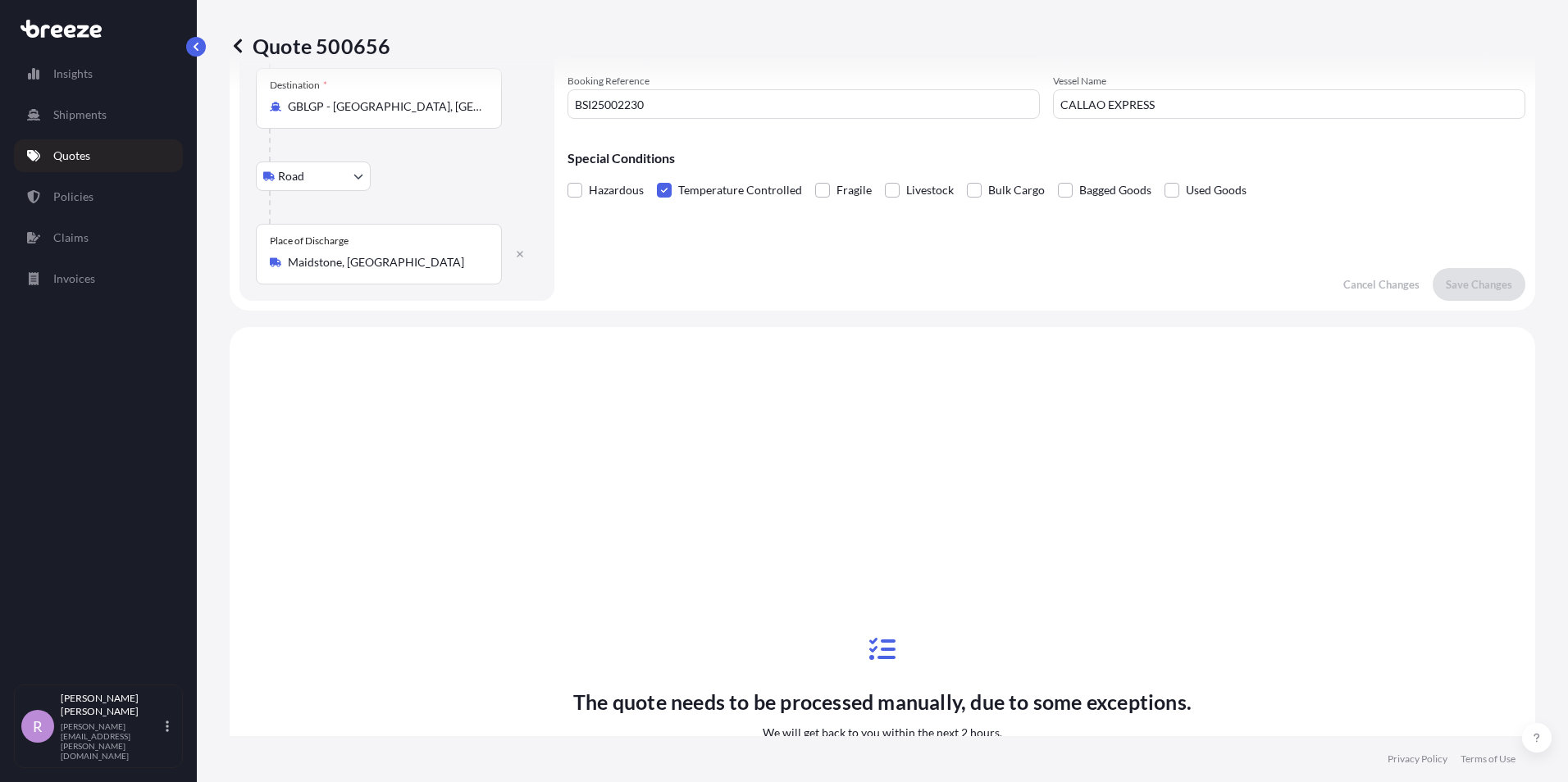
scroll to position [559, 0]
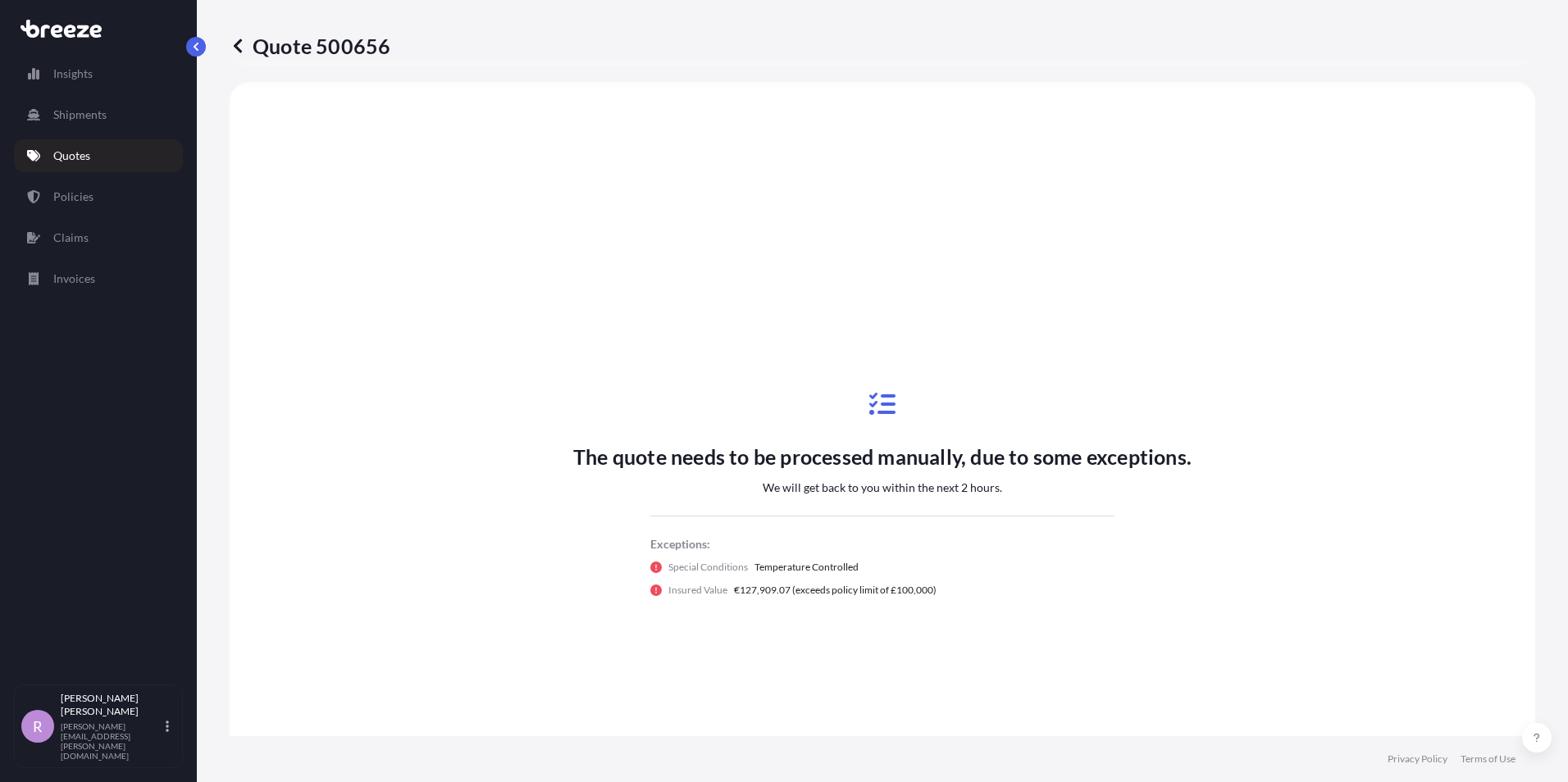
click at [85, 156] on p "Quotes" at bounding box center [72, 156] width 37 height 17
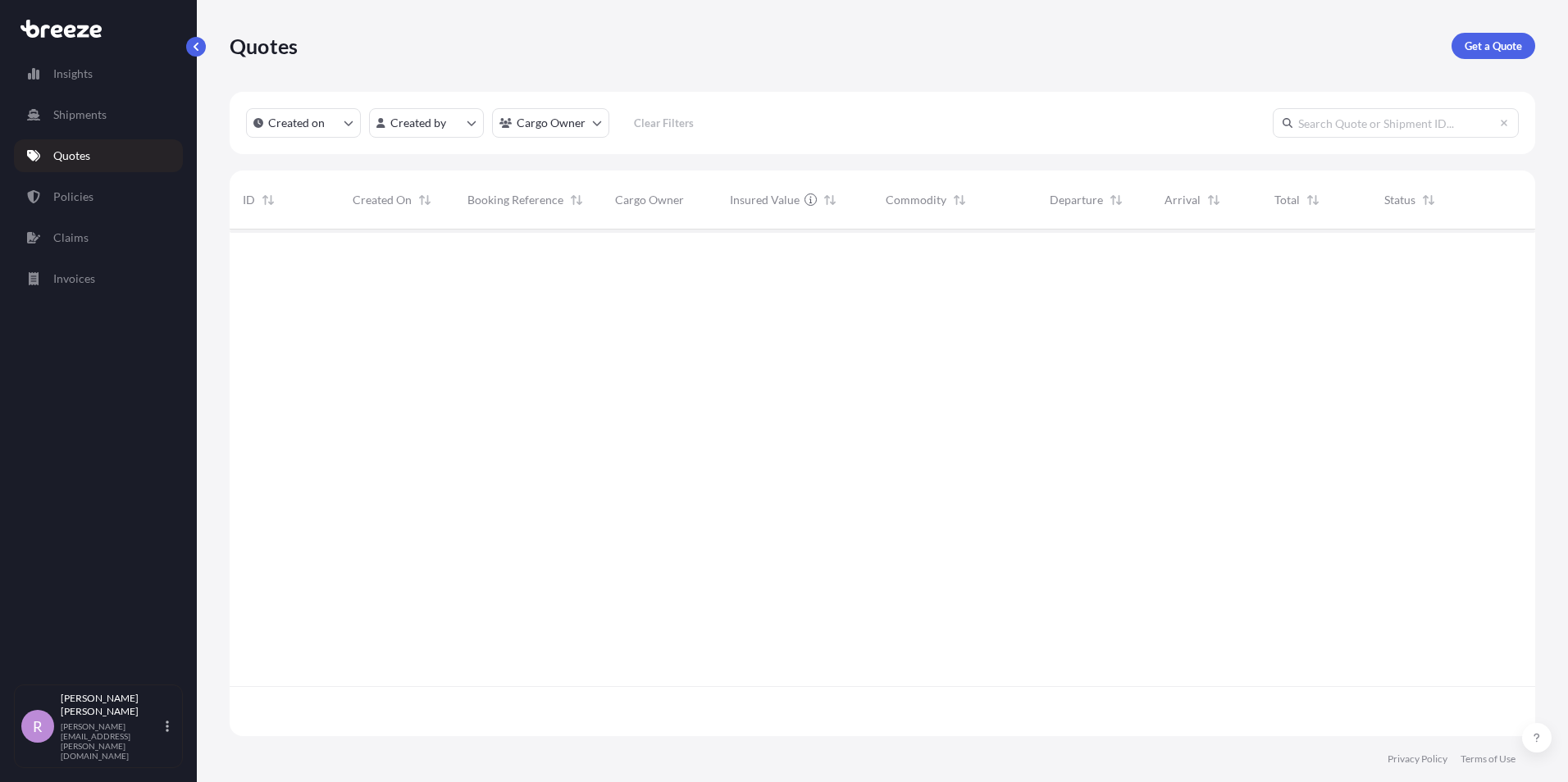
scroll to position [504, 1293]
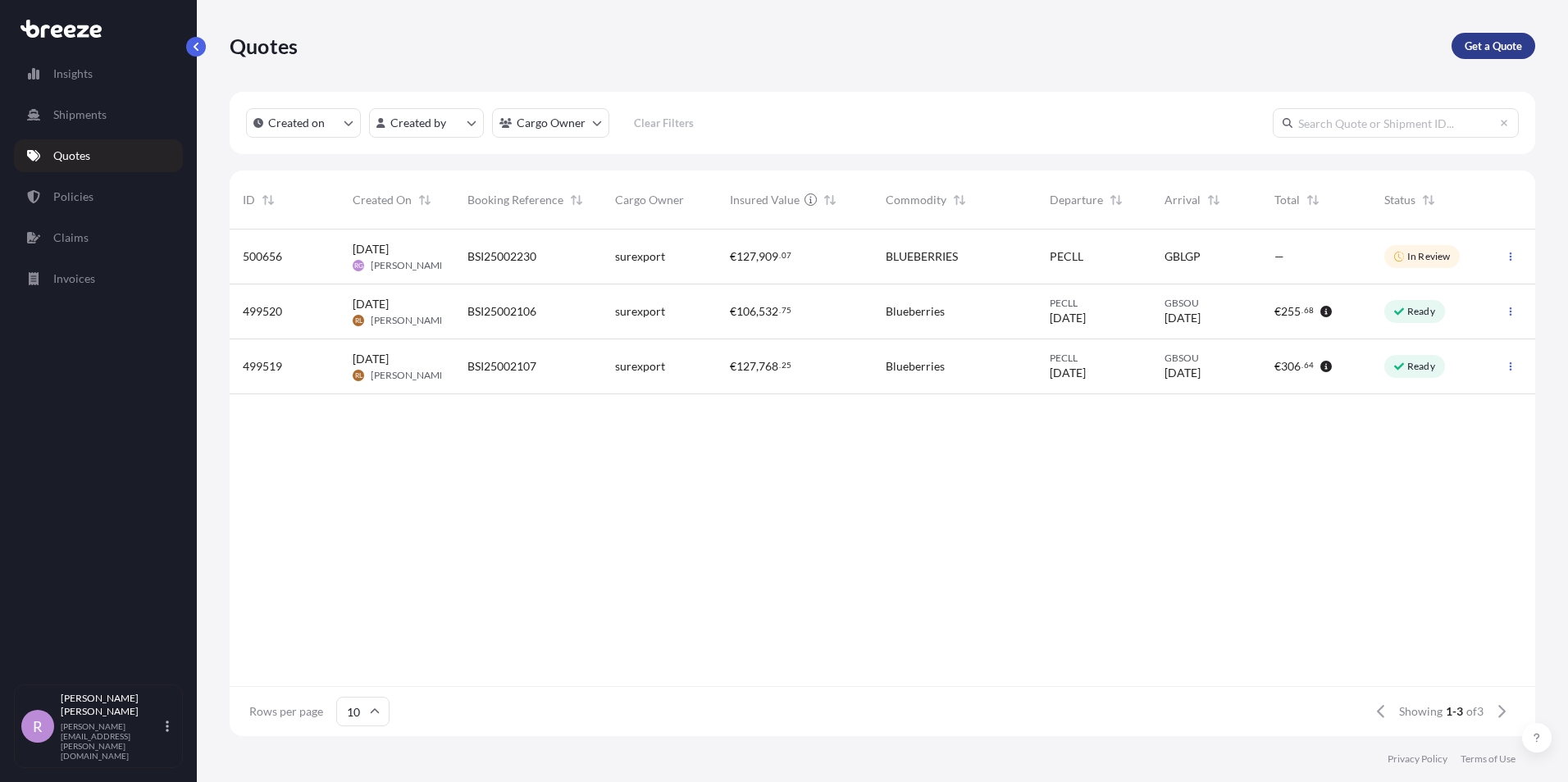
click at [1487, 48] on p "Get a Quote" at bounding box center [1493, 46] width 57 height 17
select select "Sea"
select select "1"
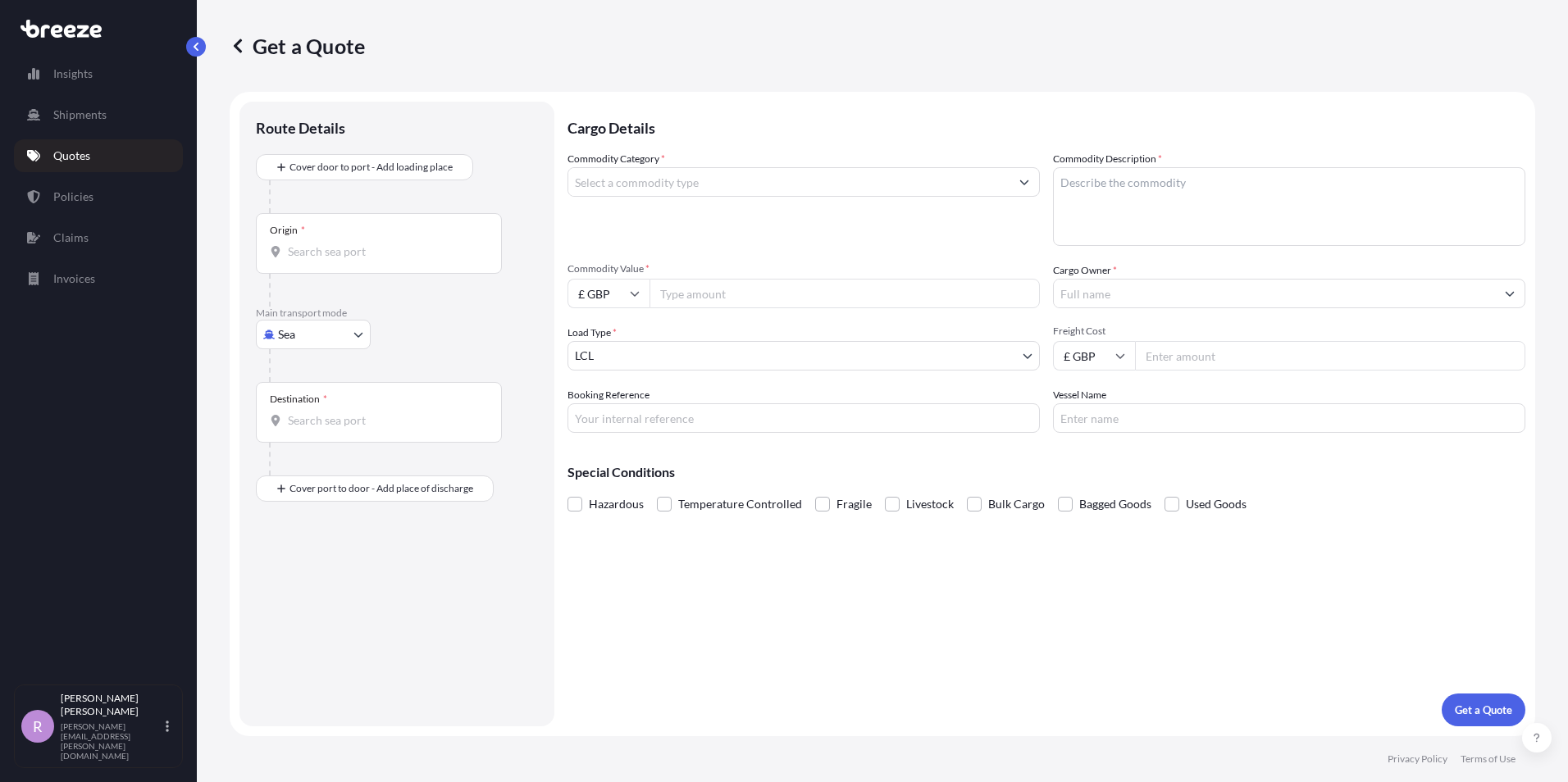
click at [816, 182] on input "Commodity Category *" at bounding box center [789, 182] width 441 height 30
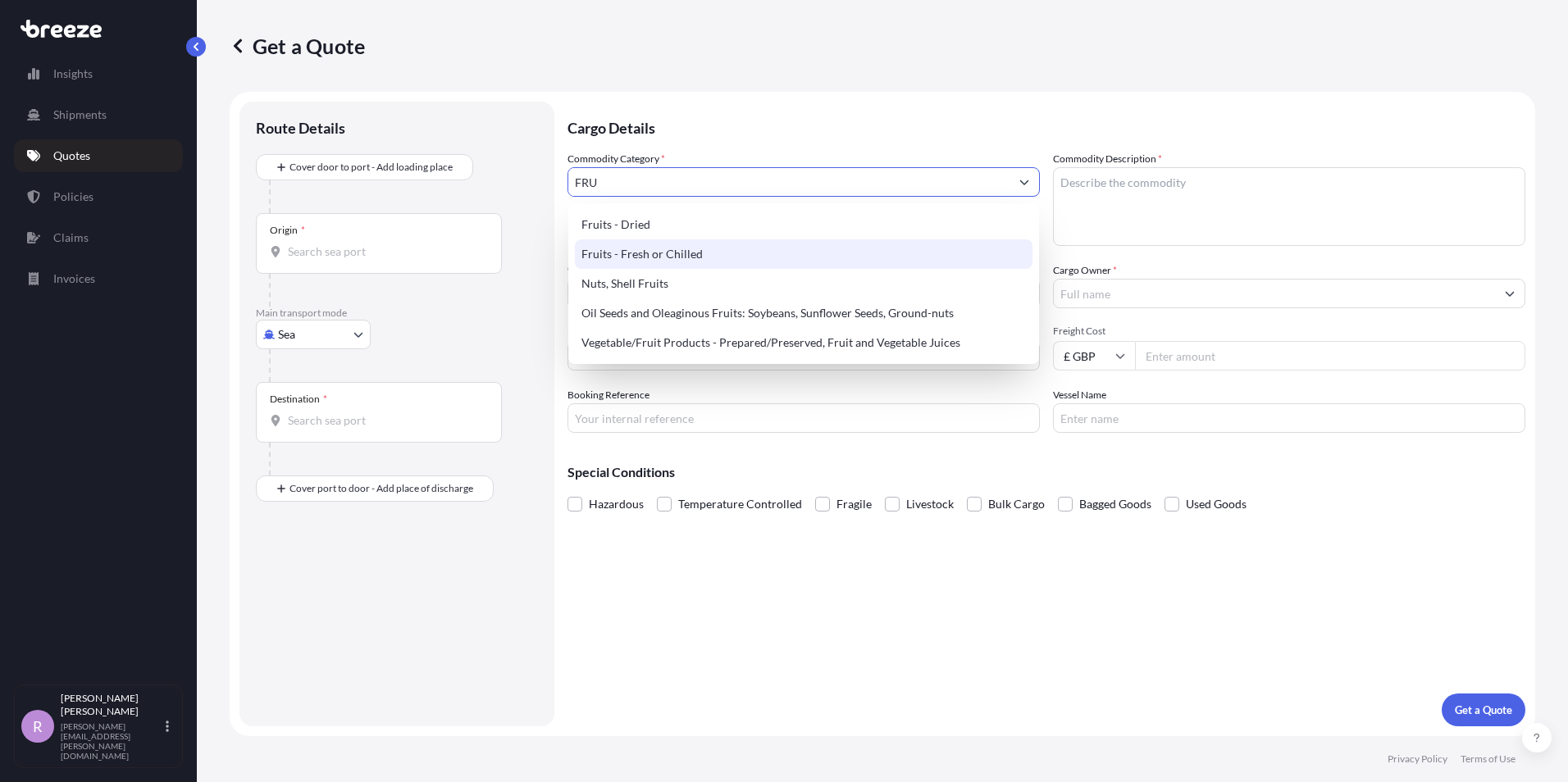
click at [659, 249] on div "Fruits - Fresh or Chilled" at bounding box center [803, 255] width 457 height 30
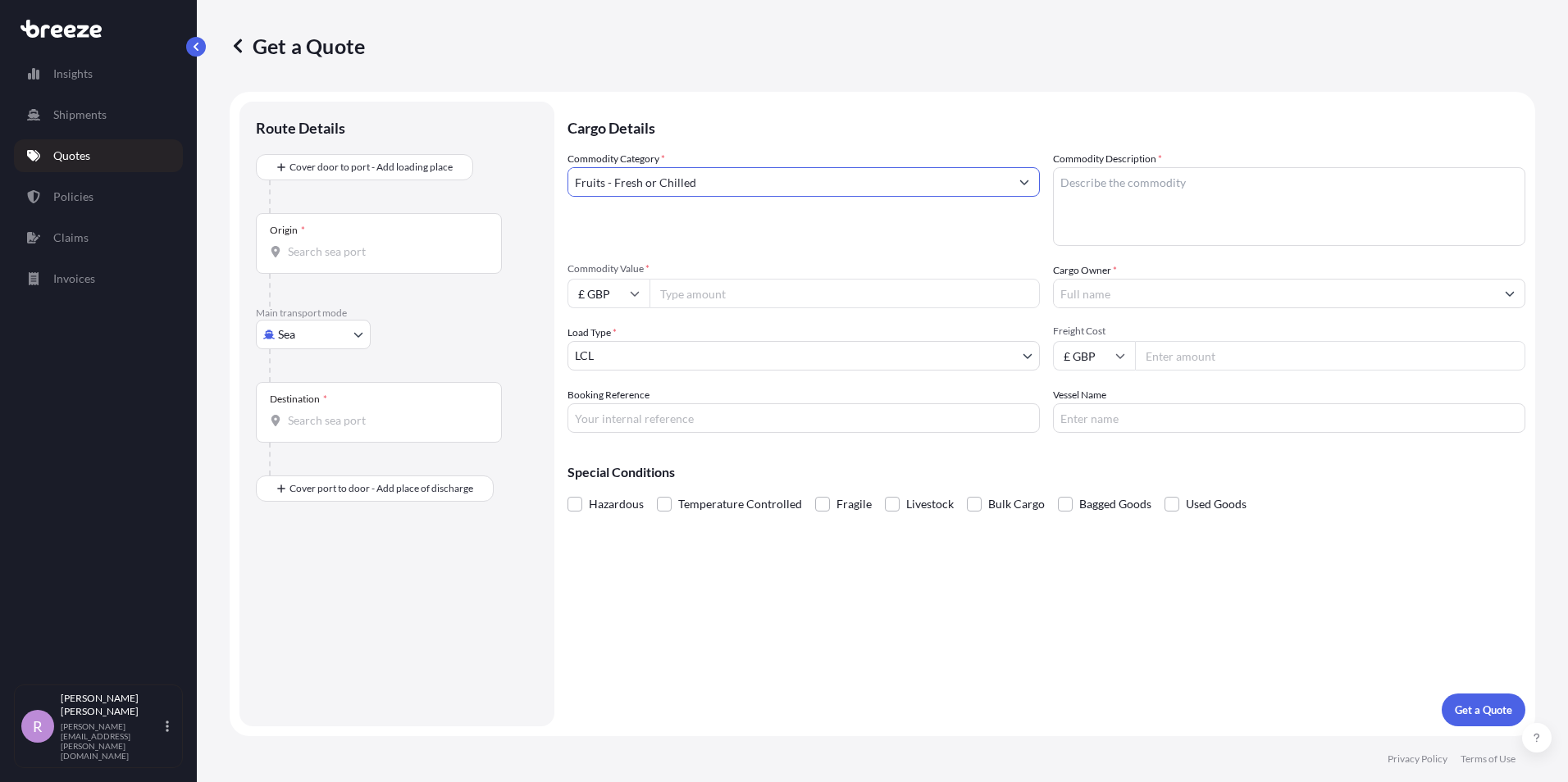
type input "Fruits - Fresh or Chilled"
click at [1150, 186] on textarea "Commodity Description *" at bounding box center [1289, 206] width 472 height 78
type textarea "BLUEBERRIES"
click at [634, 293] on icon at bounding box center [635, 293] width 10 height 10
click at [603, 346] on div "€ EUR" at bounding box center [608, 338] width 69 height 31
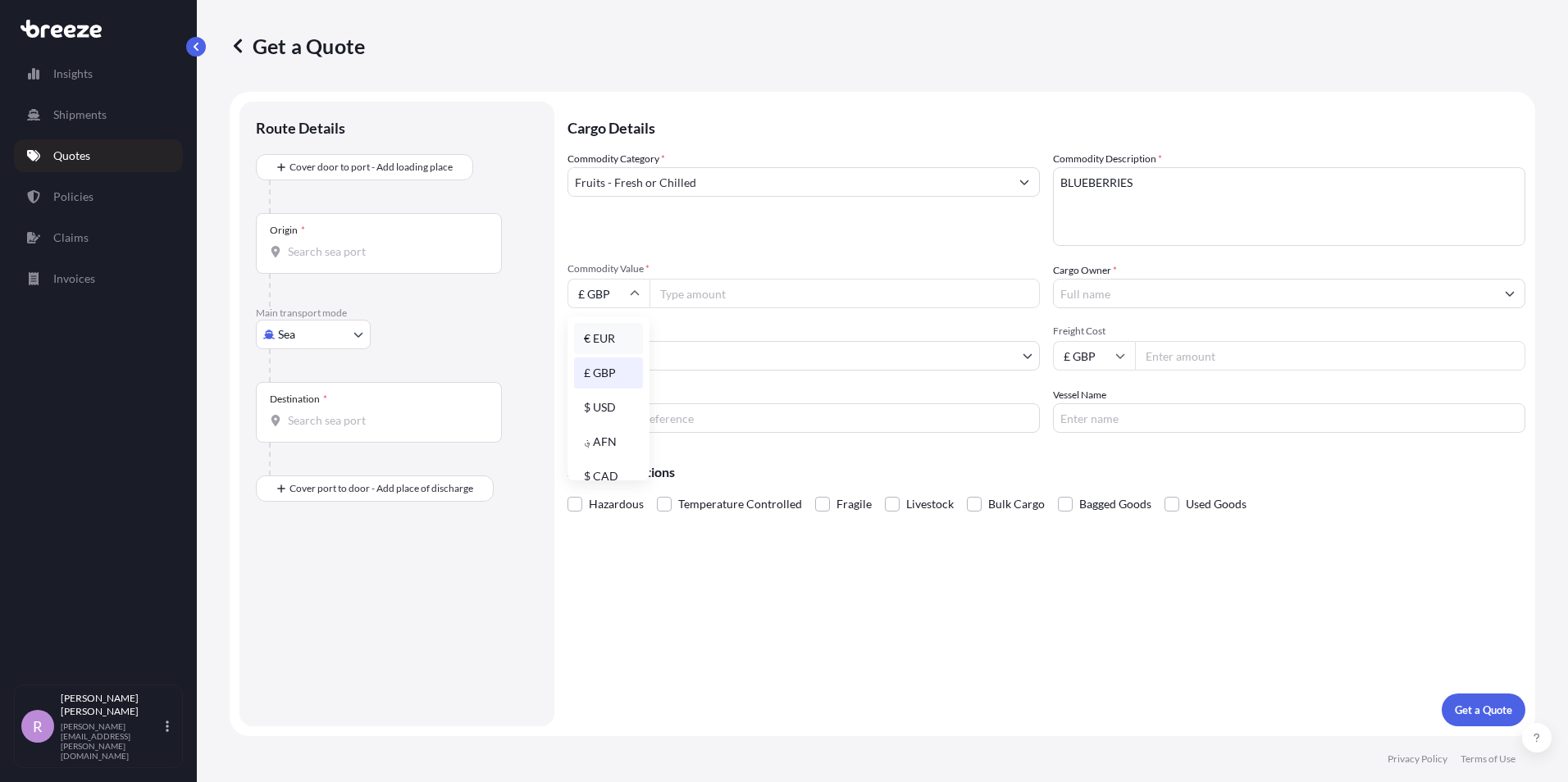
type input "€ EUR"
click at [707, 292] on input "Commodity Value *" at bounding box center [844, 293] width 390 height 30
type input "112320.00"
click at [724, 351] on body "Insights Shipments Quotes Policies Claims Invoices R [PERSON_NAME] [PERSON_NAME…" at bounding box center [784, 391] width 1568 height 782
